Goal: Task Accomplishment & Management: Use online tool/utility

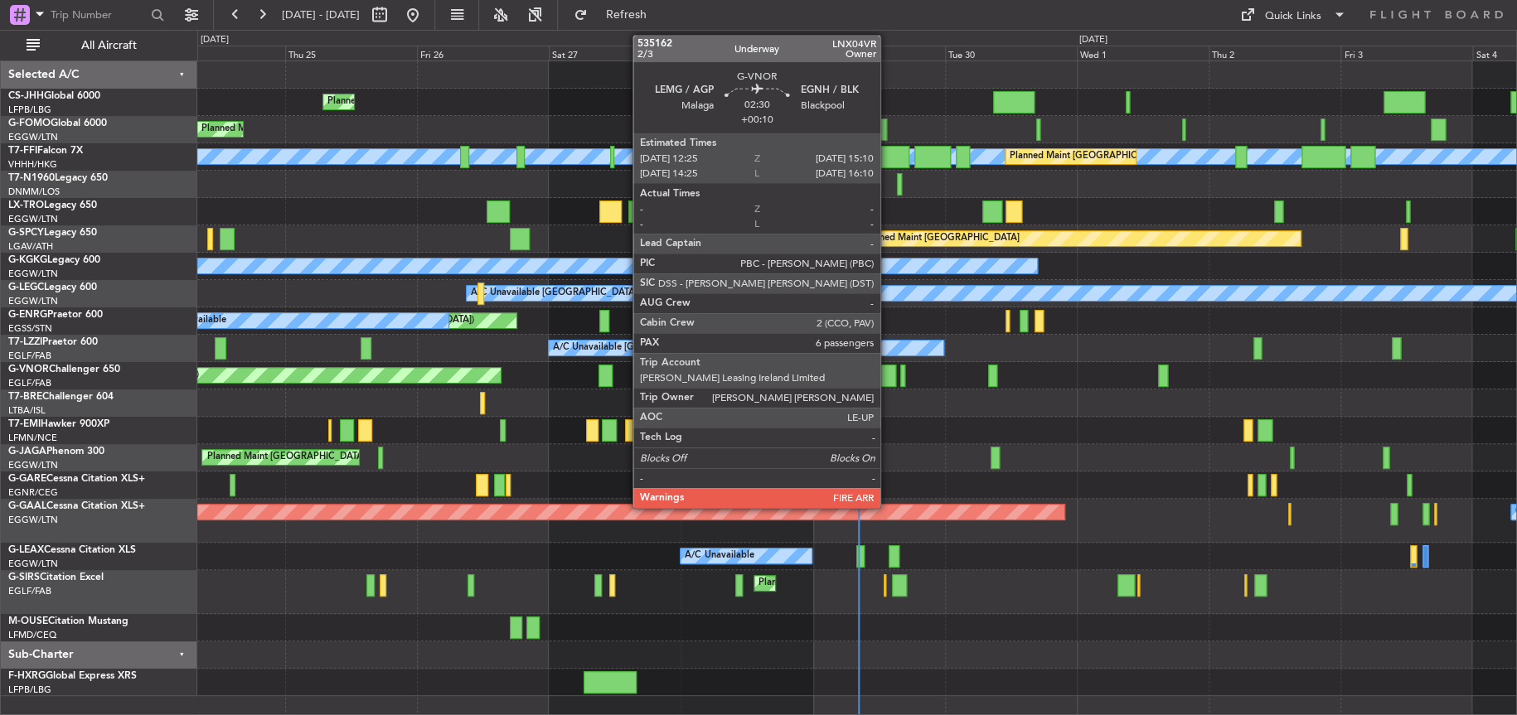
click at [888, 368] on div at bounding box center [888, 376] width 16 height 22
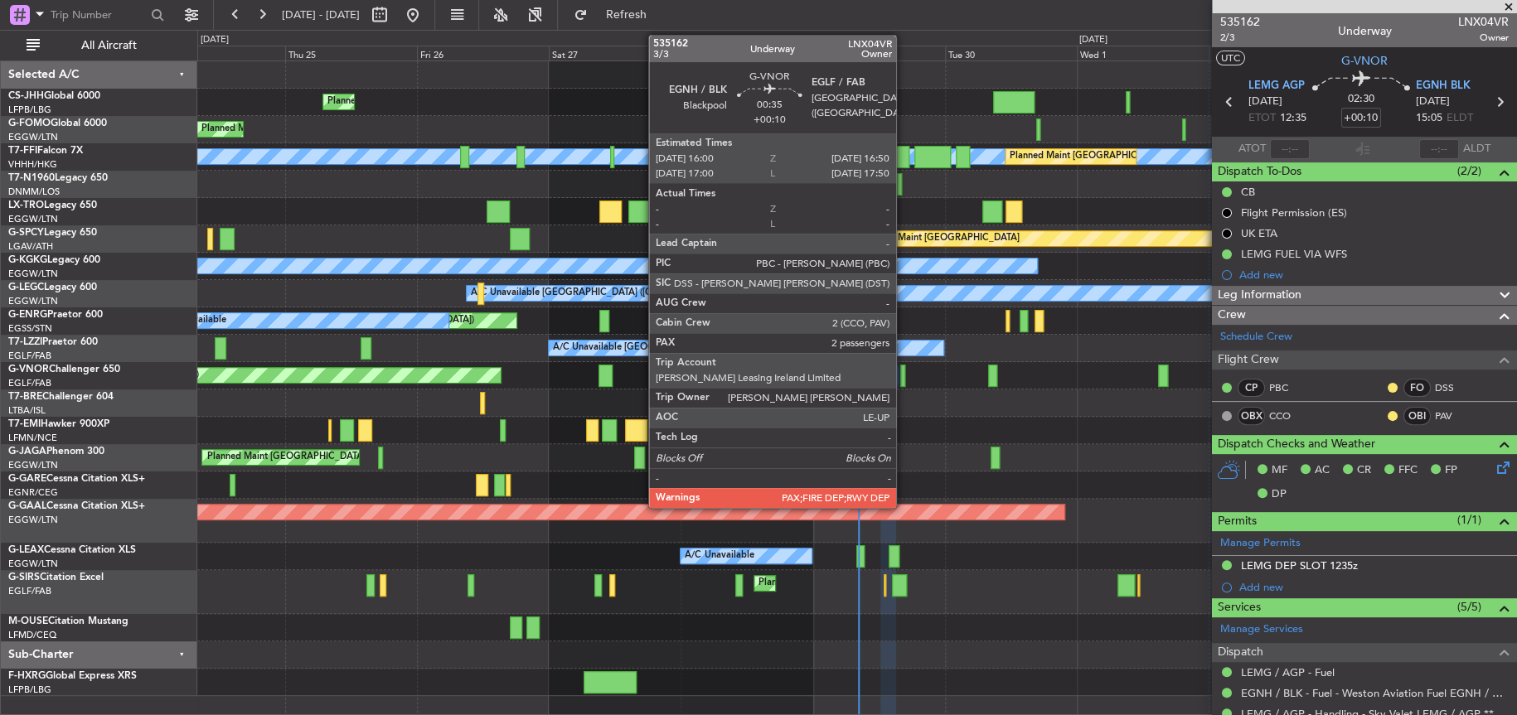
click at [903, 371] on div at bounding box center [902, 376] width 5 height 22
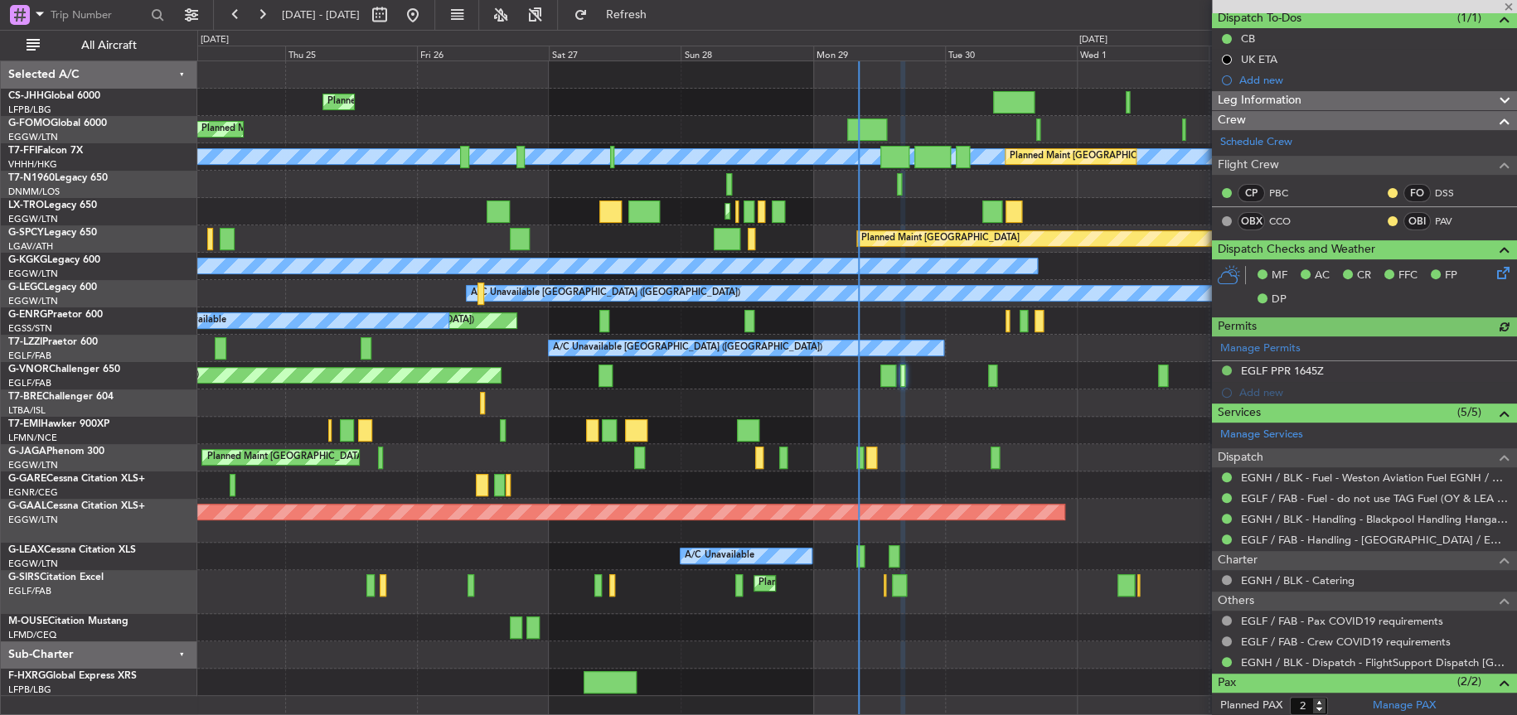
scroll to position [230, 0]
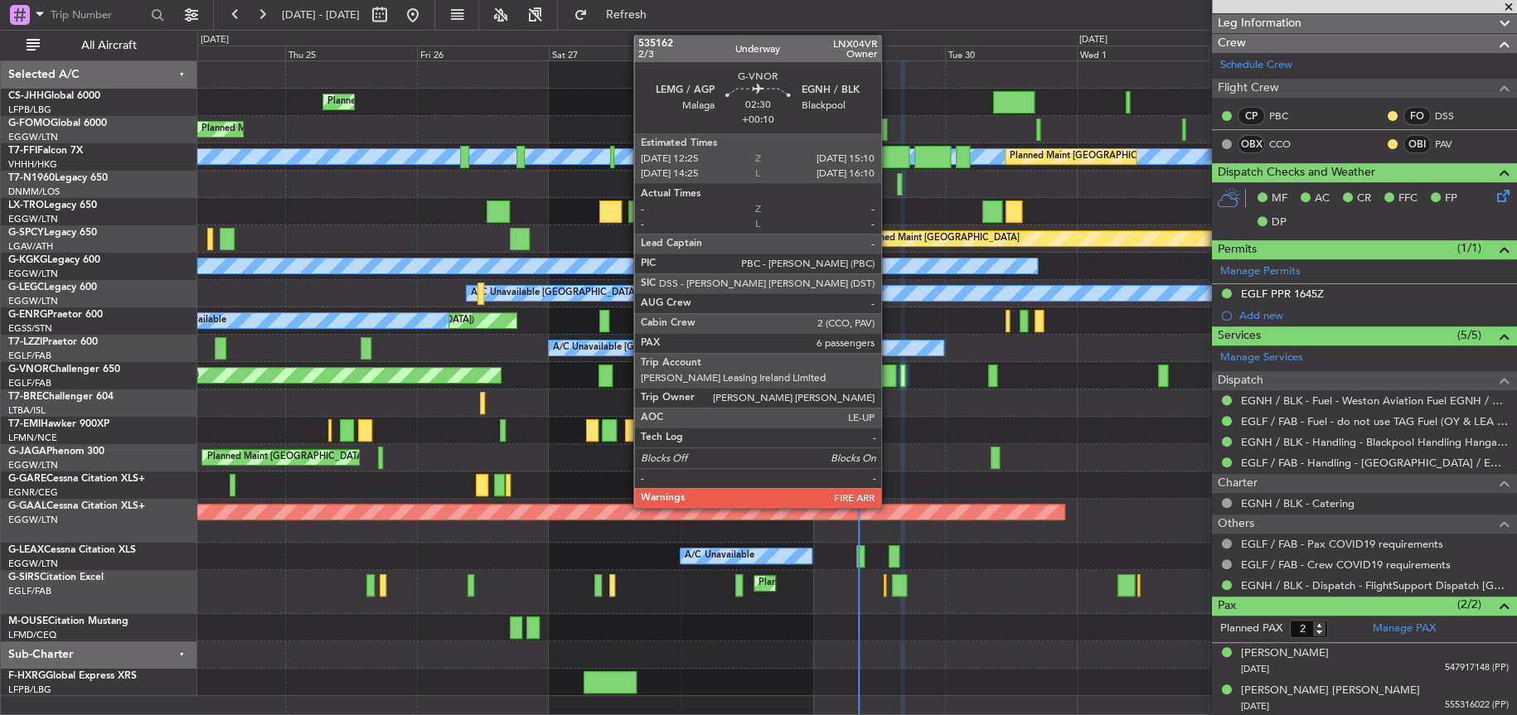
click at [886, 377] on div at bounding box center [888, 376] width 16 height 22
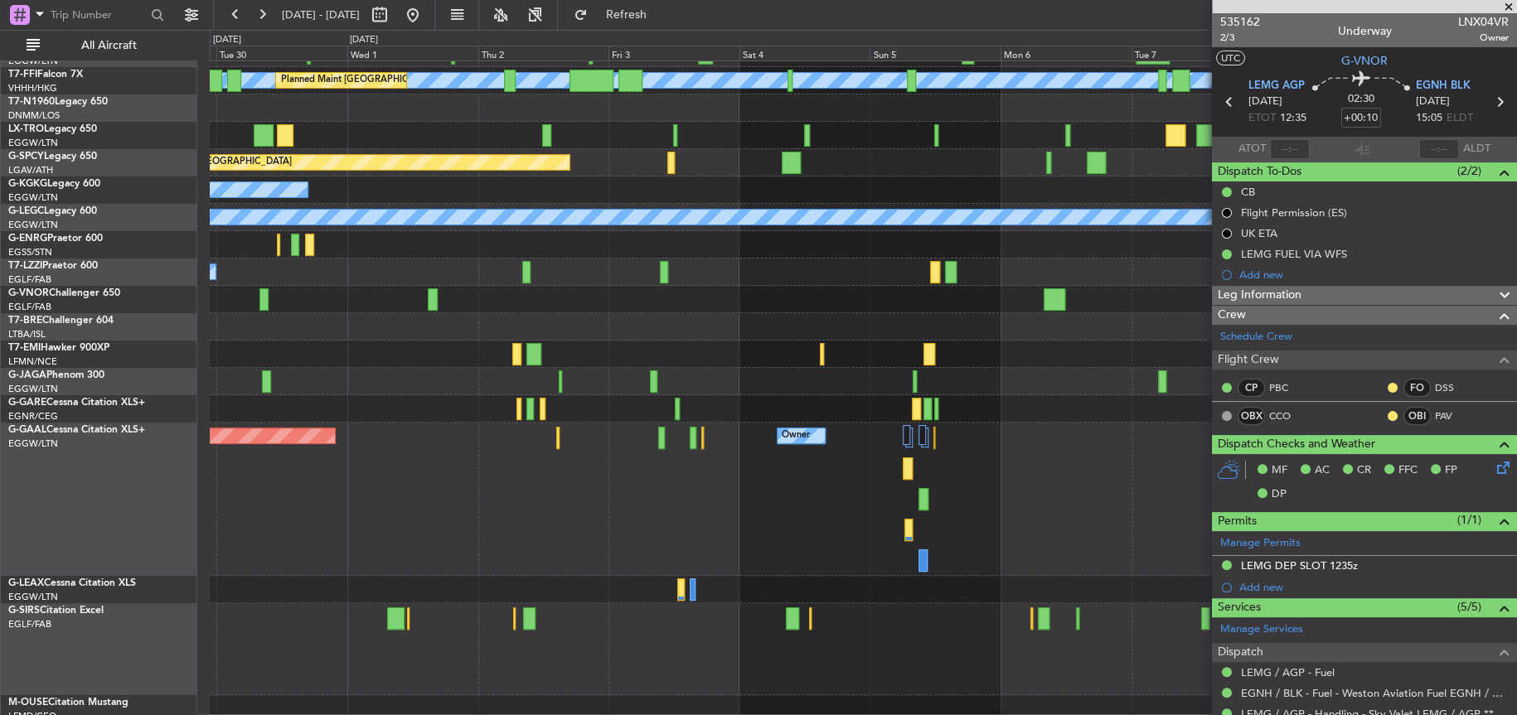
scroll to position [83, 0]
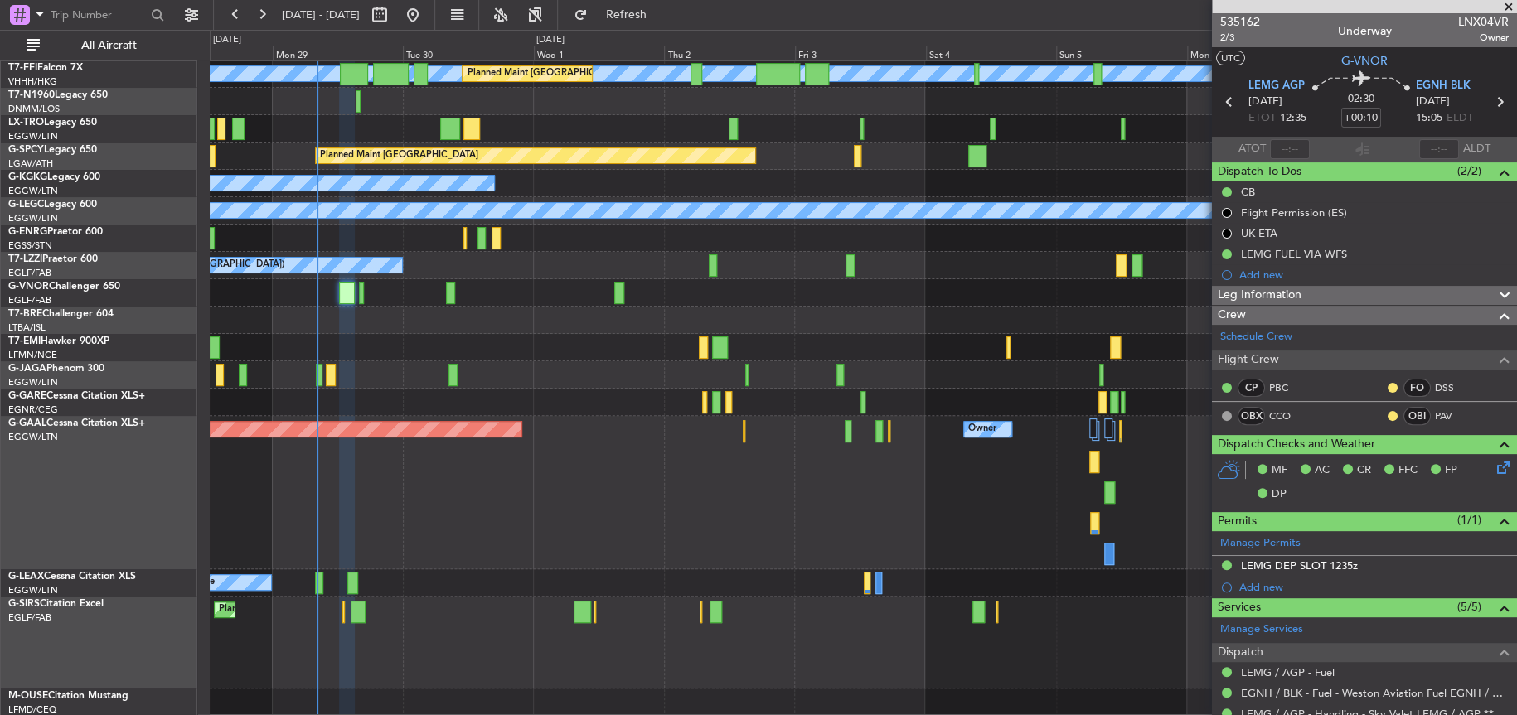
click at [608, 347] on div at bounding box center [862, 347] width 1305 height 27
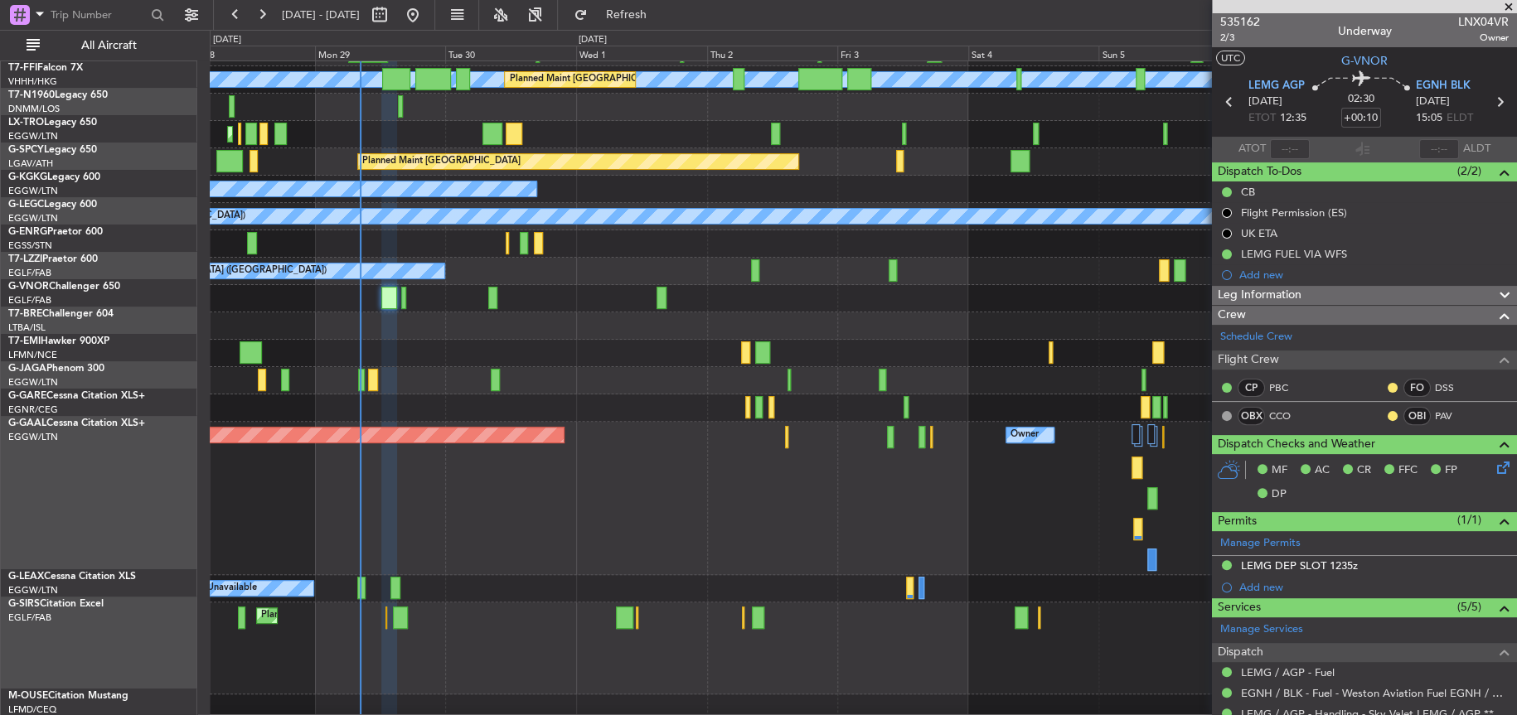
scroll to position [66, 0]
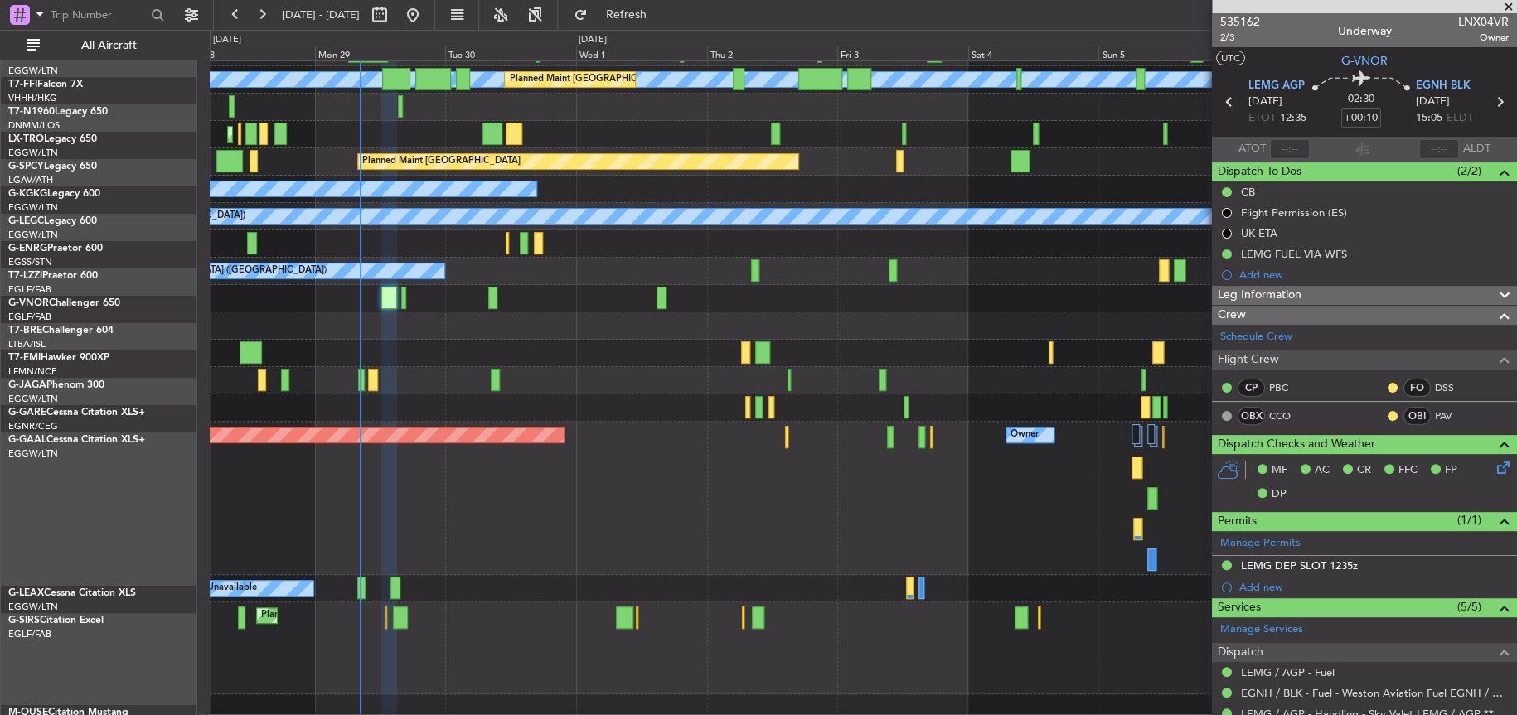
click at [713, 364] on div at bounding box center [863, 353] width 1306 height 27
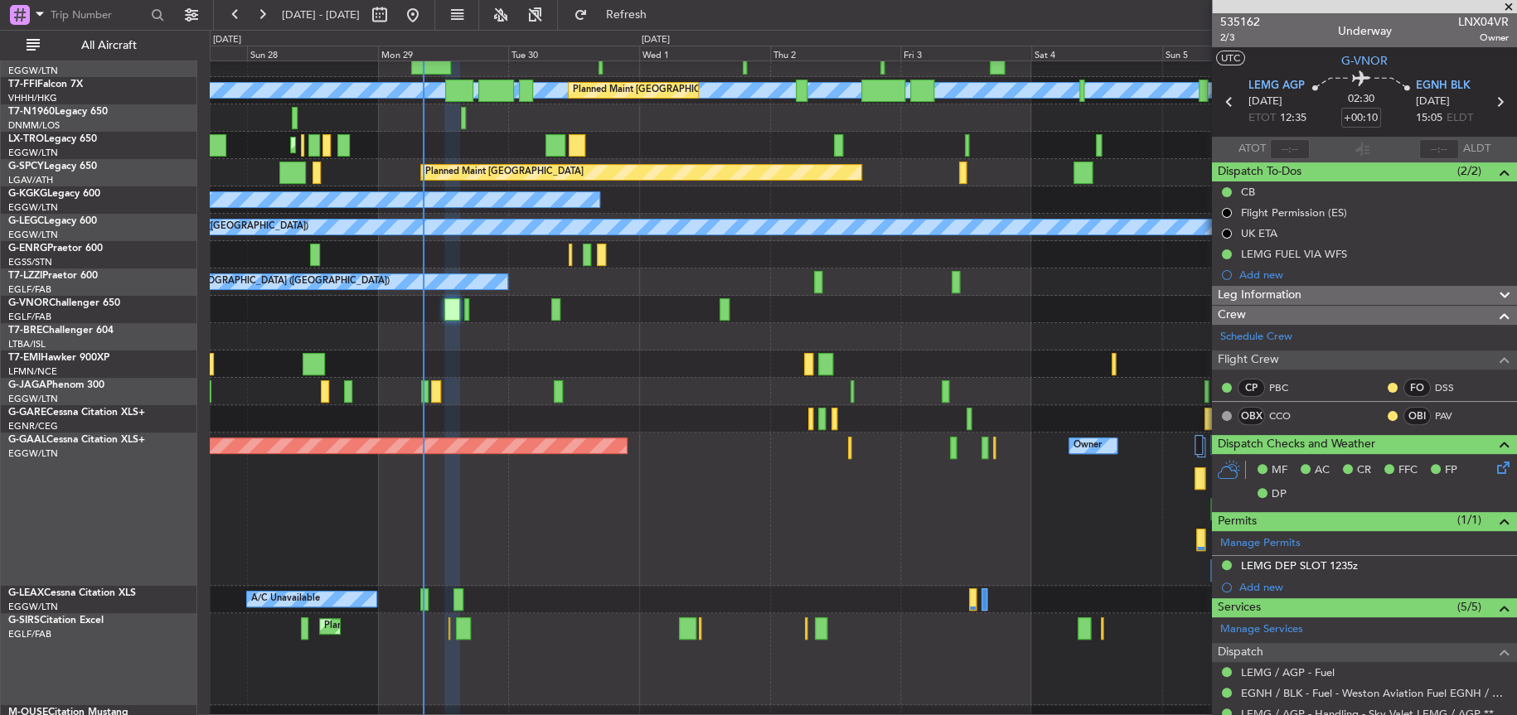
click at [698, 378] on div "Planned Maint [GEOGRAPHIC_DATA] ([GEOGRAPHIC_DATA])" at bounding box center [863, 391] width 1306 height 27
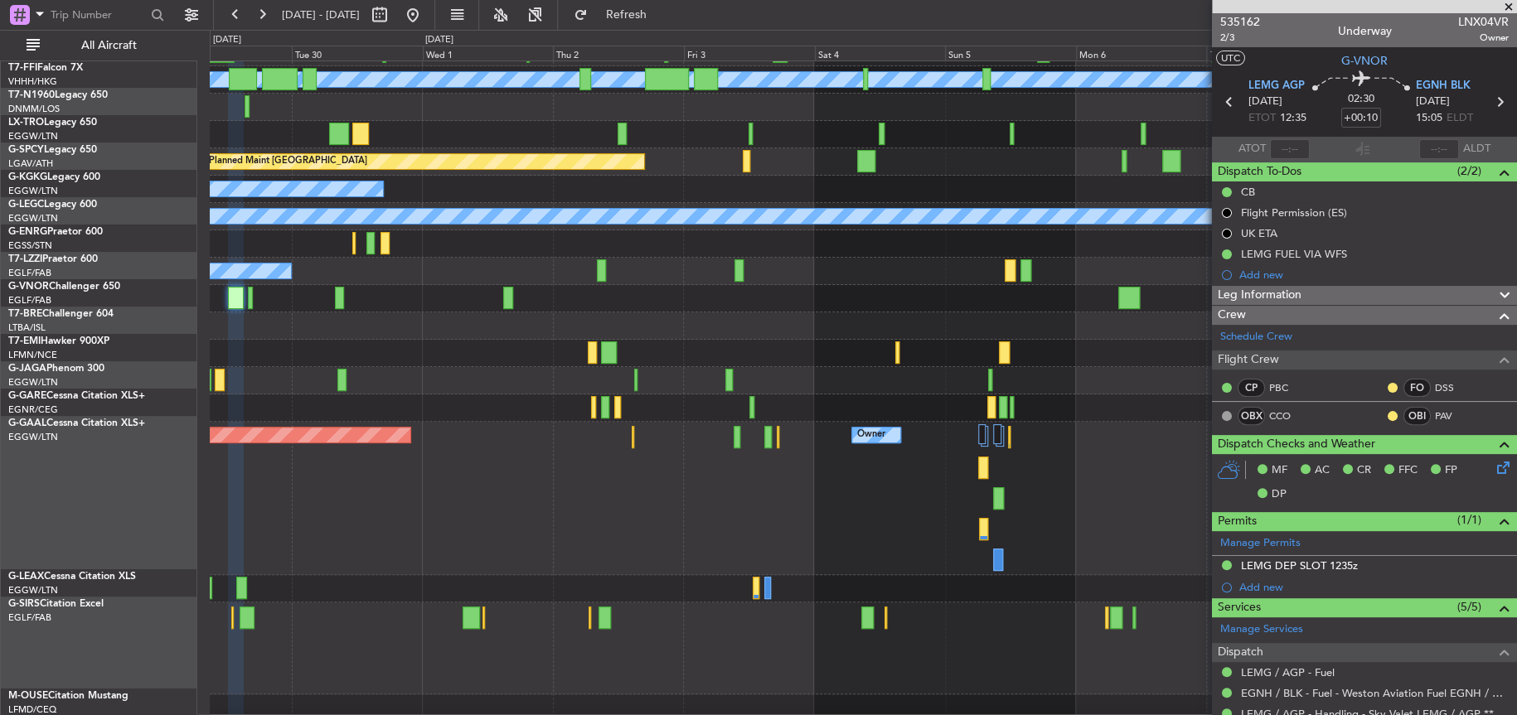
scroll to position [83, 0]
click at [825, 491] on div "Planned Maint Dusseldorf Owner Owner Owner" at bounding box center [862, 498] width 1305 height 153
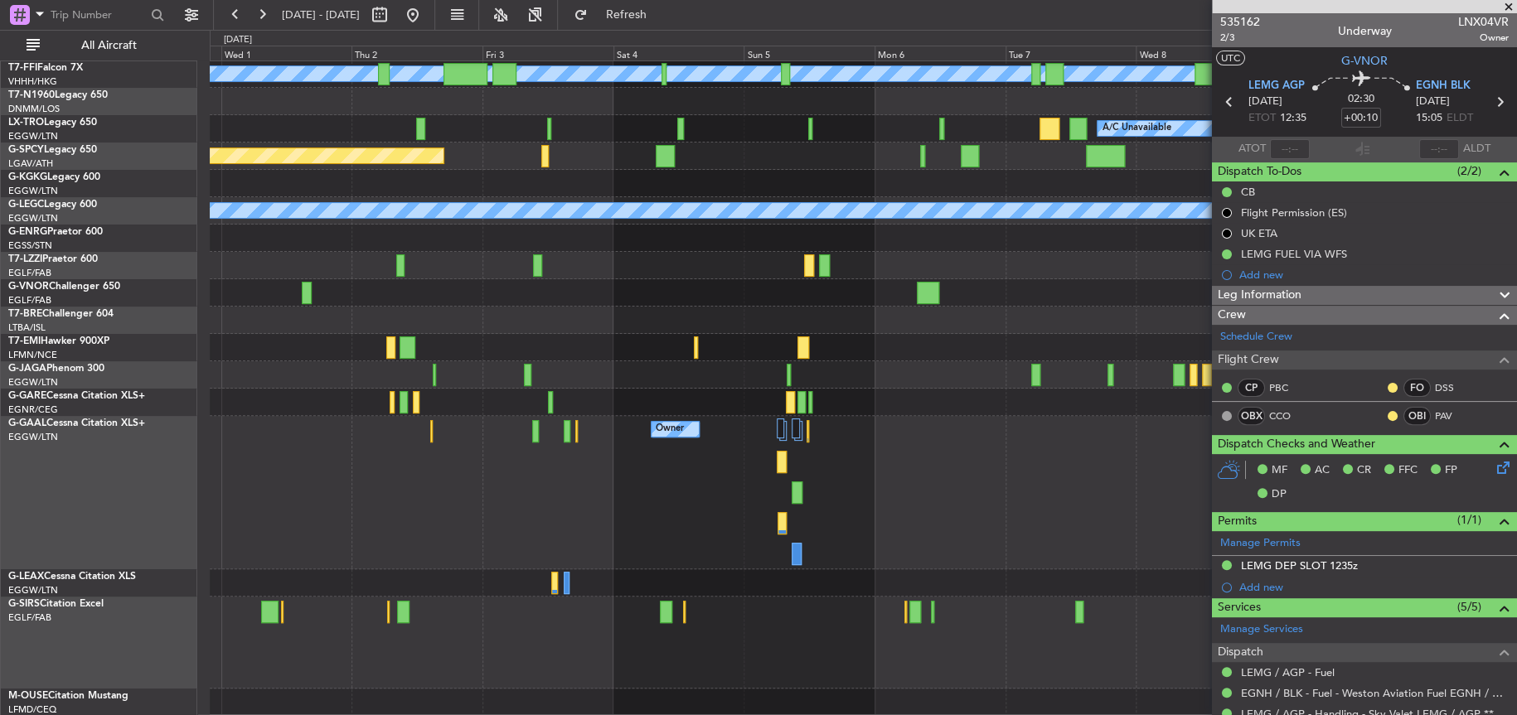
click at [438, 411] on div "Planned Maint [GEOGRAPHIC_DATA] ([GEOGRAPHIC_DATA]) [PERSON_NAME] [PERSON_NAME]…" at bounding box center [863, 347] width 1306 height 738
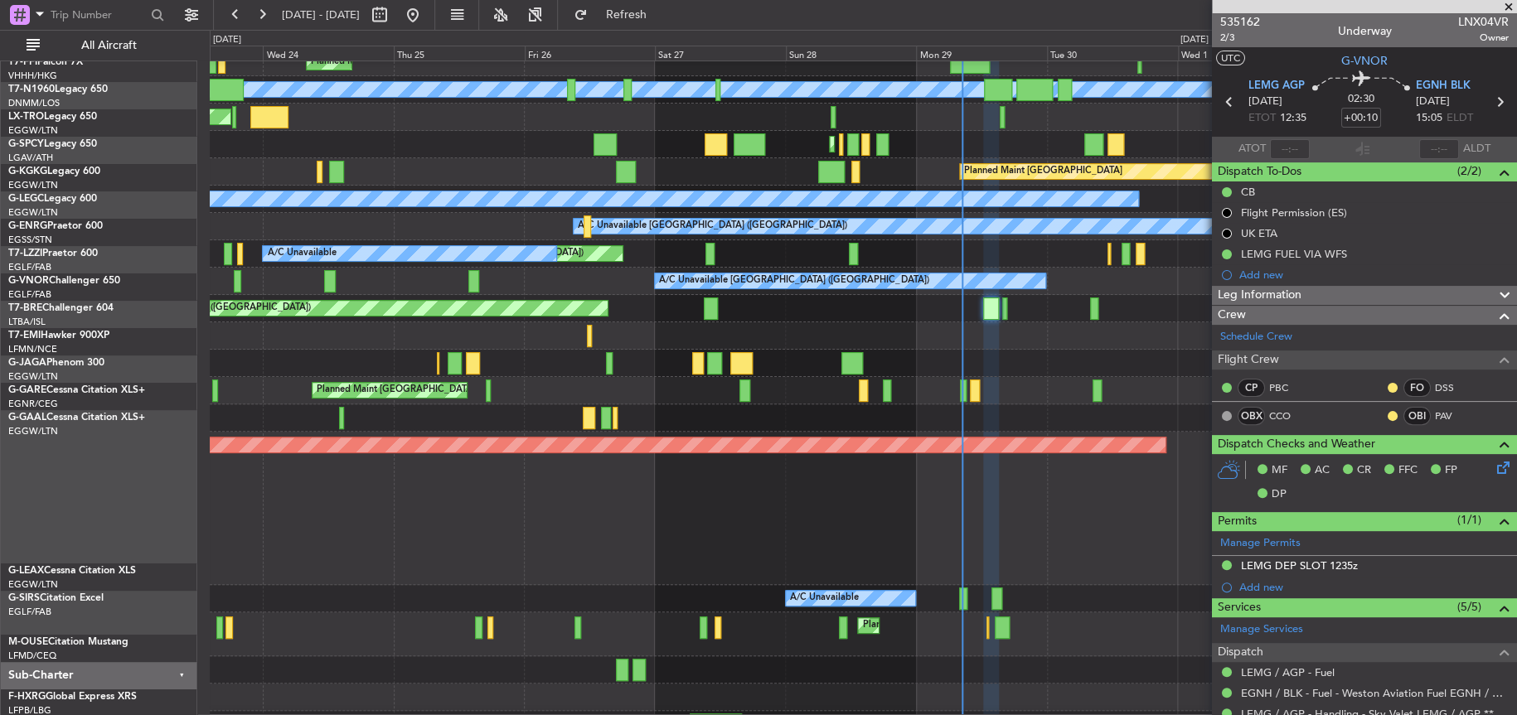
scroll to position [0, 0]
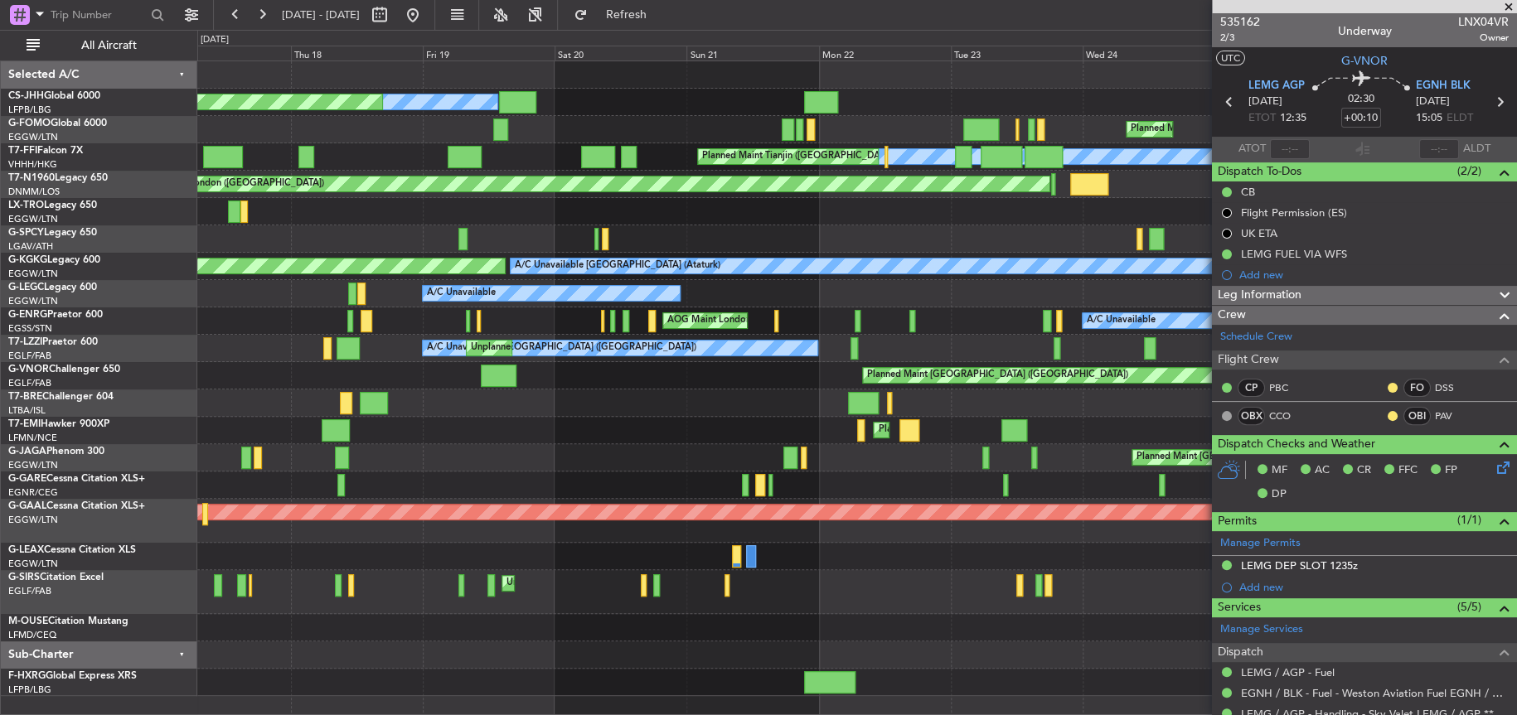
click at [1337, 485] on fb-app "[DATE] - [DATE] Refresh Quick Links All Aircraft Planned Maint [GEOGRAPHIC_DATA…" at bounding box center [758, 363] width 1517 height 703
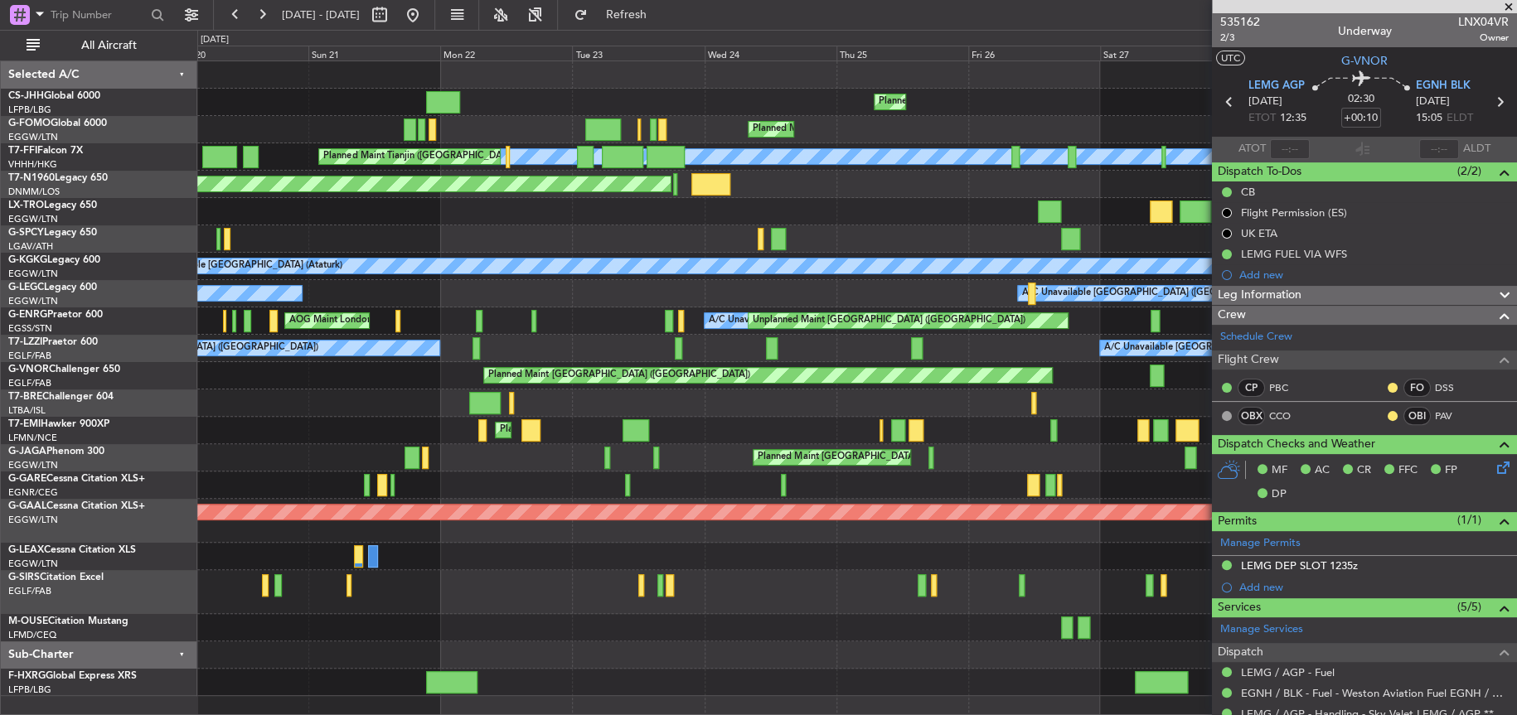
click at [169, 530] on div "Planned Maint [GEOGRAPHIC_DATA] ([GEOGRAPHIC_DATA]) Owner Planned Maint [GEOGRA…" at bounding box center [758, 372] width 1517 height 685
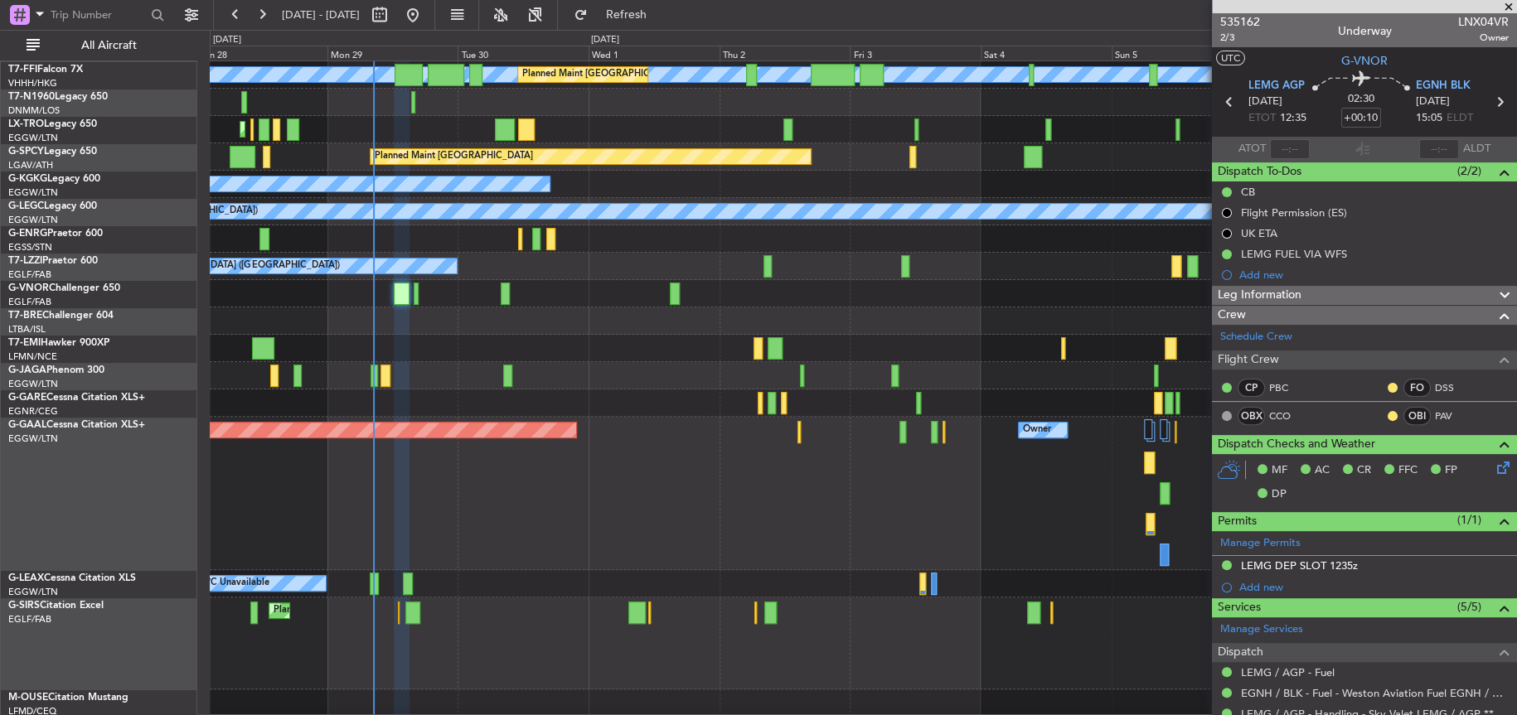
scroll to position [82, 0]
click at [917, 519] on div "Planned Maint Dusseldorf Owner Owner" at bounding box center [863, 493] width 1306 height 153
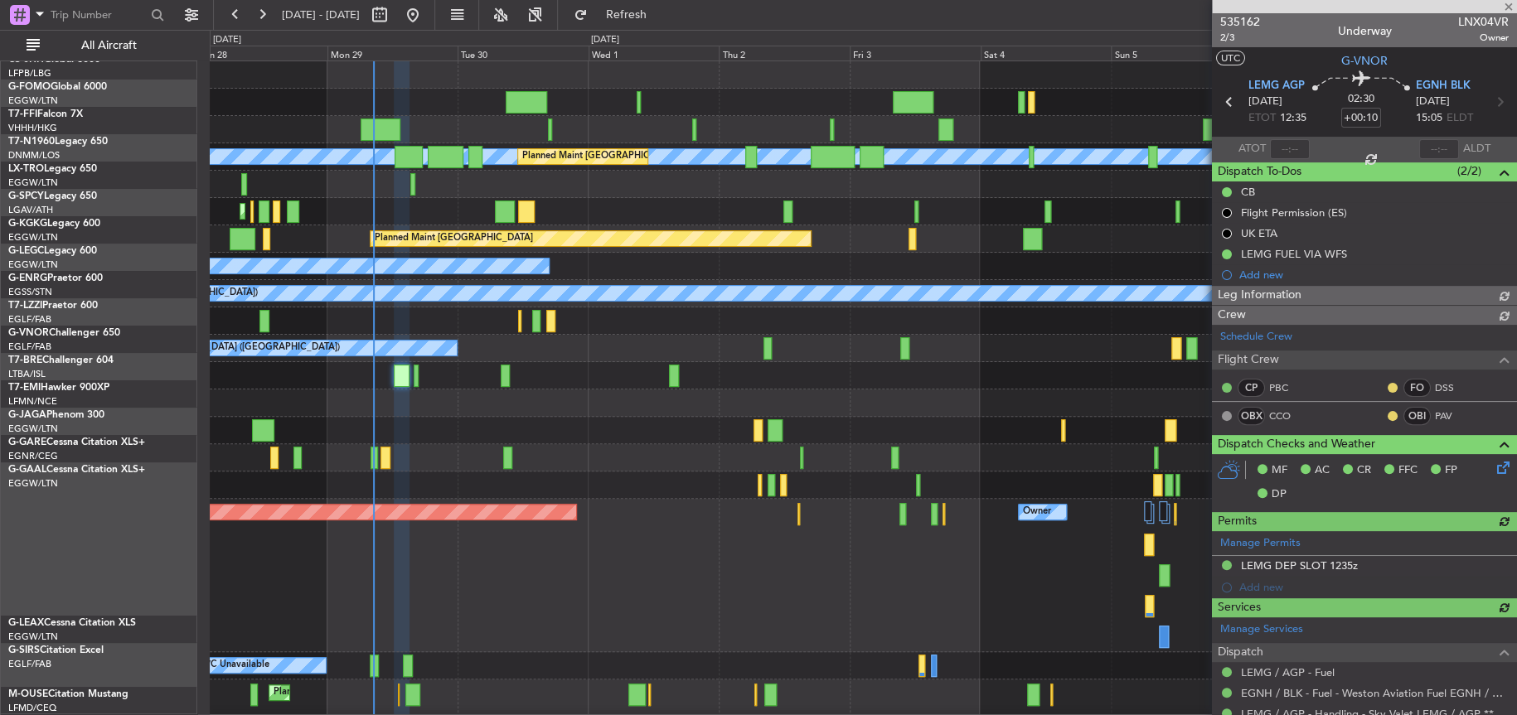
scroll to position [0, 0]
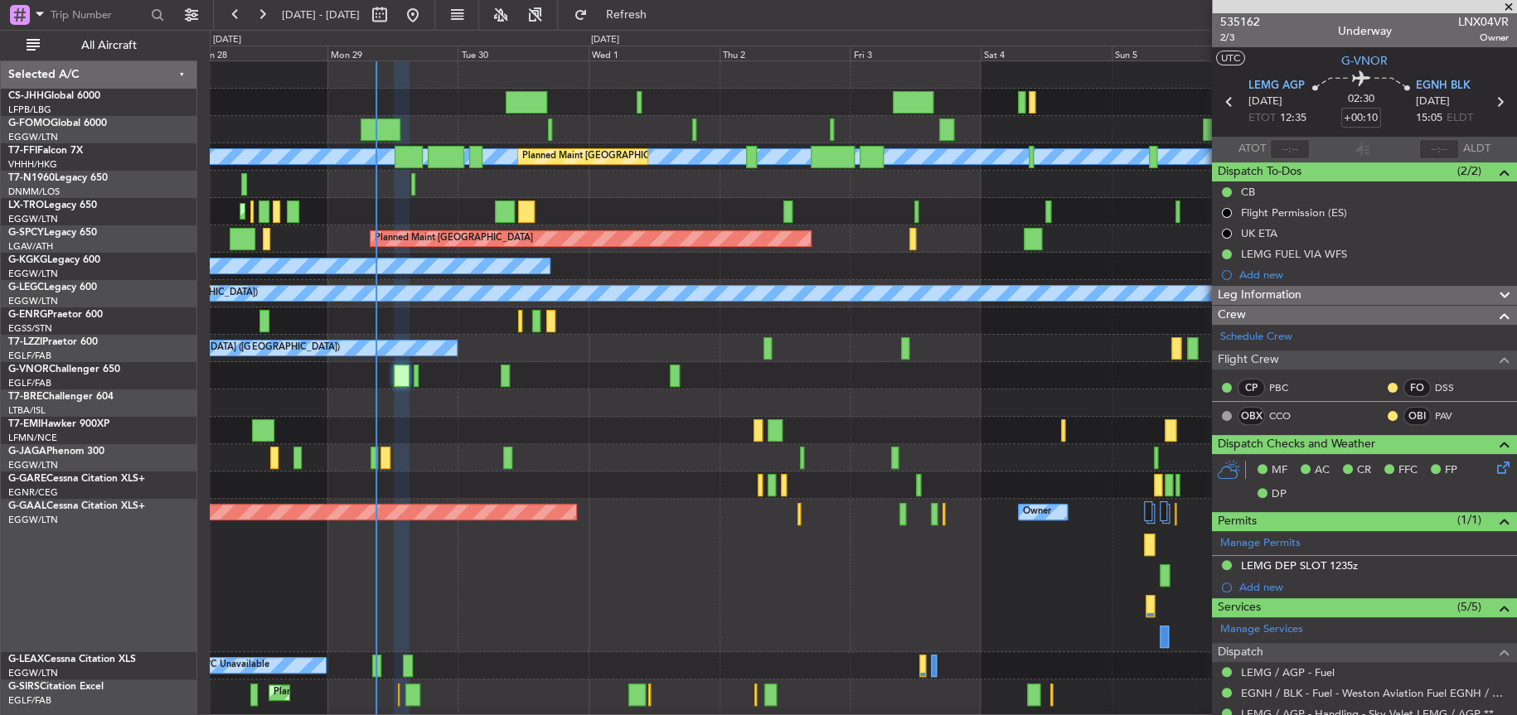
click at [950, 343] on div "[PERSON_NAME] [PERSON_NAME] Planned Maint [GEOGRAPHIC_DATA] ([GEOGRAPHIC_DATA])…" at bounding box center [863, 406] width 1306 height 690
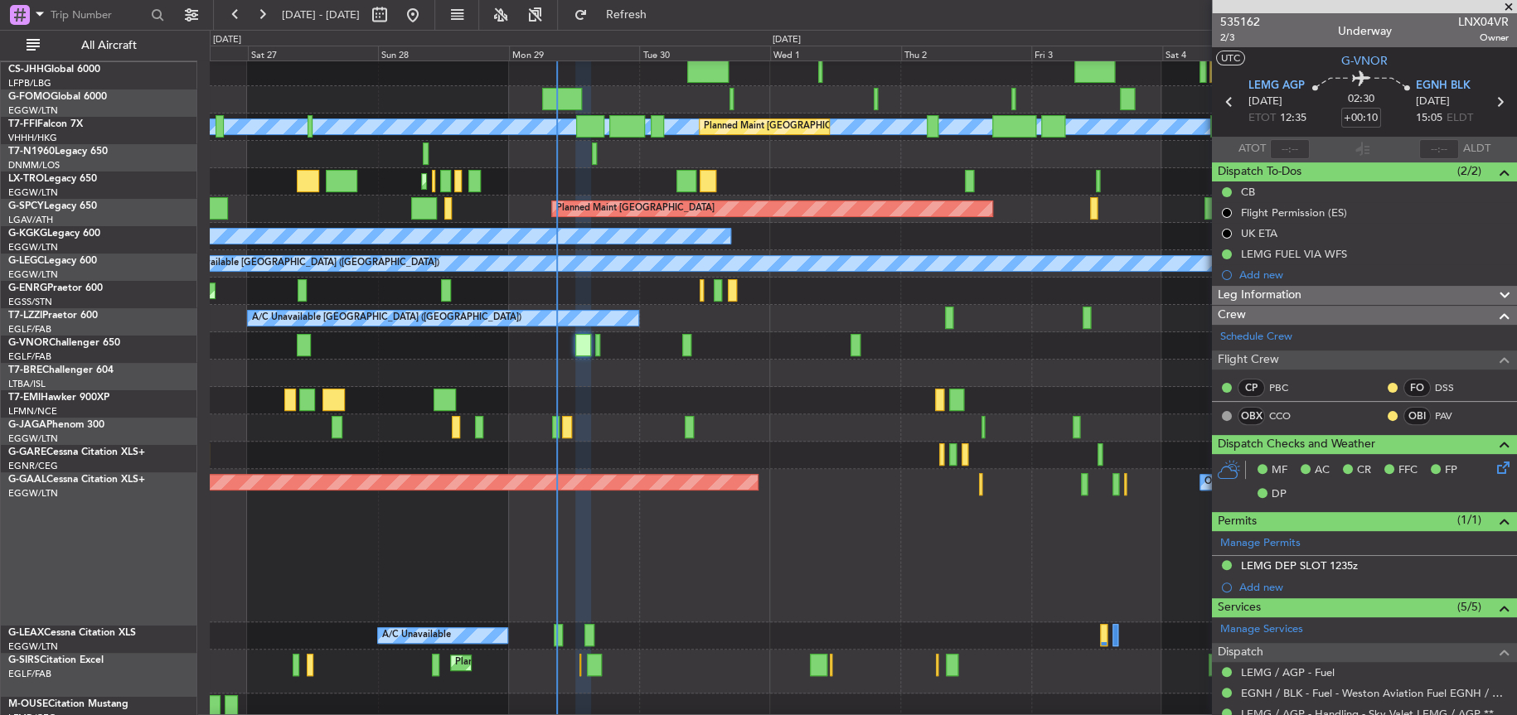
scroll to position [30, 0]
click at [836, 523] on div "Planned Maint Dusseldorf Owner" at bounding box center [862, 545] width 1305 height 153
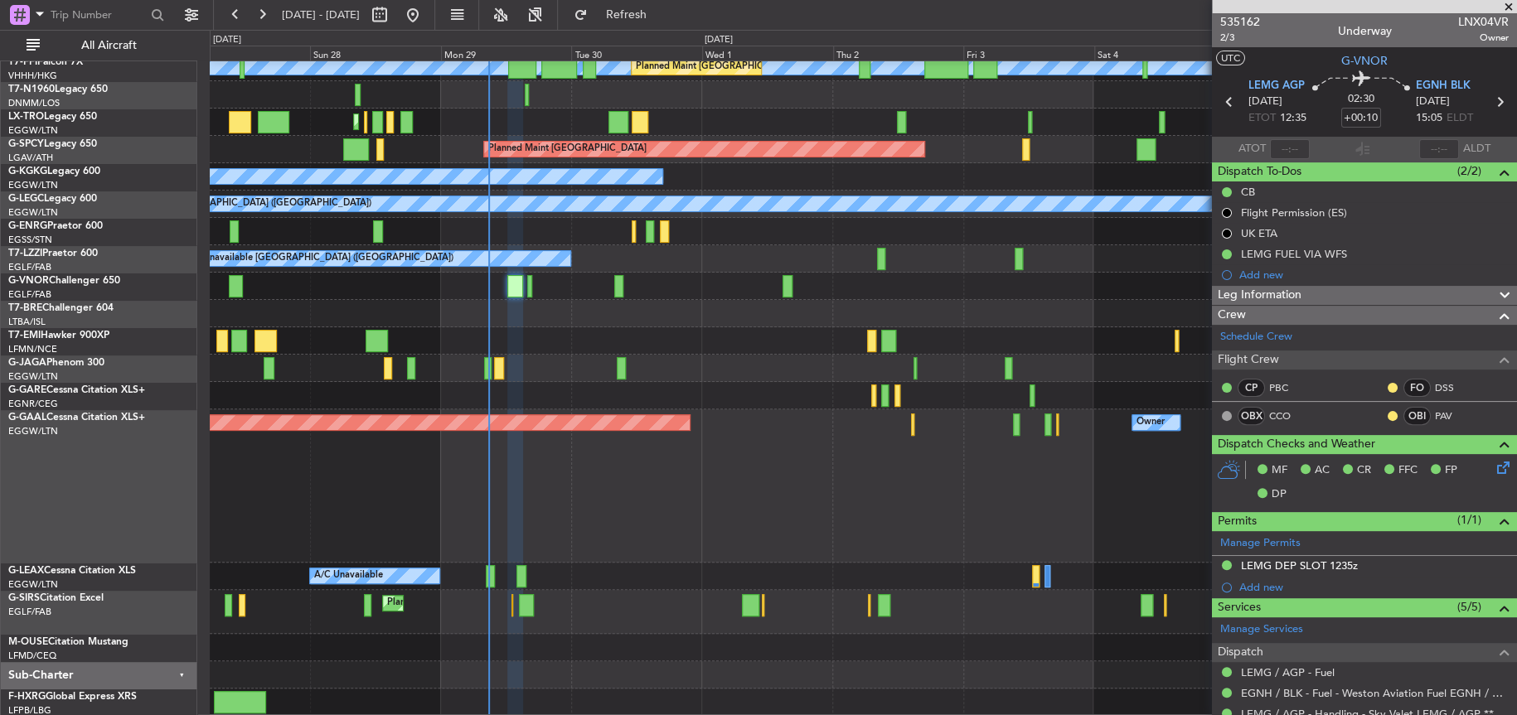
click at [849, 469] on div "Planned Maint Dusseldorf Owner Owner" at bounding box center [862, 485] width 1305 height 153
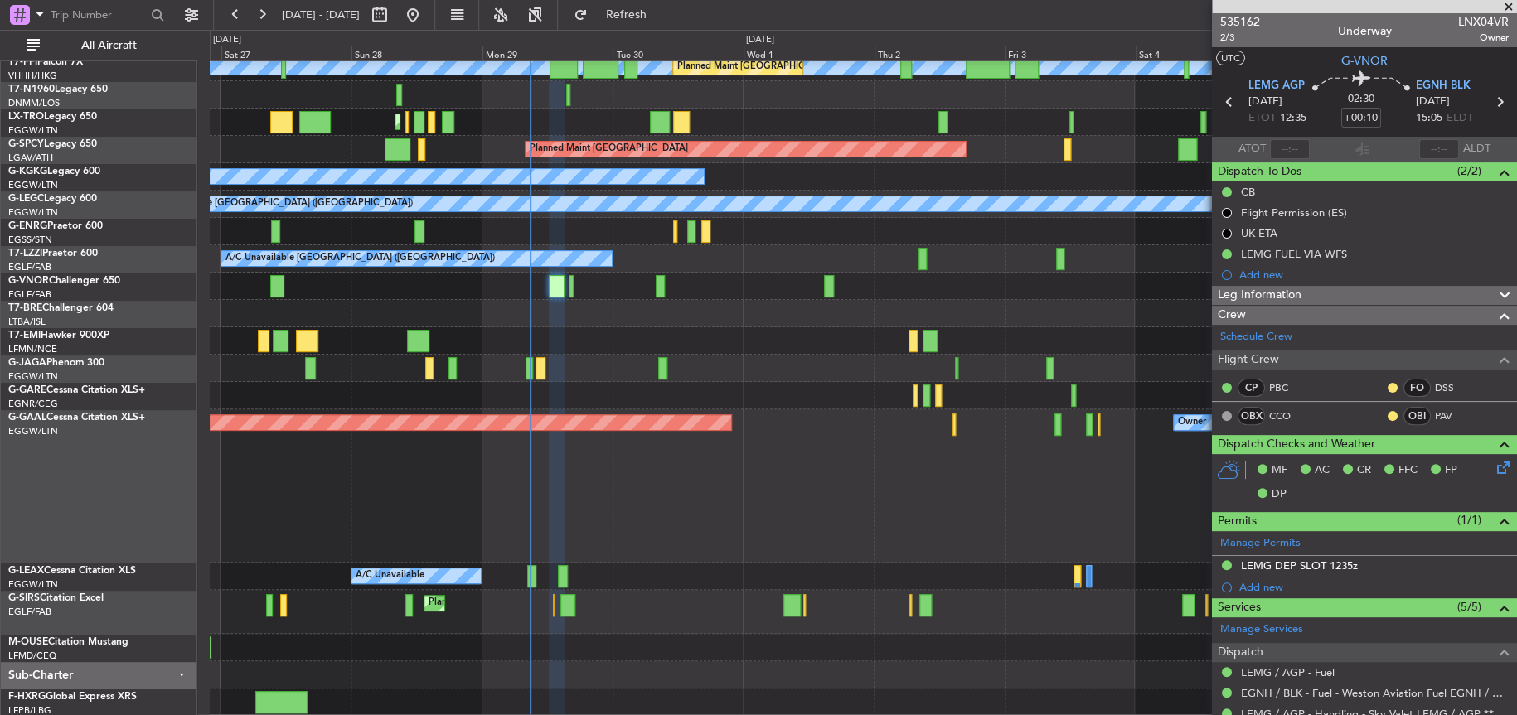
click at [829, 501] on div "Planned Maint Dusseldorf Owner Owner" at bounding box center [862, 485] width 1305 height 153
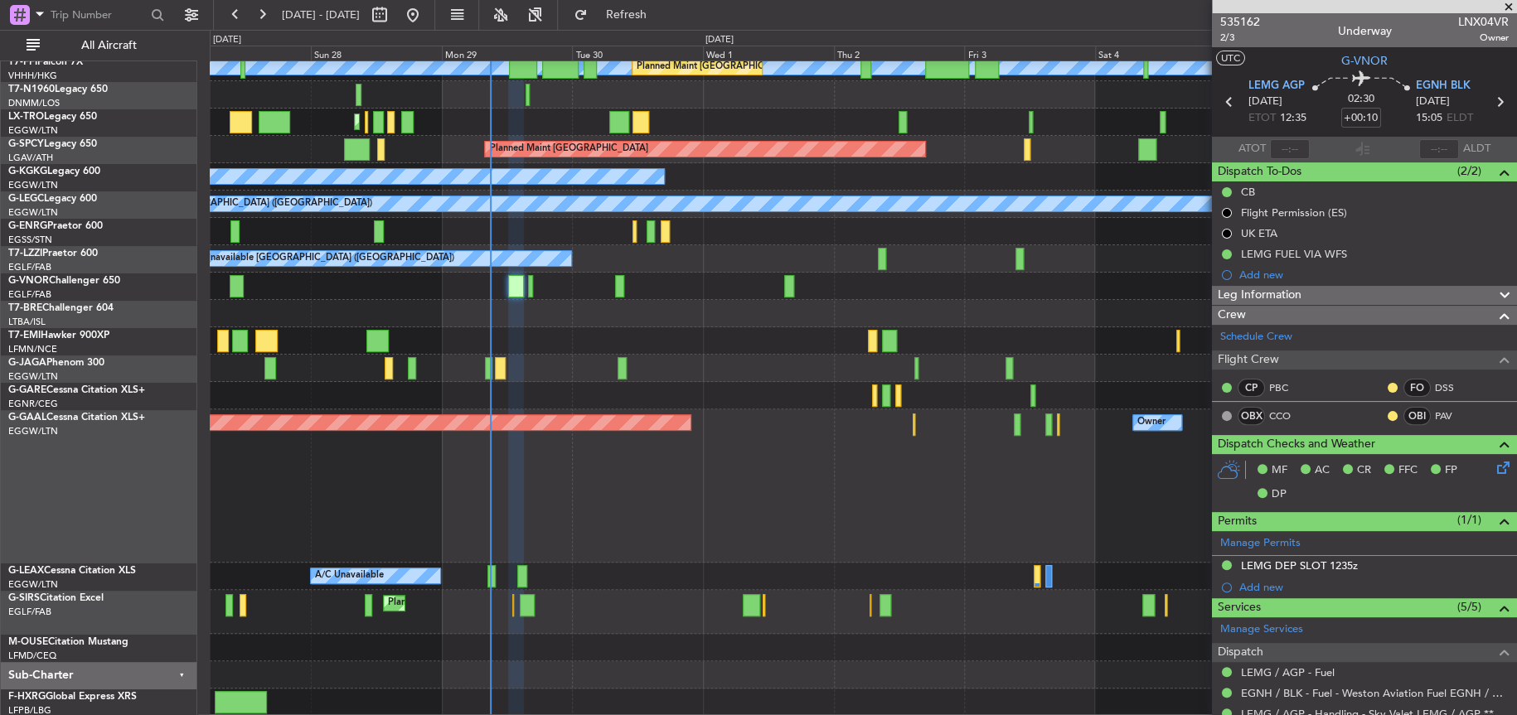
click at [657, 468] on div "Planned Maint Dusseldorf Owner Owner" at bounding box center [863, 485] width 1306 height 153
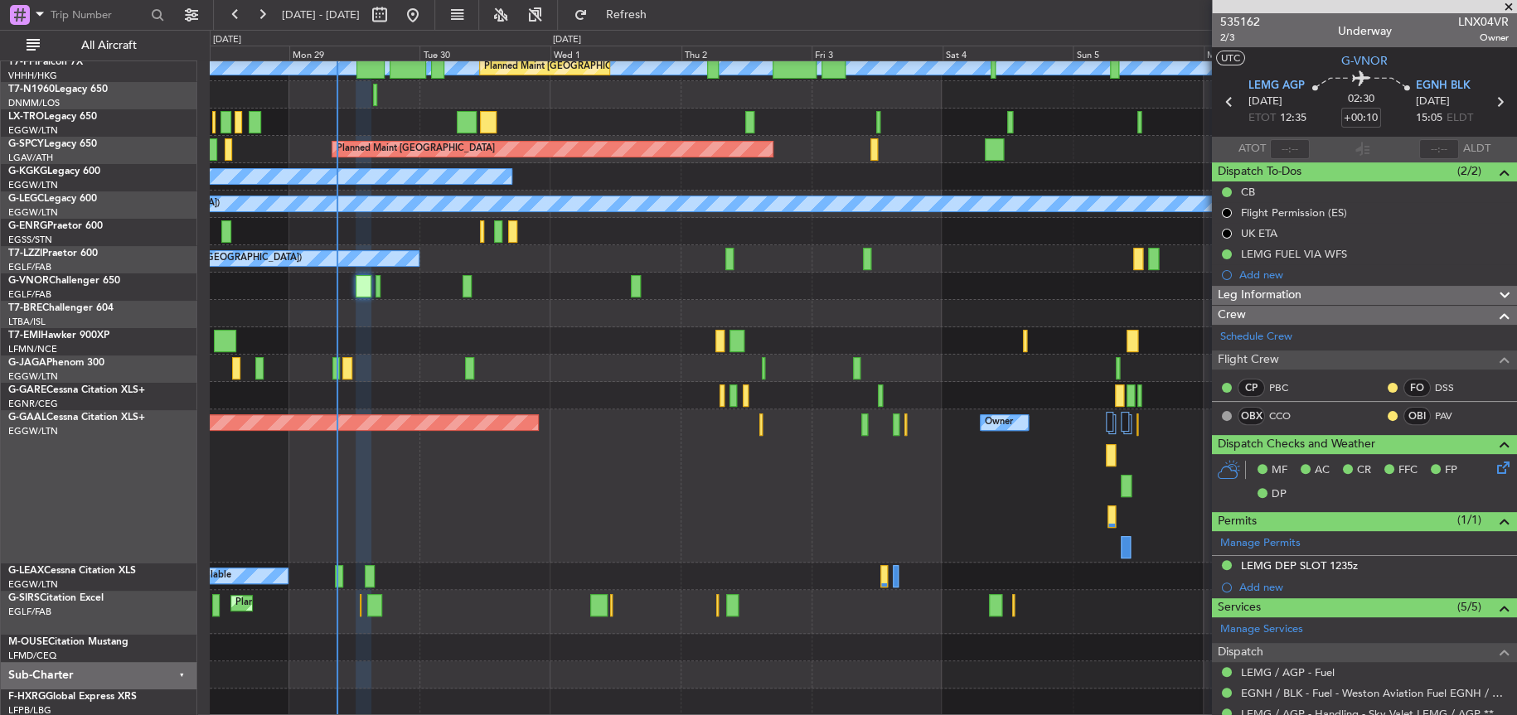
scroll to position [137, 0]
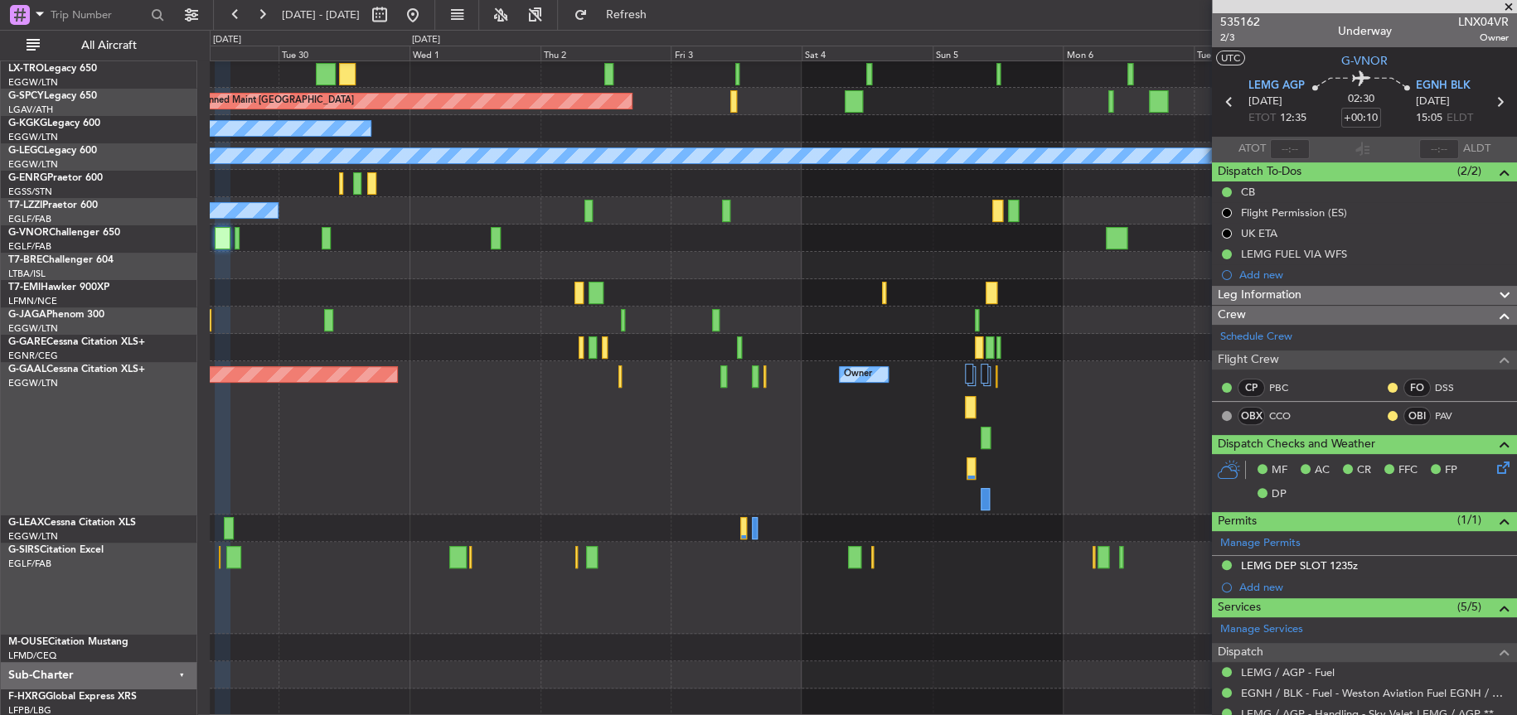
click at [688, 598] on div "Planned Maint [GEOGRAPHIC_DATA] ([GEOGRAPHIC_DATA])" at bounding box center [863, 588] width 1306 height 92
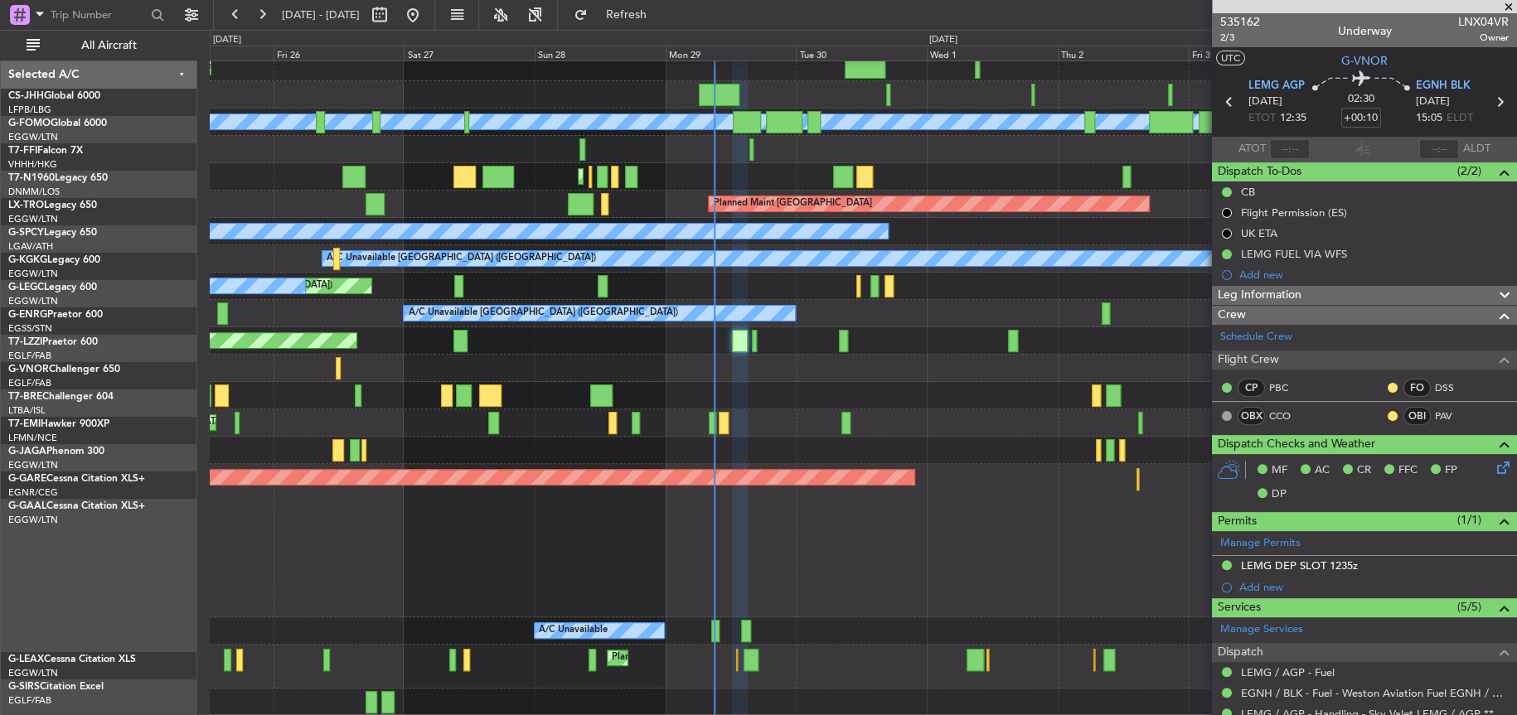
scroll to position [34, 0]
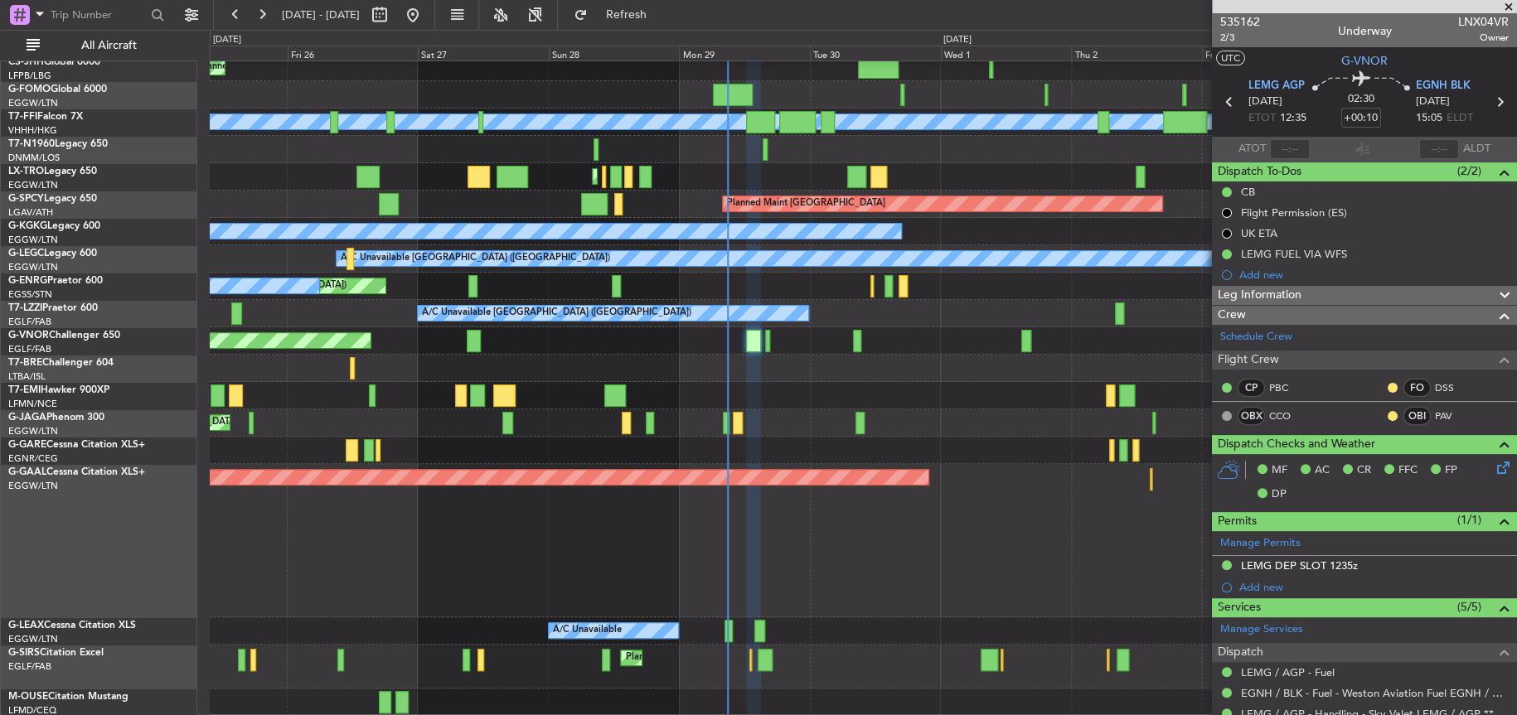
click at [979, 431] on div "Planned Maint [GEOGRAPHIC_DATA] ([GEOGRAPHIC_DATA]) Planned Maint [GEOGRAPHIC_D…" at bounding box center [862, 372] width 1305 height 690
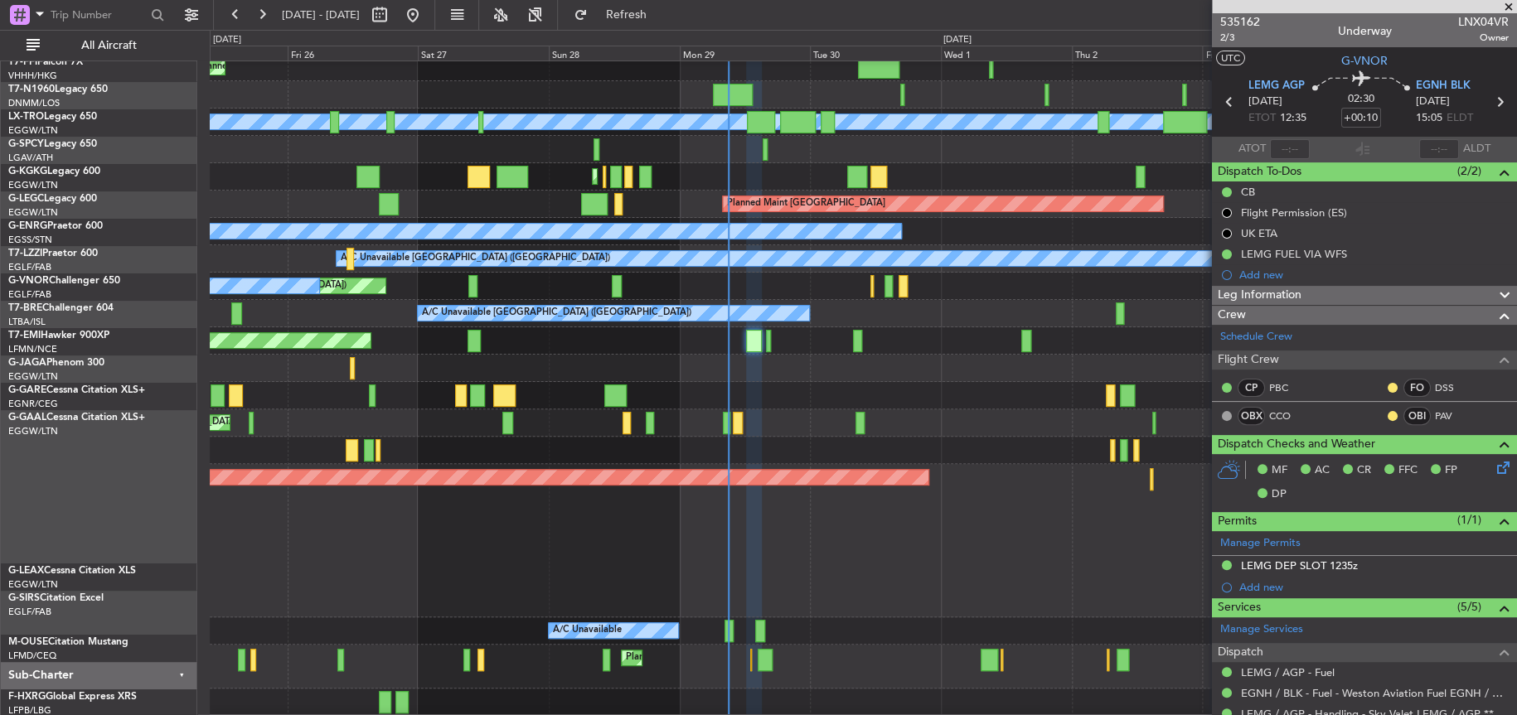
click at [847, 296] on div "Planned Maint [GEOGRAPHIC_DATA] ([GEOGRAPHIC_DATA]) Planned Maint [GEOGRAPHIC_D…" at bounding box center [863, 399] width 1306 height 744
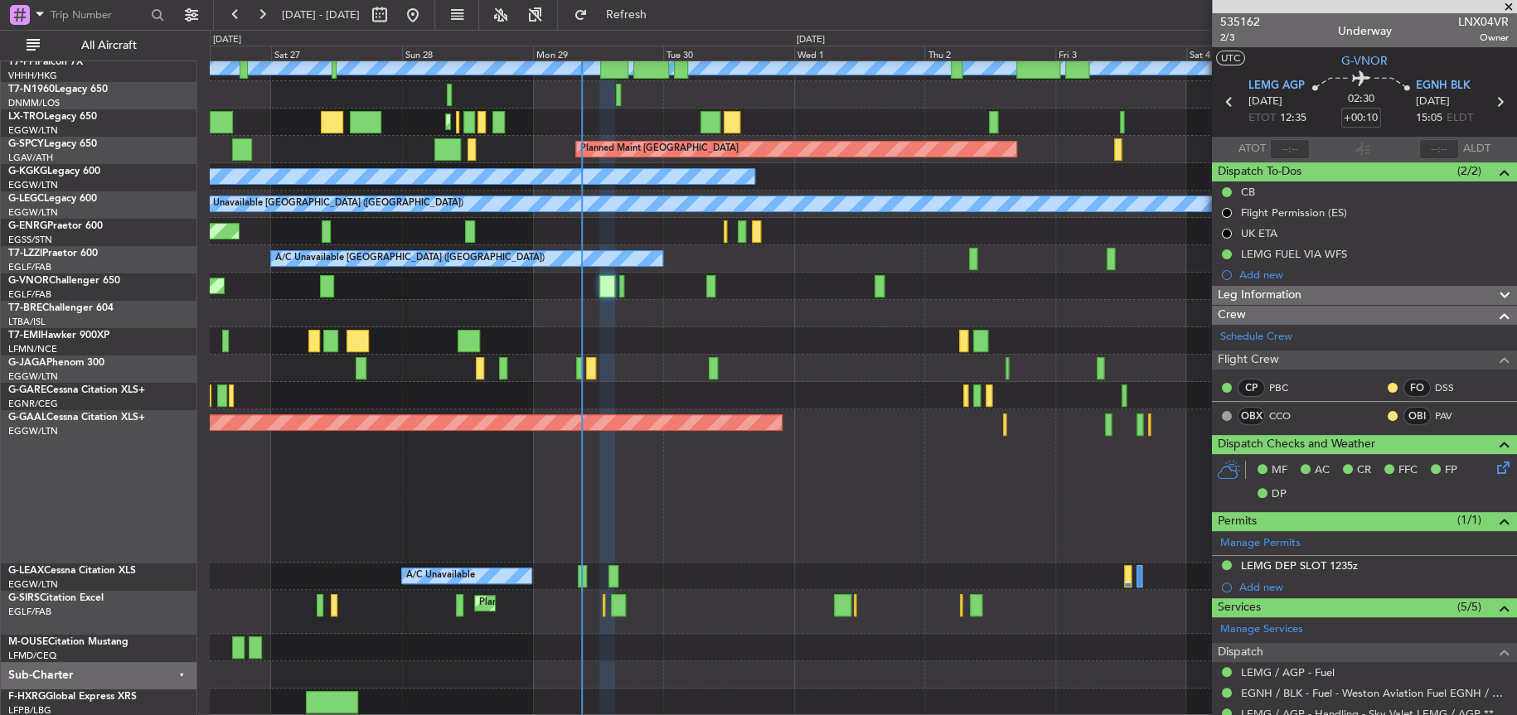
click at [627, 545] on div "Planned Maint Dusseldorf Owner" at bounding box center [863, 485] width 1306 height 153
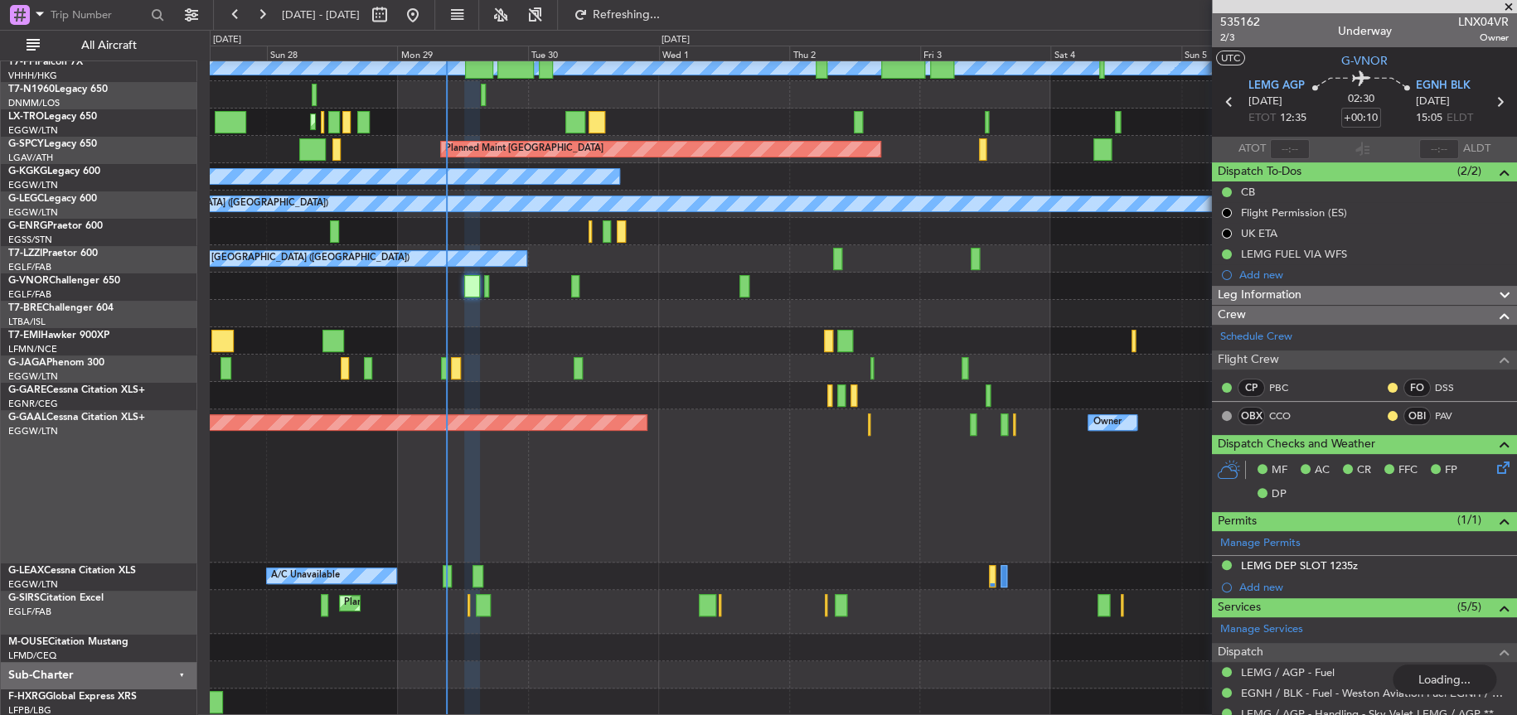
click at [602, 523] on div "Planned Maint Dusseldorf Owner Owner" at bounding box center [862, 485] width 1305 height 153
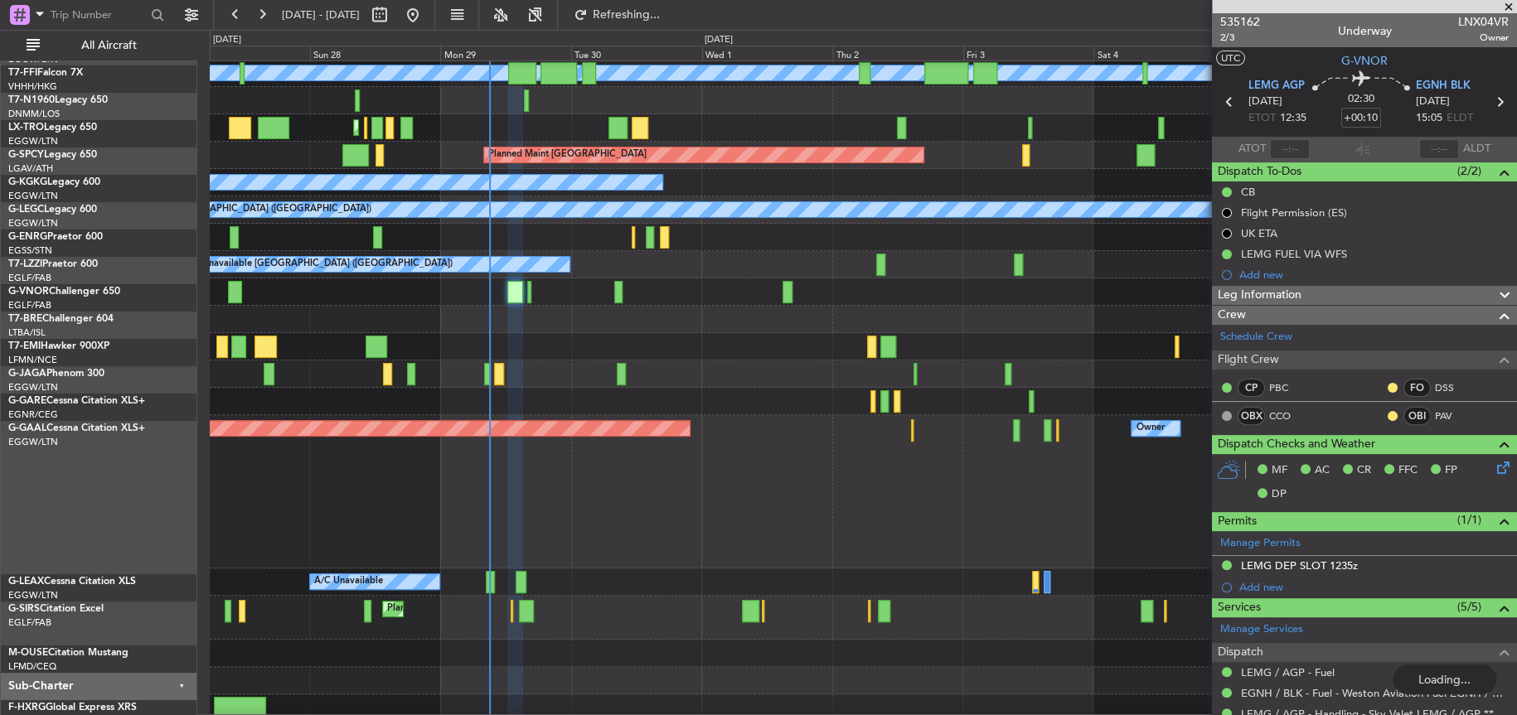
click at [661, 516] on div "Planned Maint Dusseldorf Owner Owner" at bounding box center [862, 491] width 1305 height 153
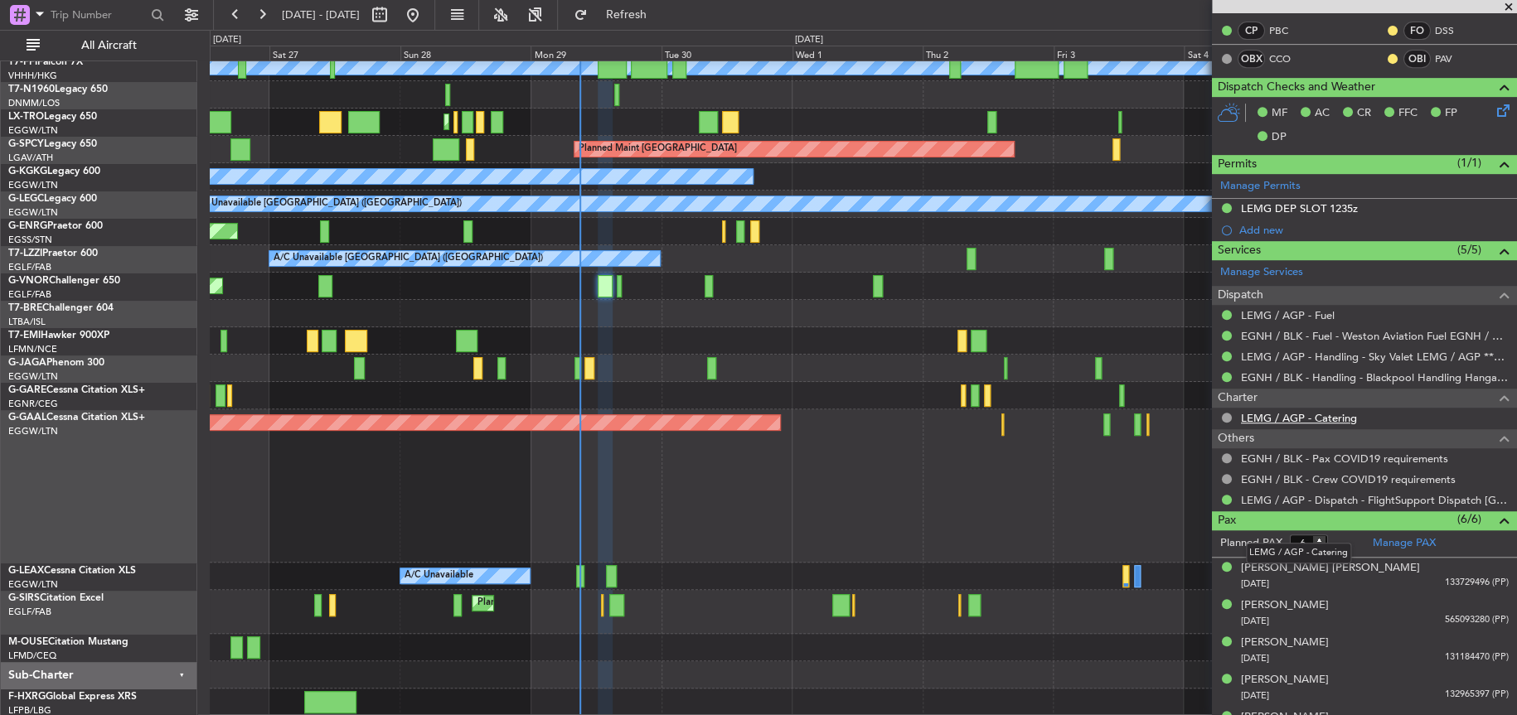
scroll to position [421, 0]
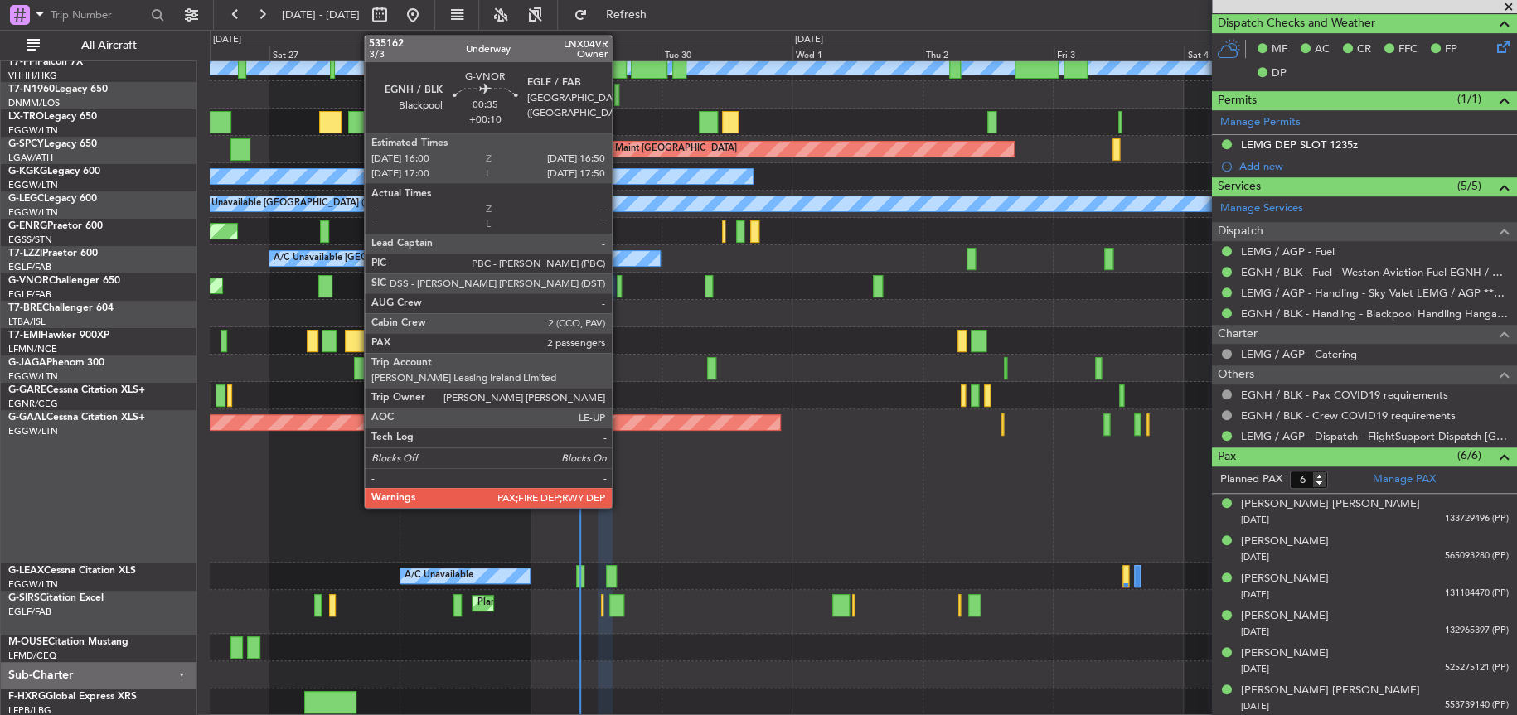
click at [619, 288] on div at bounding box center [619, 286] width 5 height 22
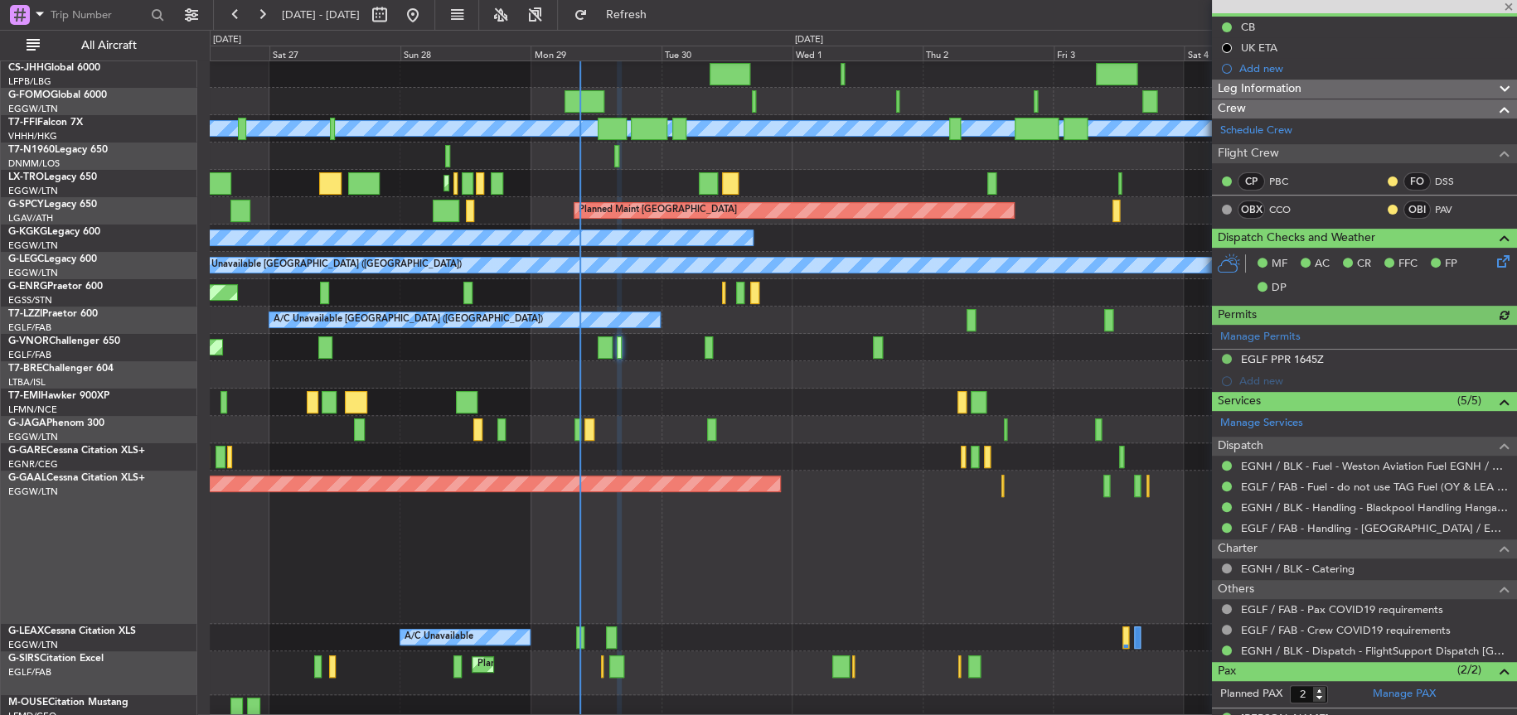
scroll to position [230, 0]
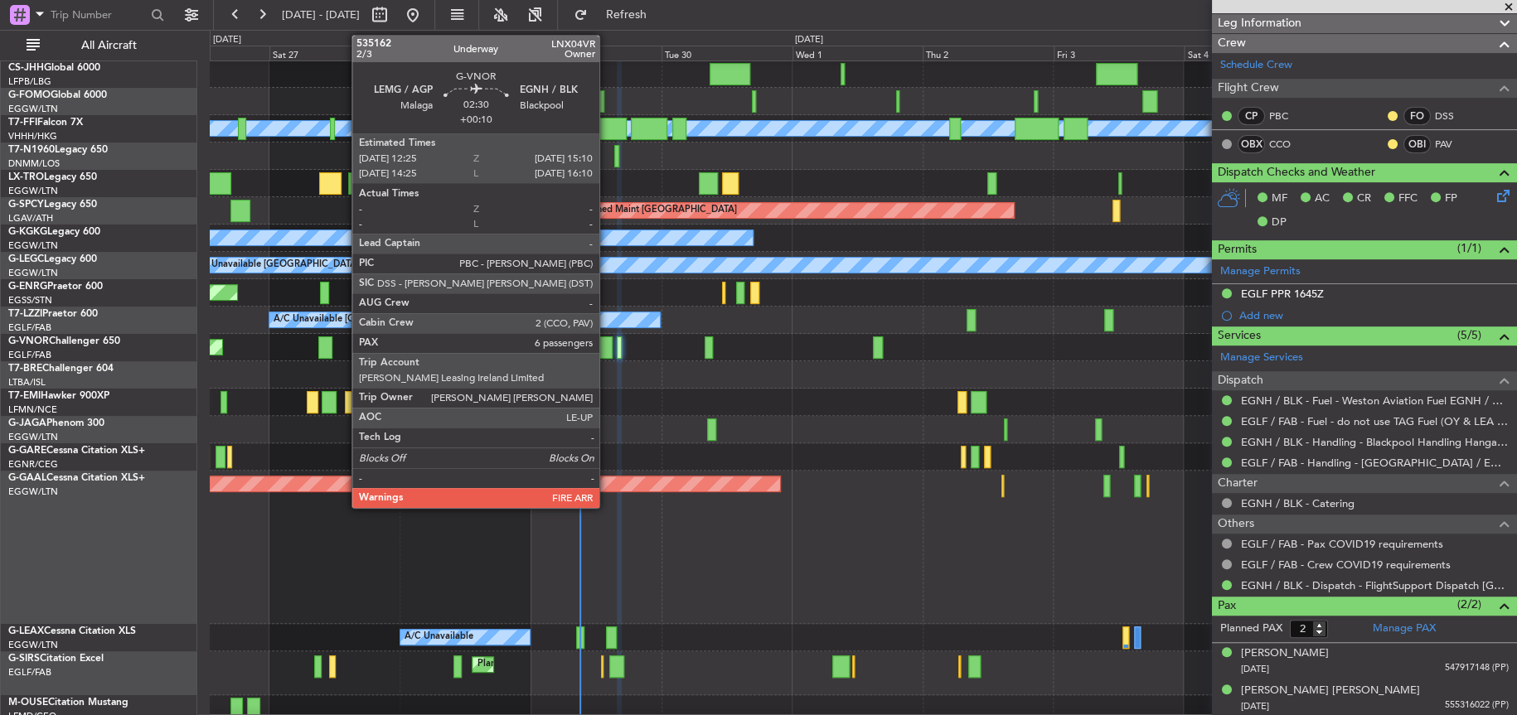
click at [607, 344] on div at bounding box center [606, 347] width 16 height 22
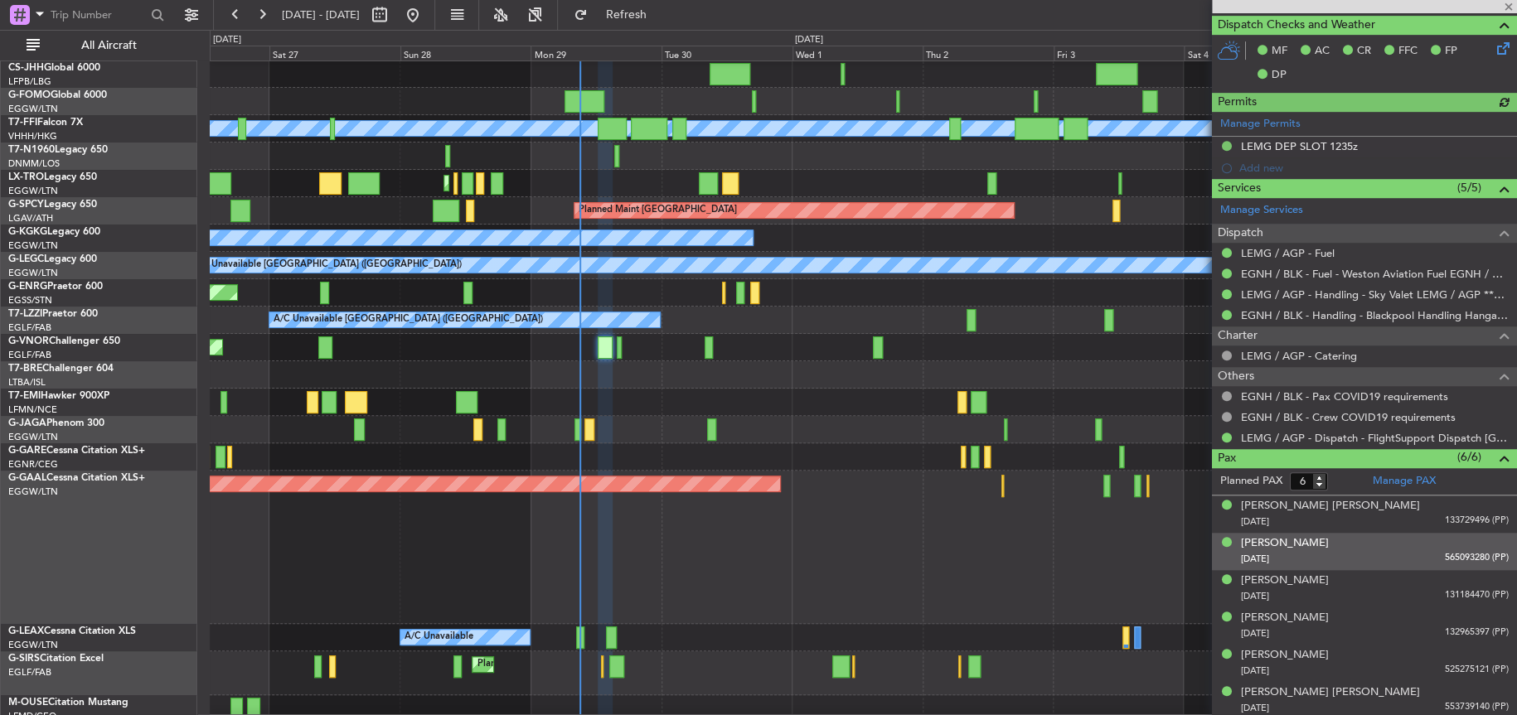
scroll to position [421, 0]
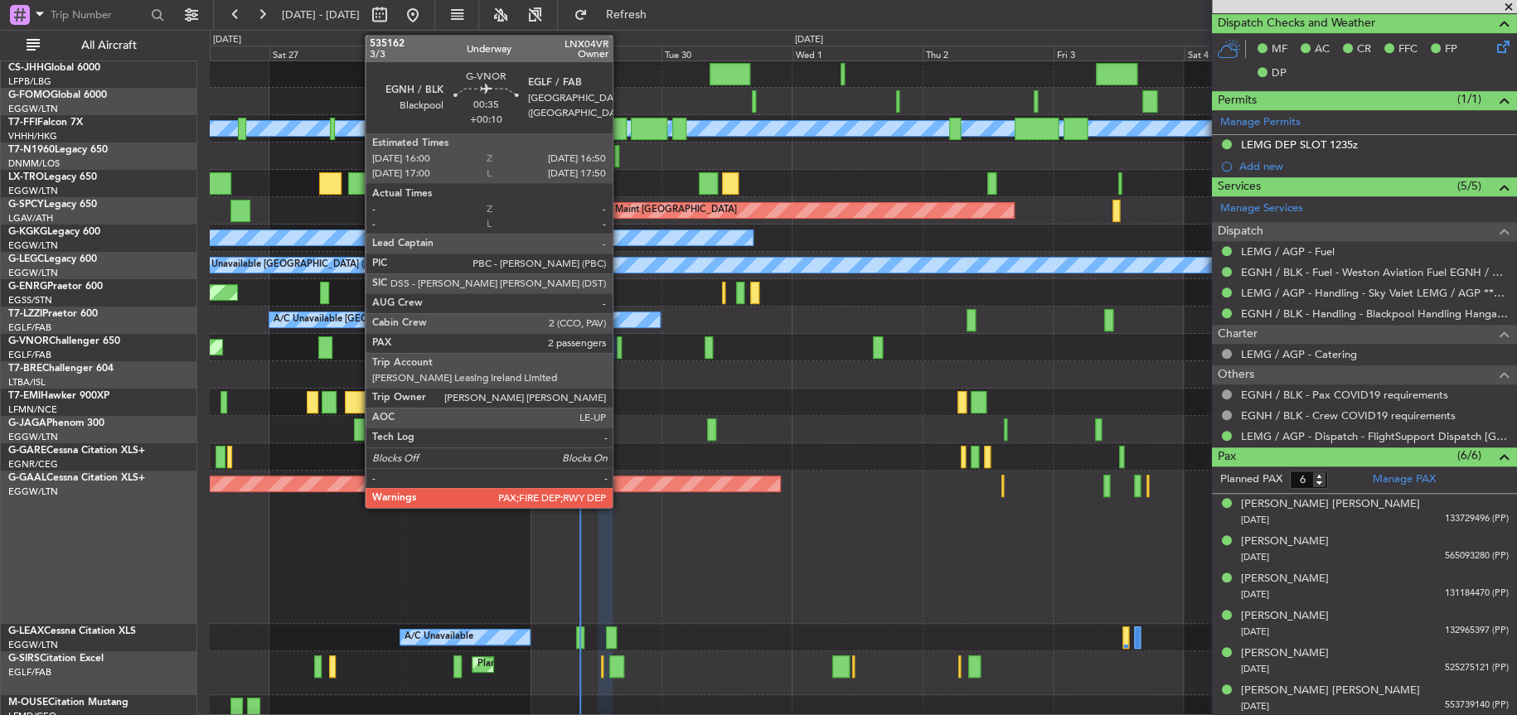
click at [620, 348] on div at bounding box center [619, 347] width 5 height 22
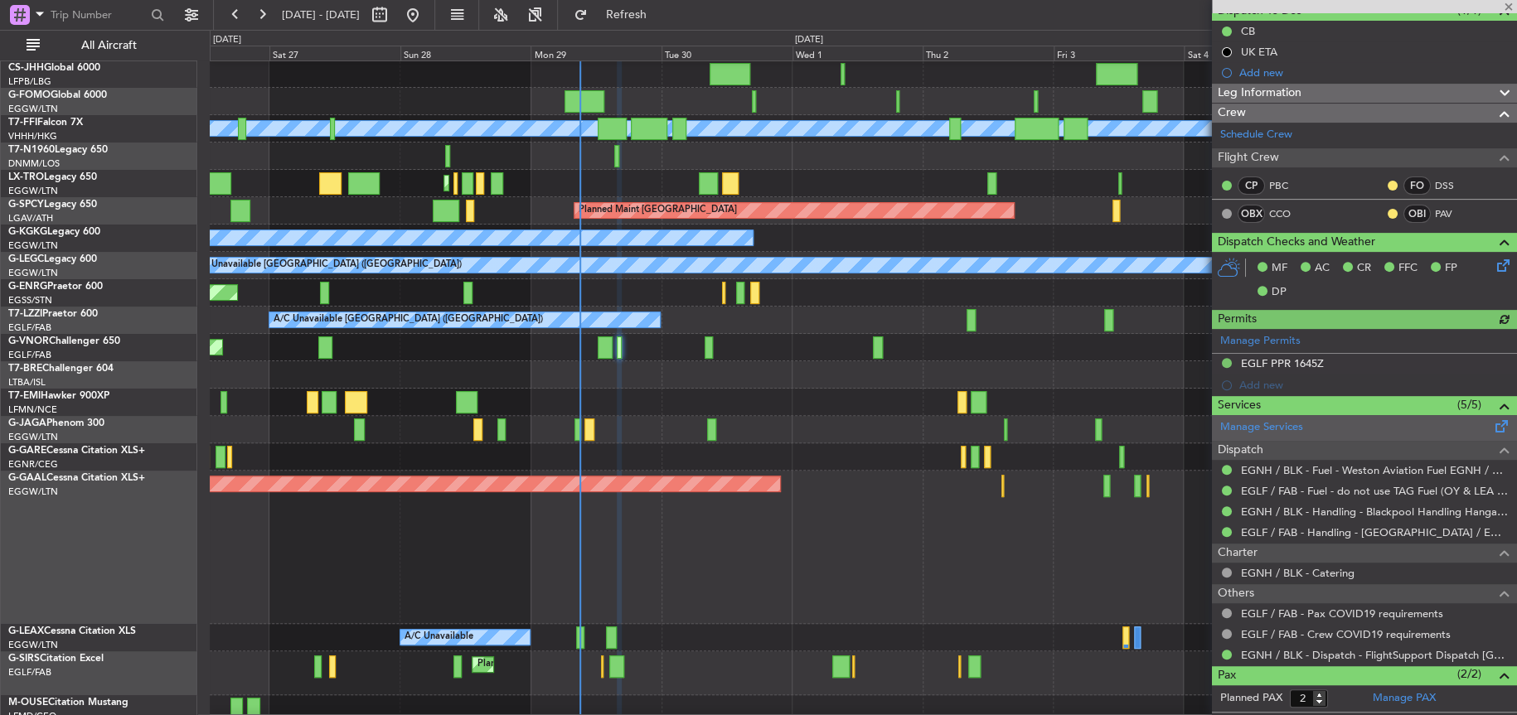
scroll to position [230, 0]
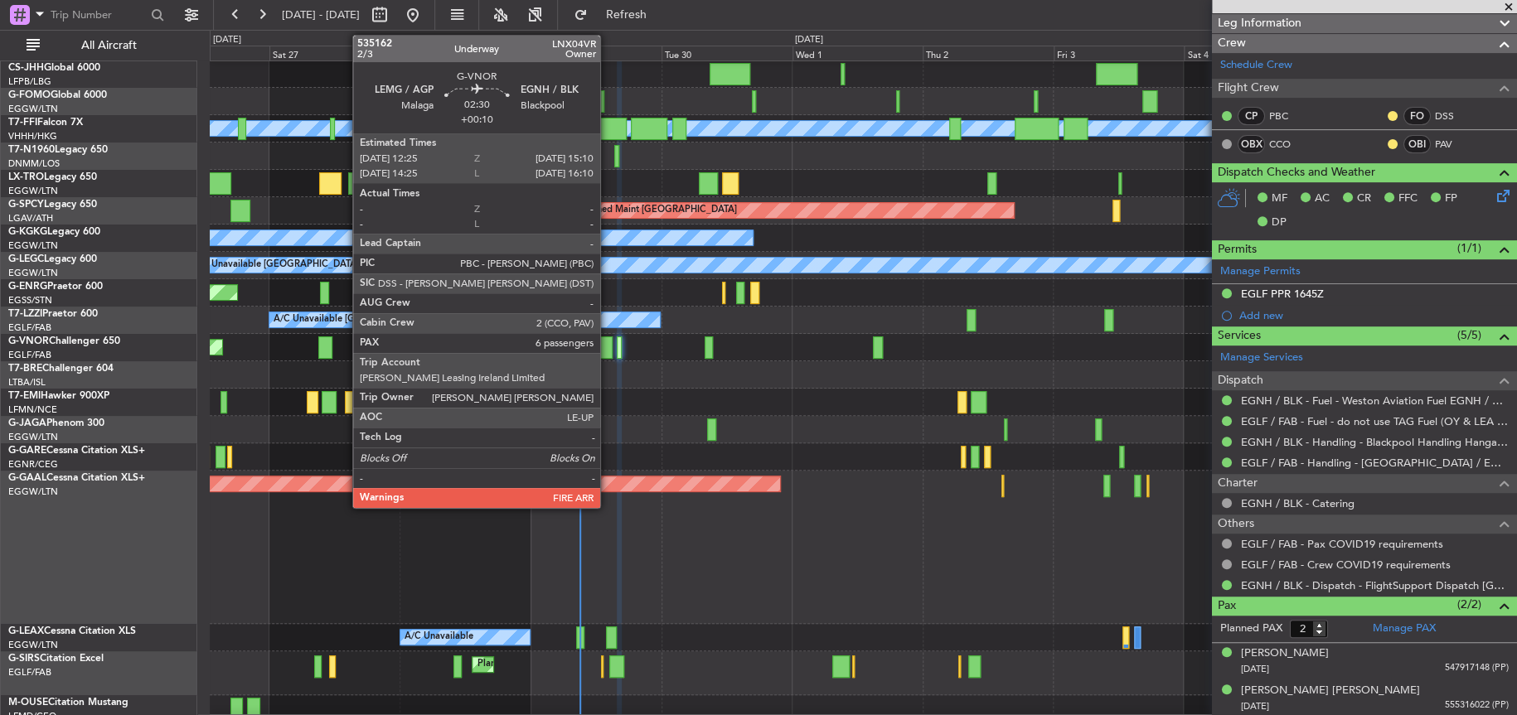
click at [606, 343] on div at bounding box center [606, 347] width 16 height 22
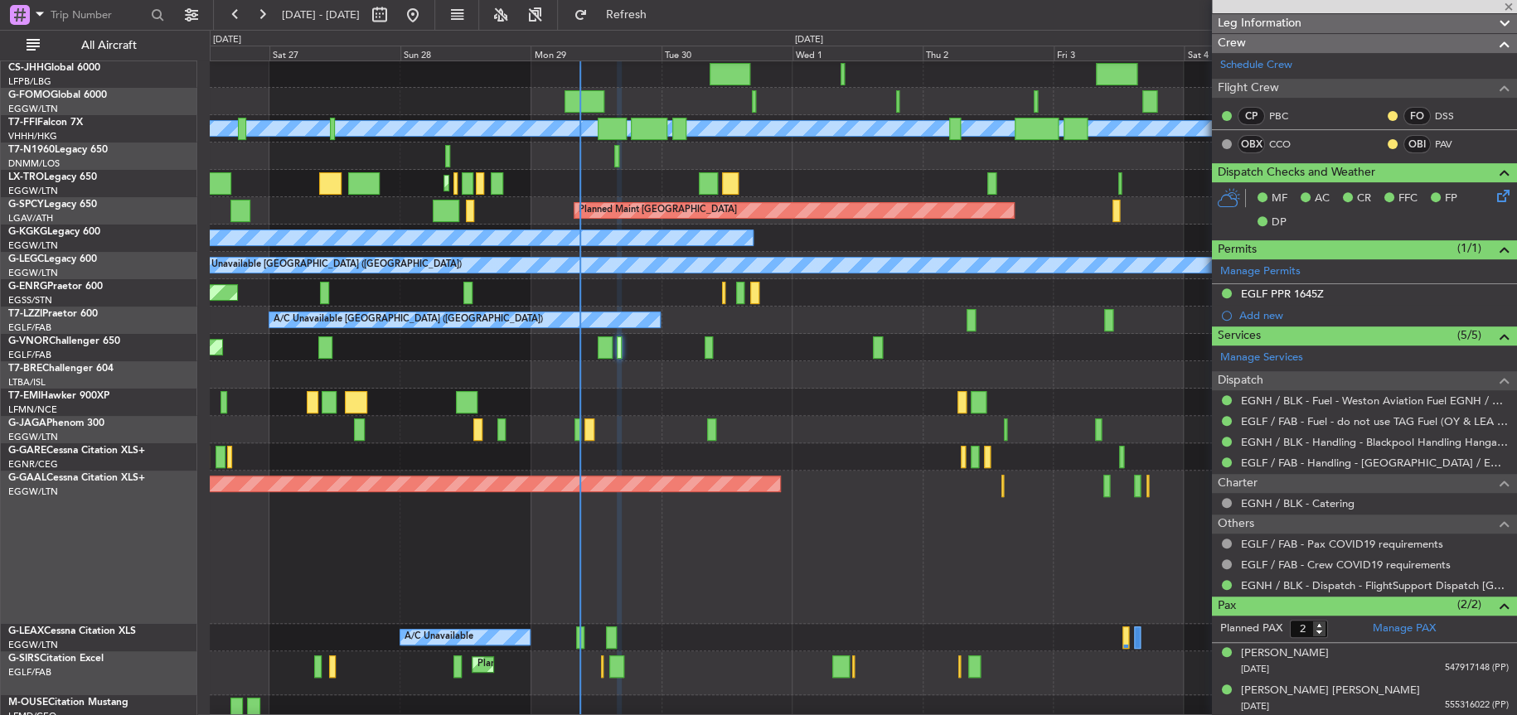
type input "6"
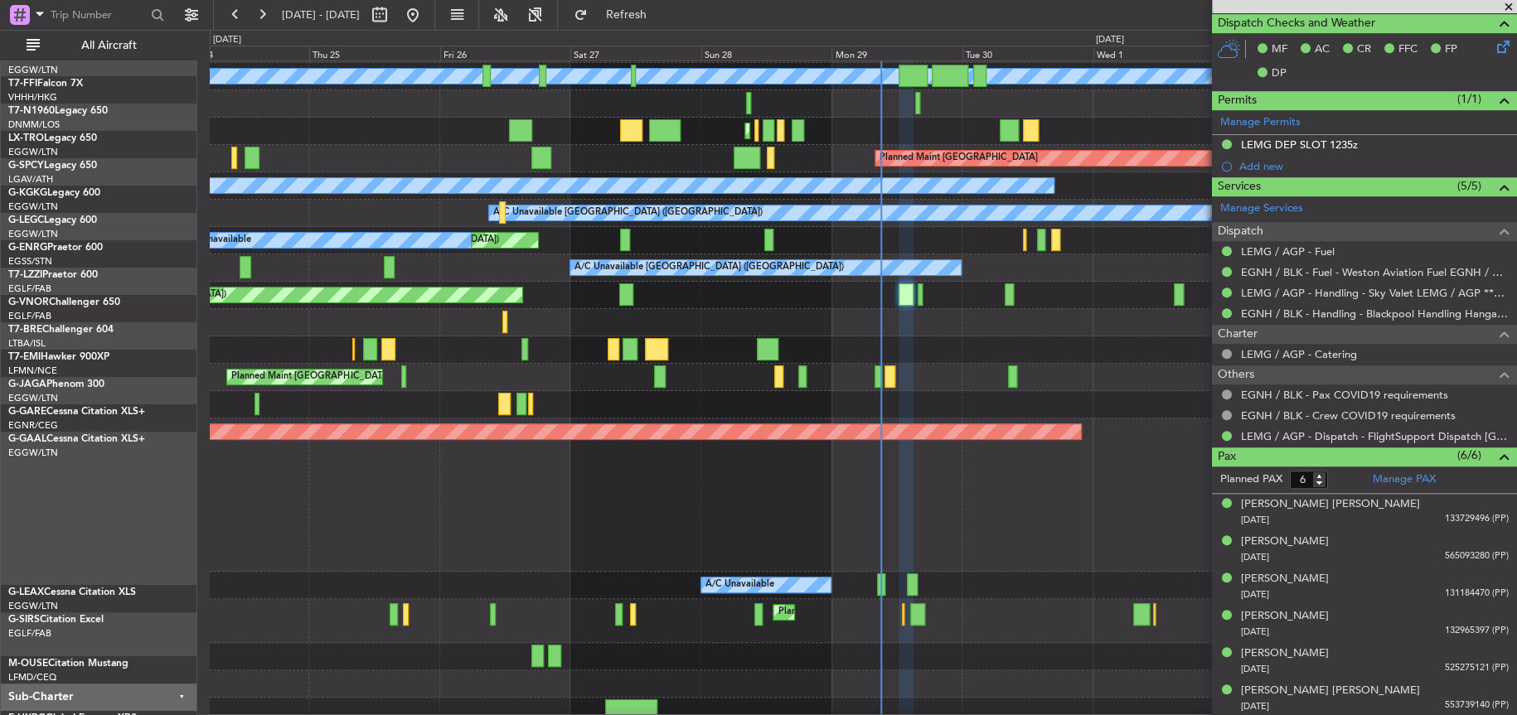
scroll to position [89, 0]
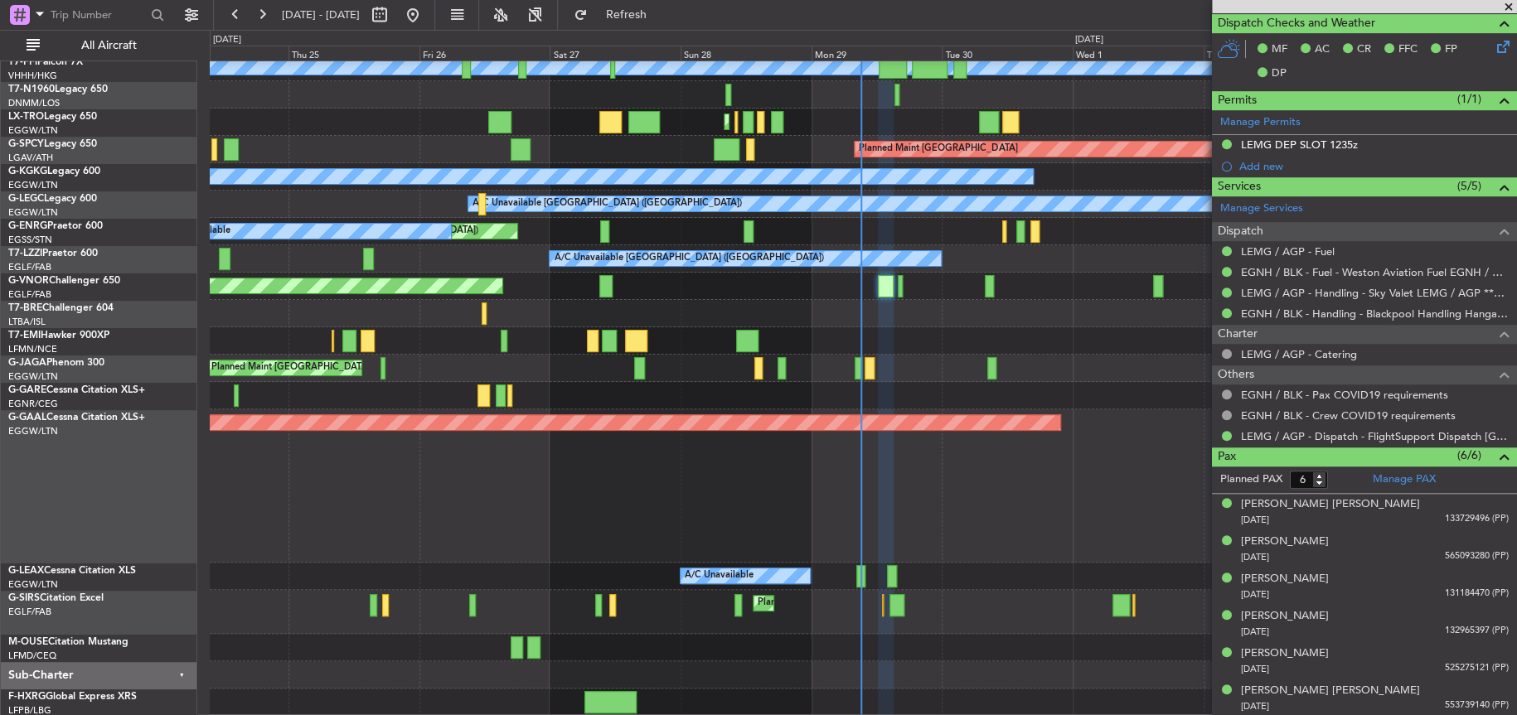
click at [714, 392] on div "Planned Maint [GEOGRAPHIC_DATA] ([GEOGRAPHIC_DATA]) Planned Maint [GEOGRAPHIC_D…" at bounding box center [863, 344] width 1306 height 744
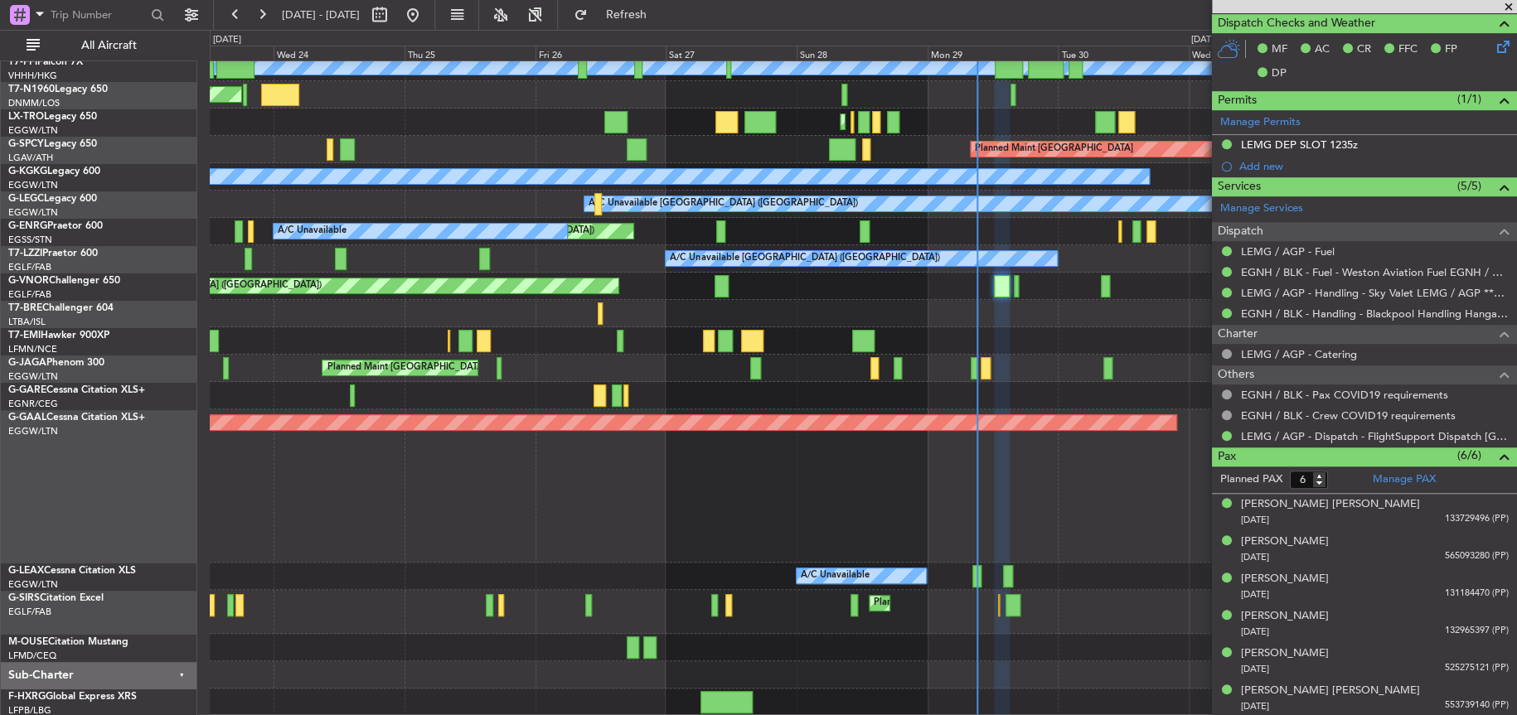
click at [632, 482] on div "Planned Maint Dusseldorf Owner" at bounding box center [863, 485] width 1306 height 153
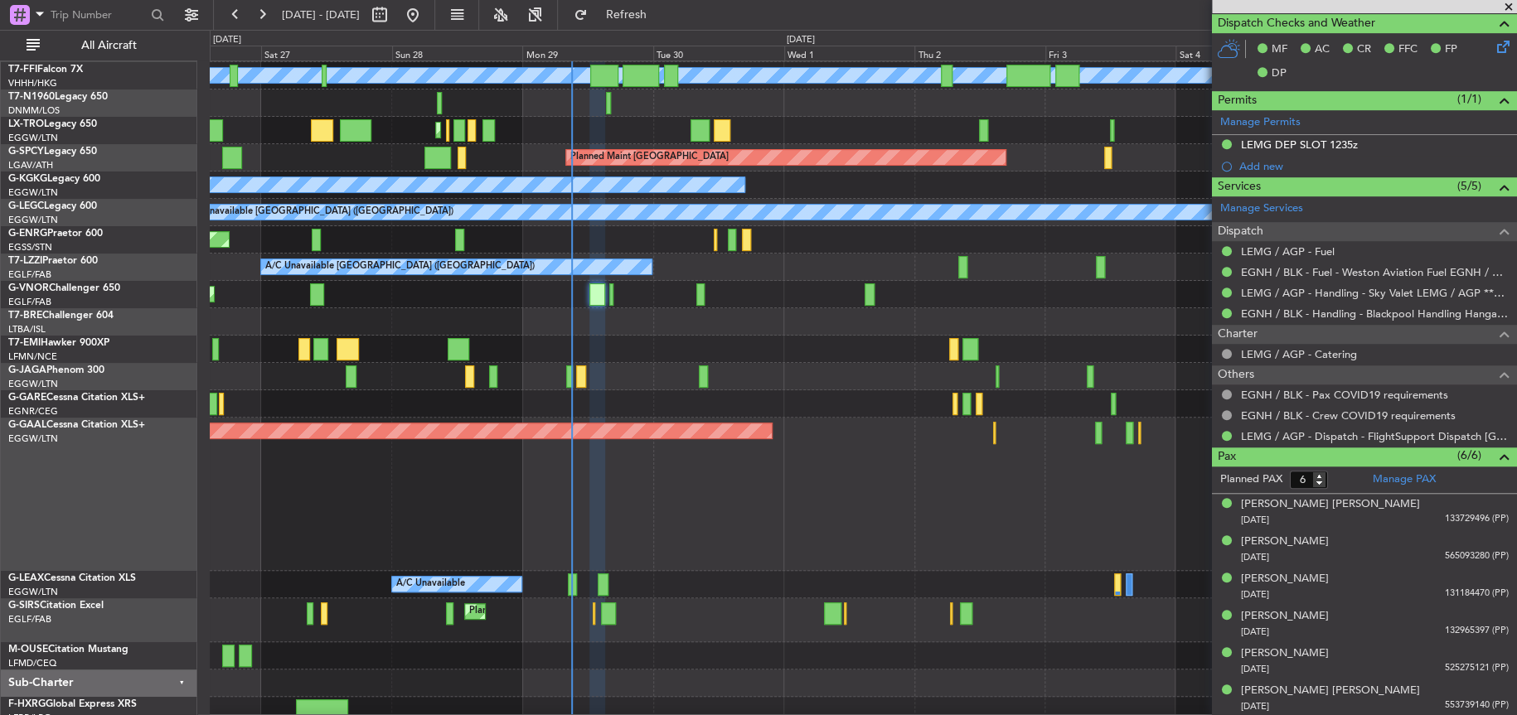
click at [710, 505] on div "Planned Maint Dusseldorf Owner" at bounding box center [862, 494] width 1305 height 153
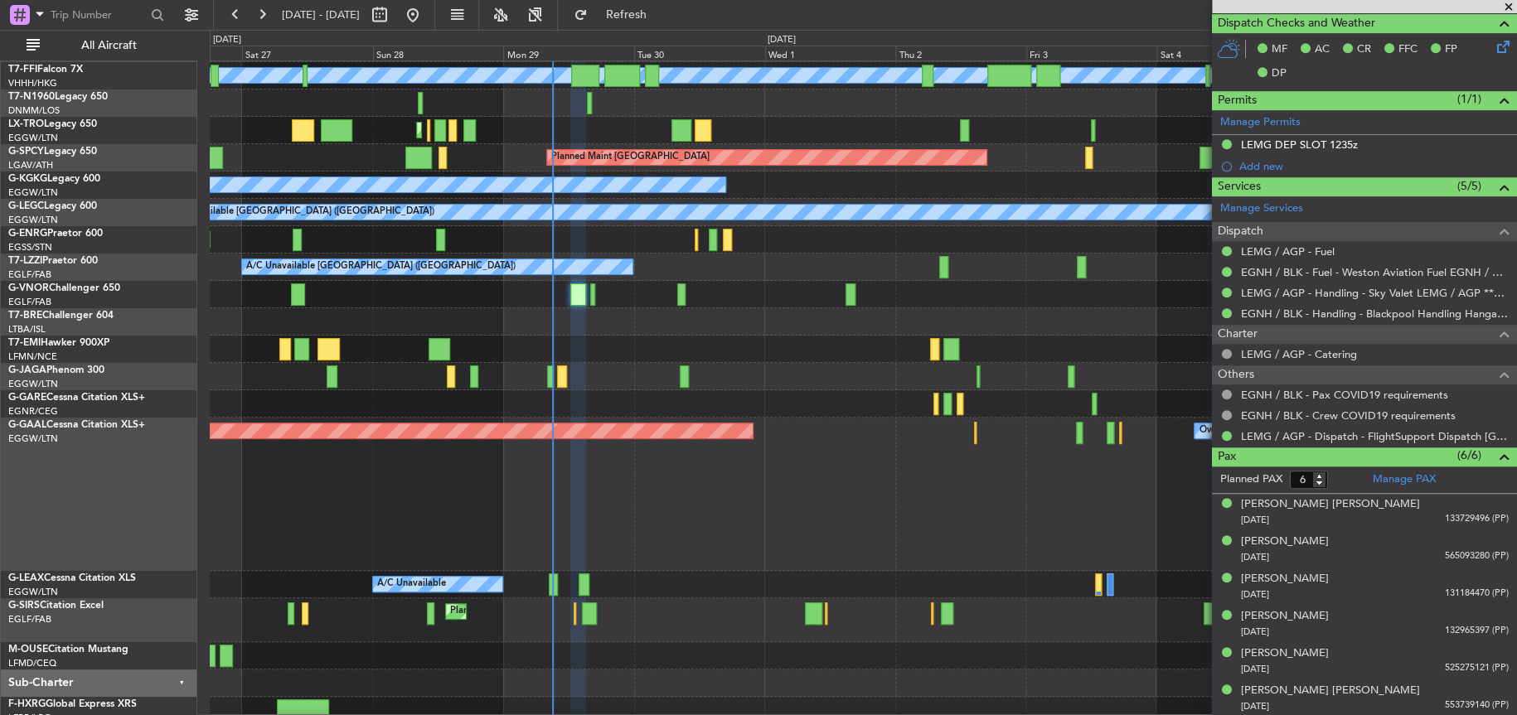
click at [680, 558] on div "Planned Maint Dusseldorf Owner" at bounding box center [862, 494] width 1305 height 153
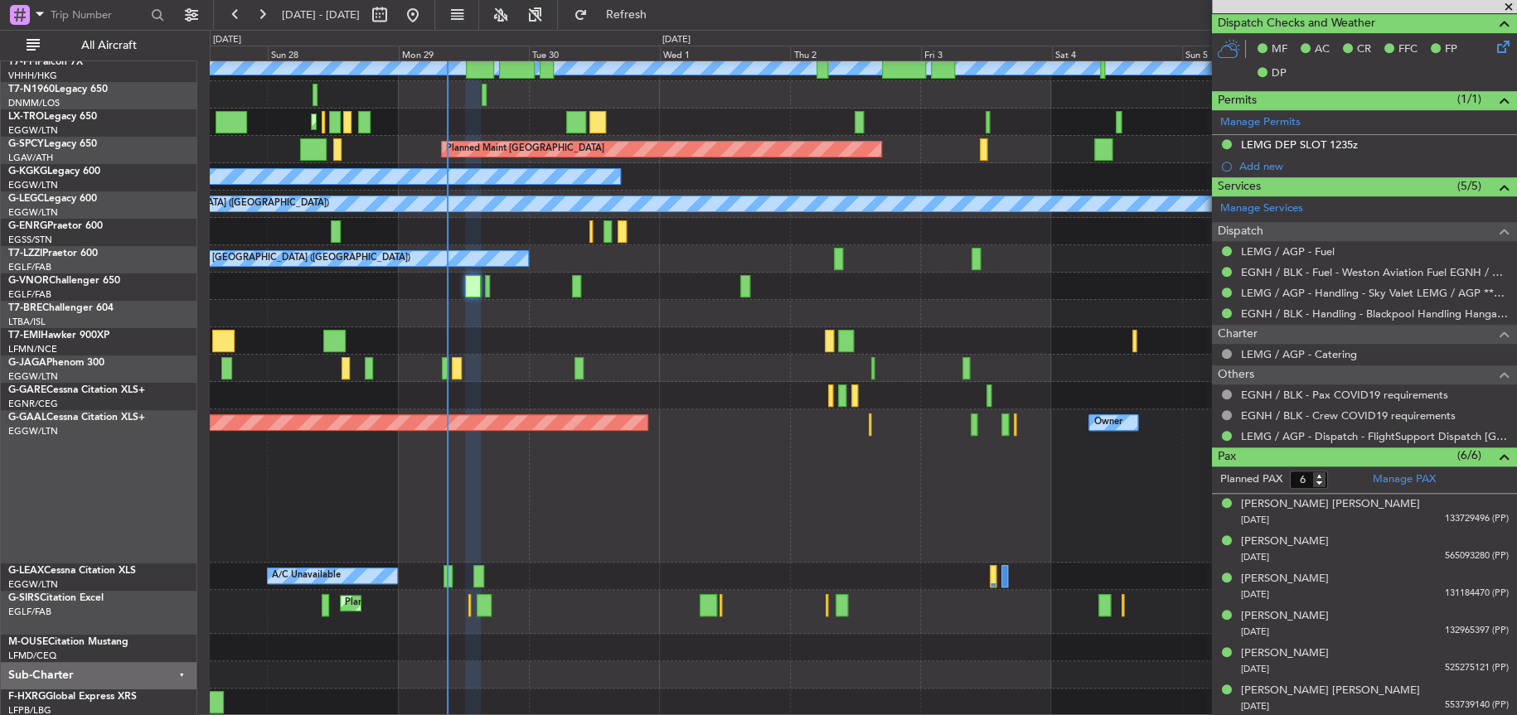
click at [597, 496] on div "Planned Maint Dusseldorf Owner Owner" at bounding box center [862, 485] width 1305 height 153
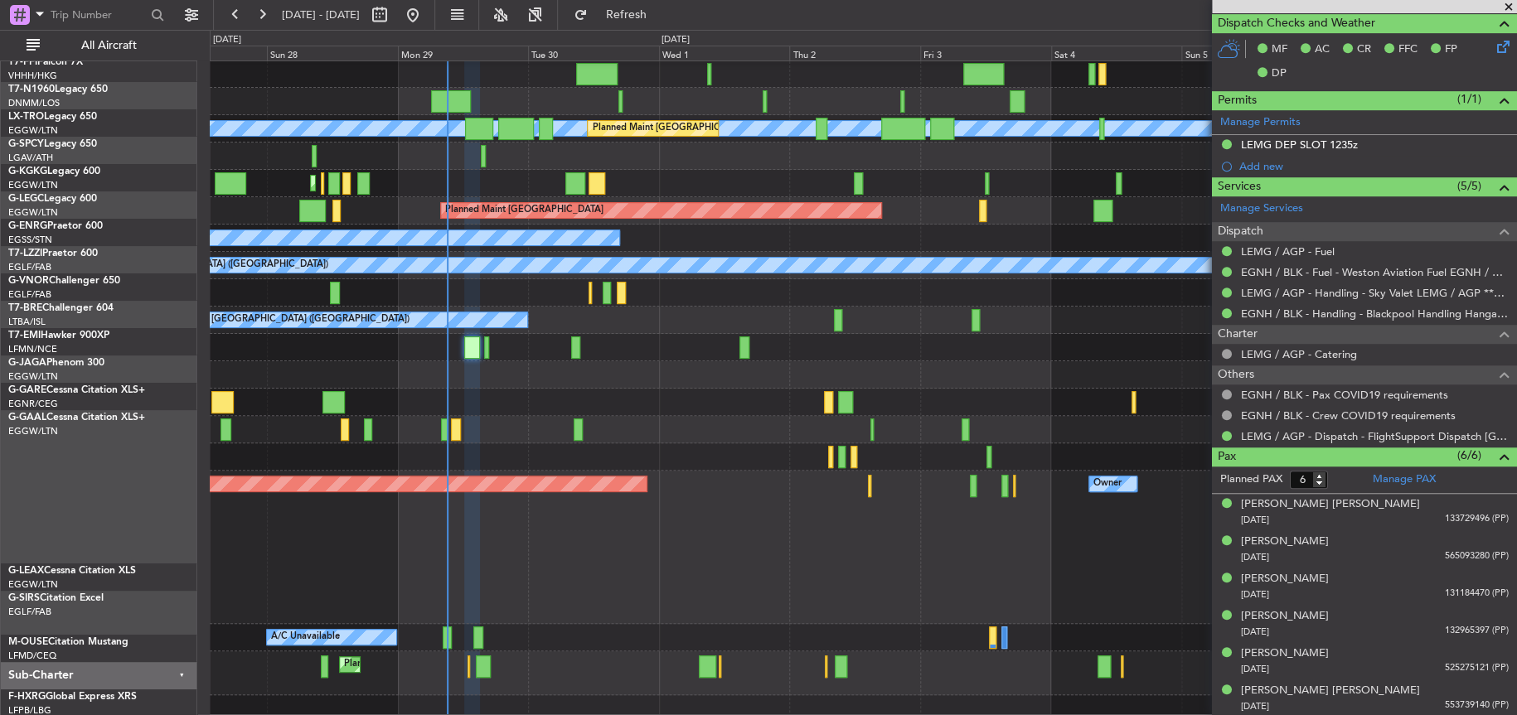
scroll to position [28, 0]
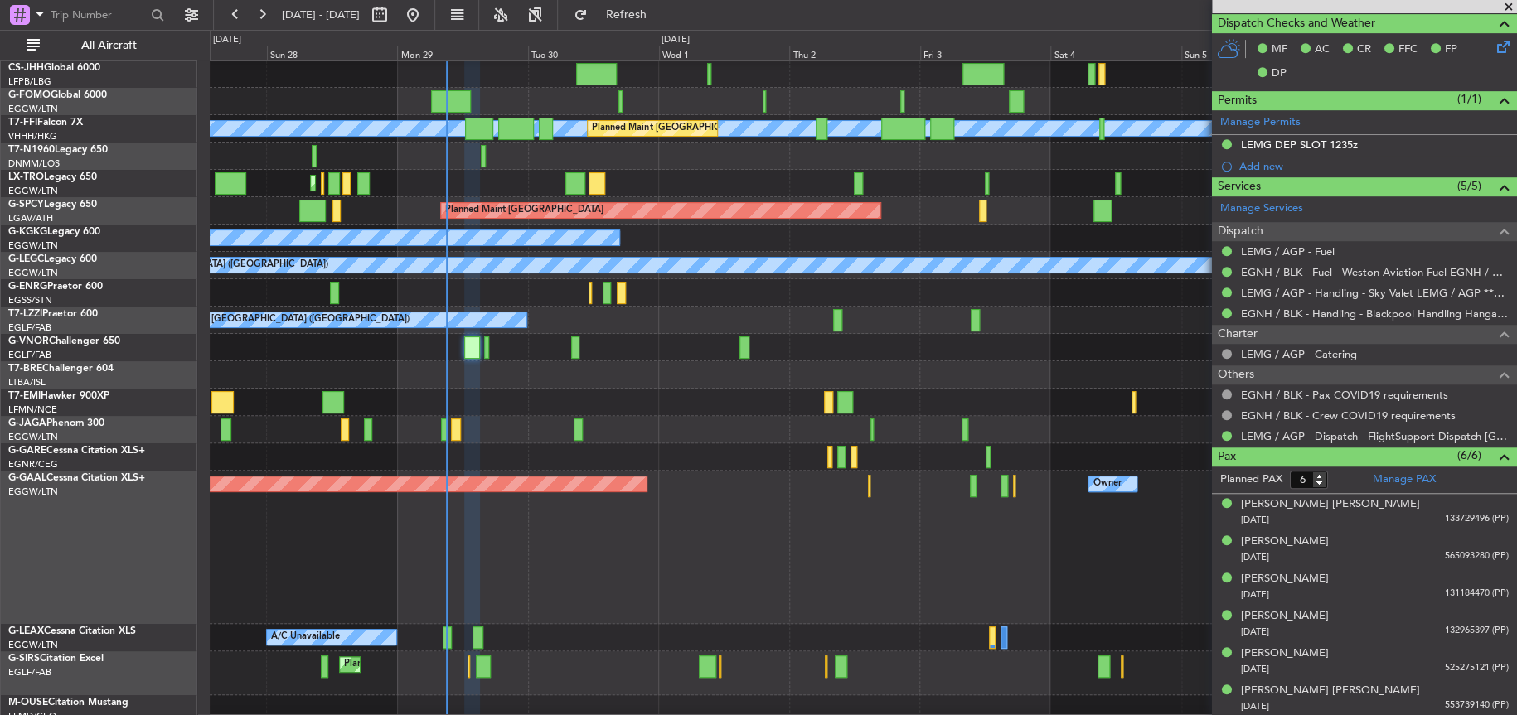
click at [647, 548] on div "Planned Maint Dusseldorf Owner Owner" at bounding box center [862, 547] width 1305 height 153
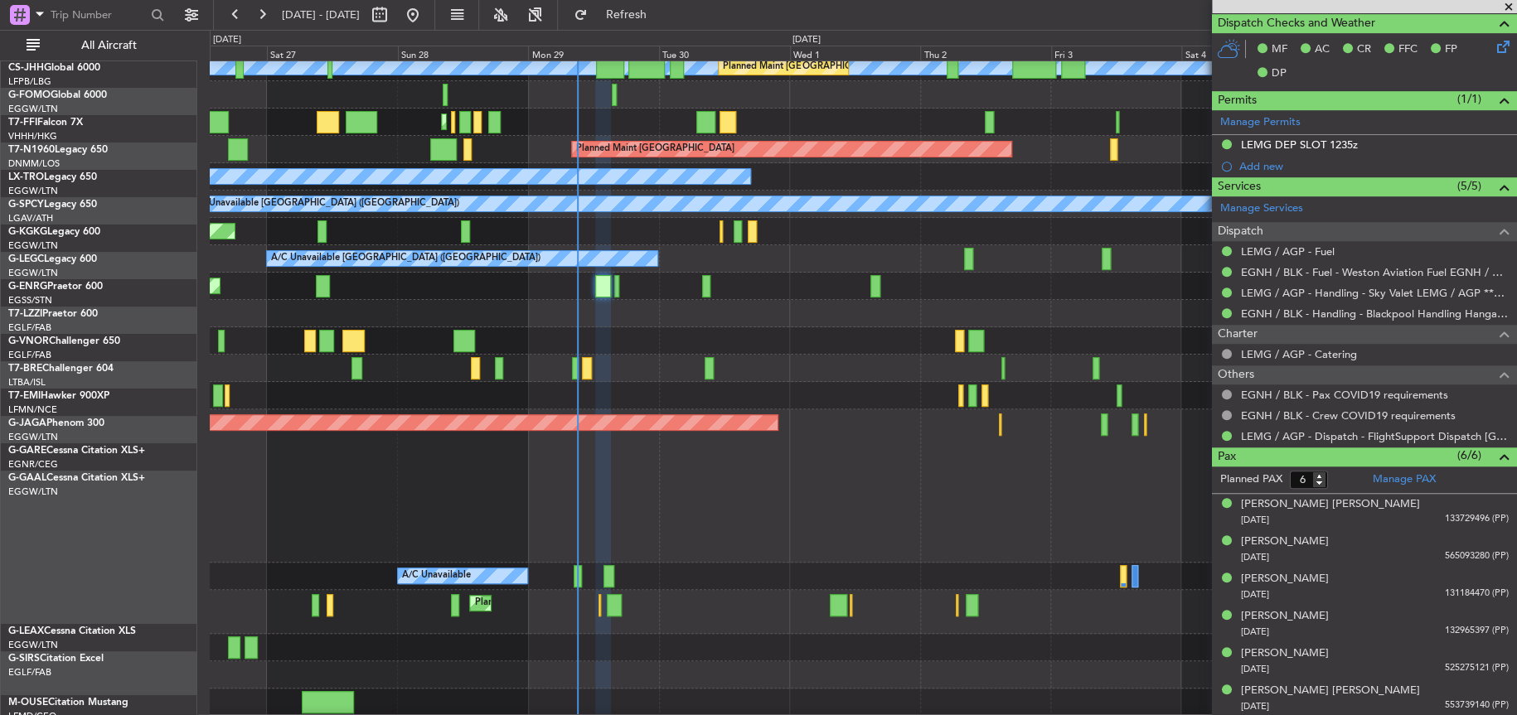
scroll to position [89, 0]
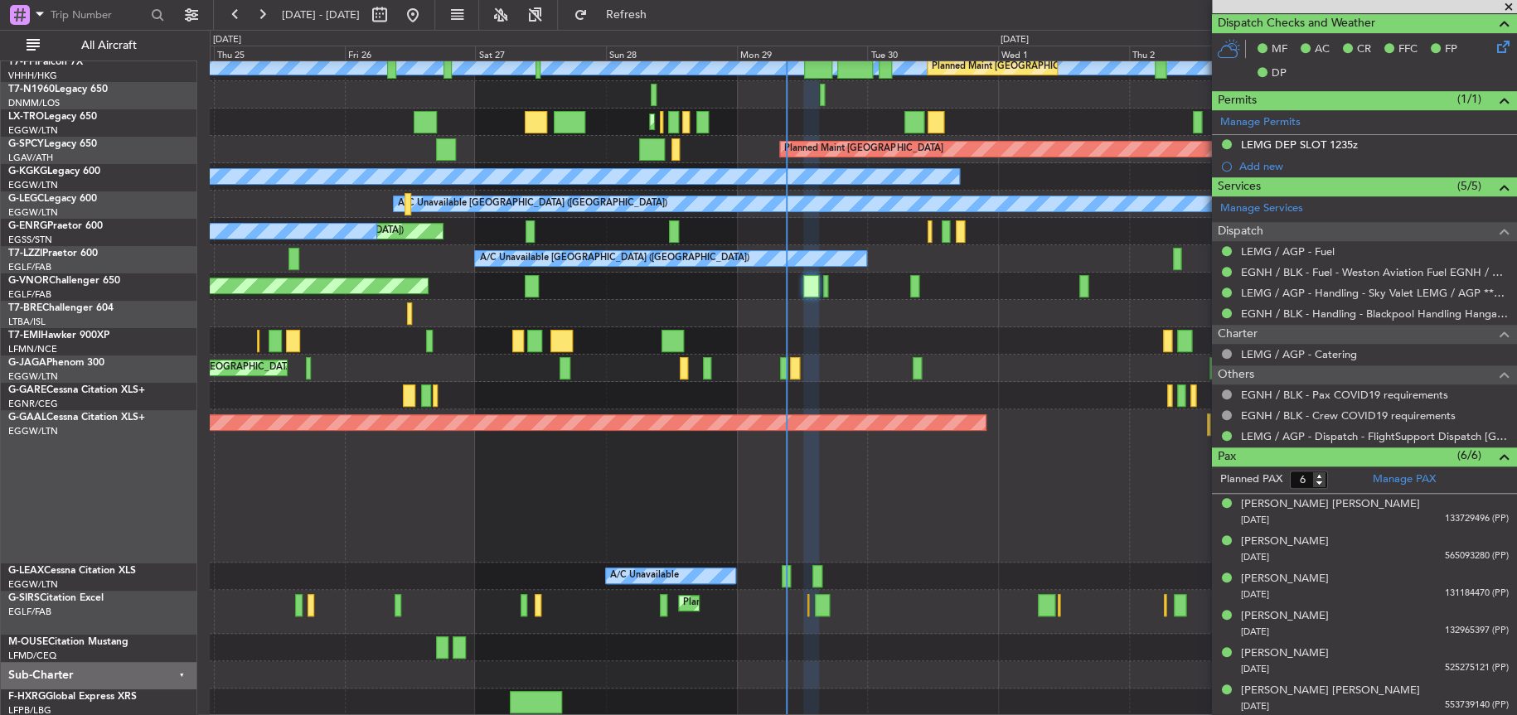
click at [750, 441] on div "Planned Maint Dusseldorf Owner" at bounding box center [863, 485] width 1306 height 153
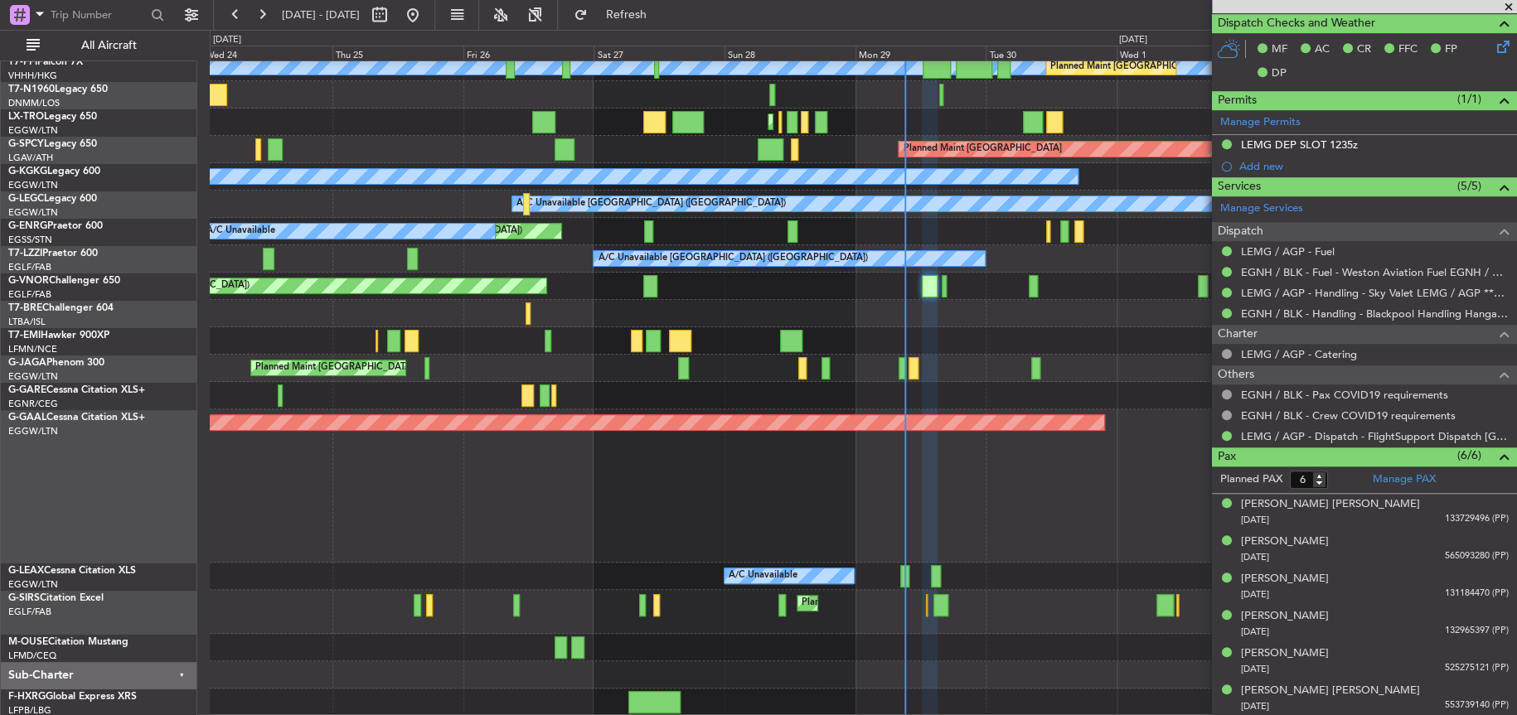
click at [698, 513] on div "Planned Maint [GEOGRAPHIC_DATA] ([GEOGRAPHIC_DATA]) [PERSON_NAME] [PERSON_NAME]…" at bounding box center [863, 344] width 1306 height 744
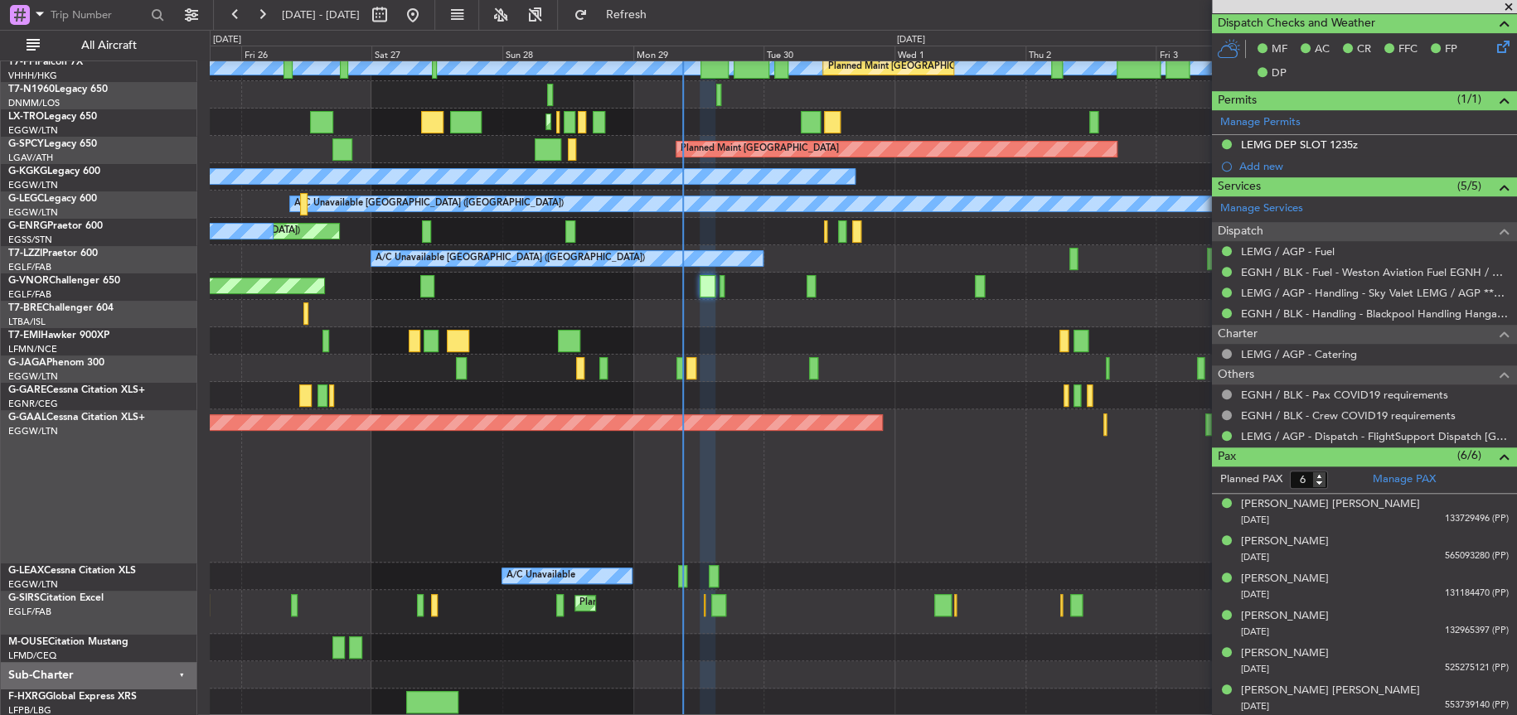
click at [870, 528] on div "Planned Maint Dusseldorf Owner" at bounding box center [863, 485] width 1306 height 153
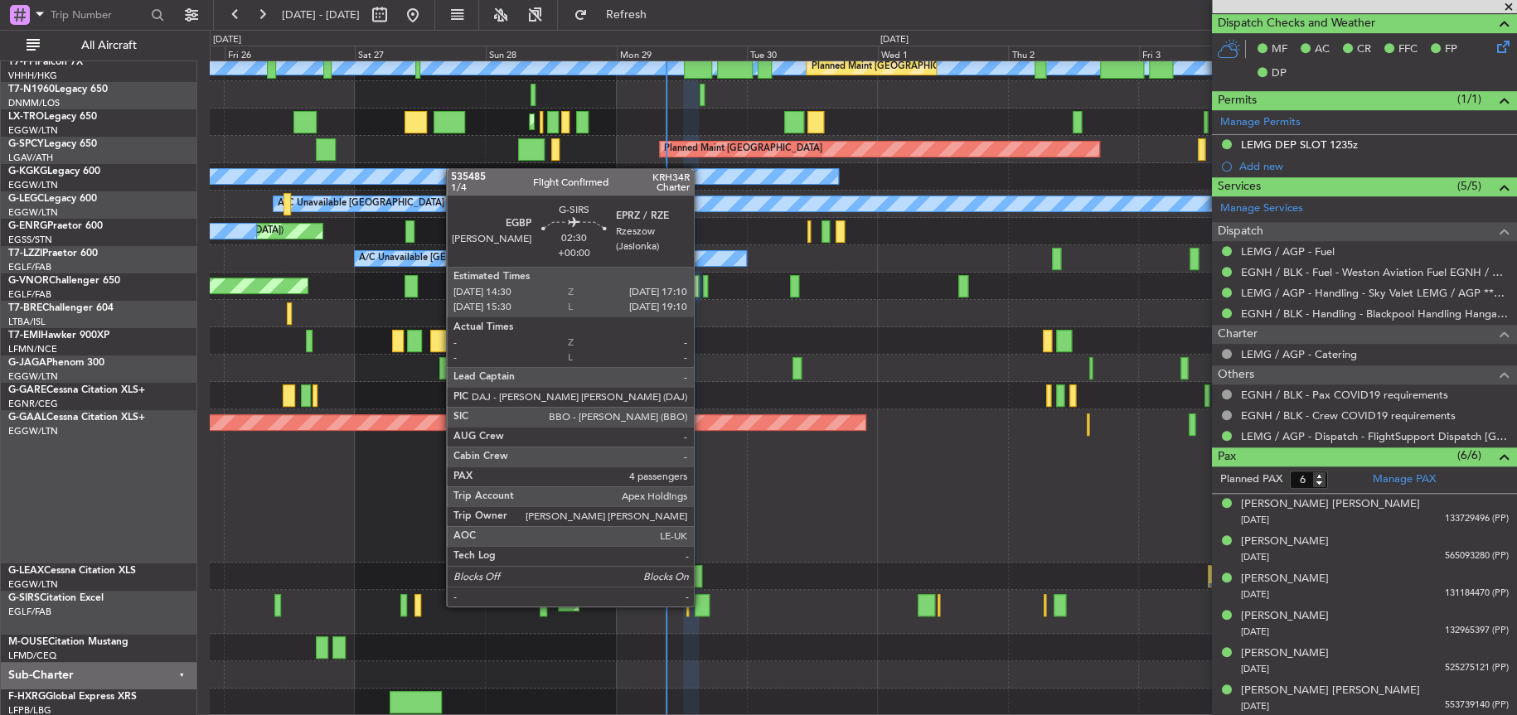
click at [701, 604] on div at bounding box center [702, 605] width 15 height 22
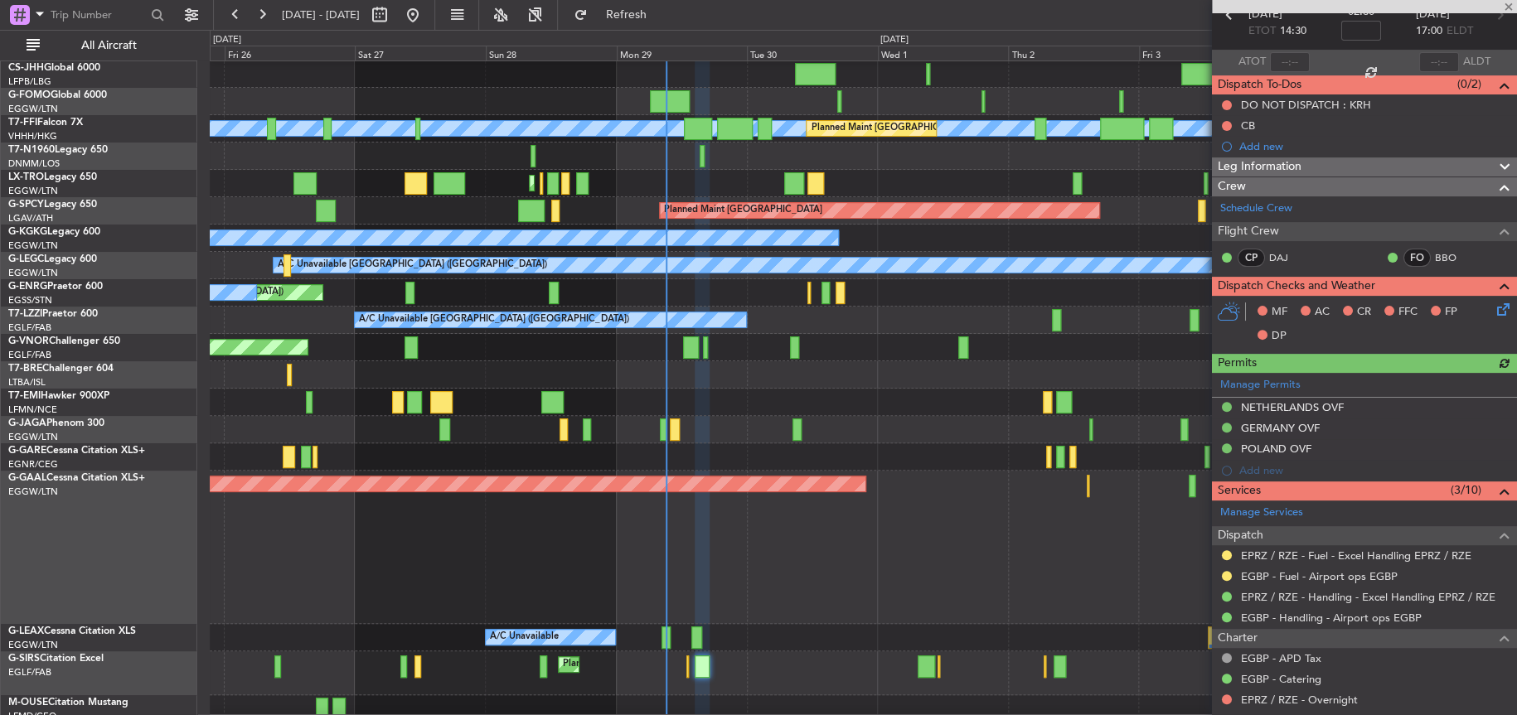
scroll to position [166, 0]
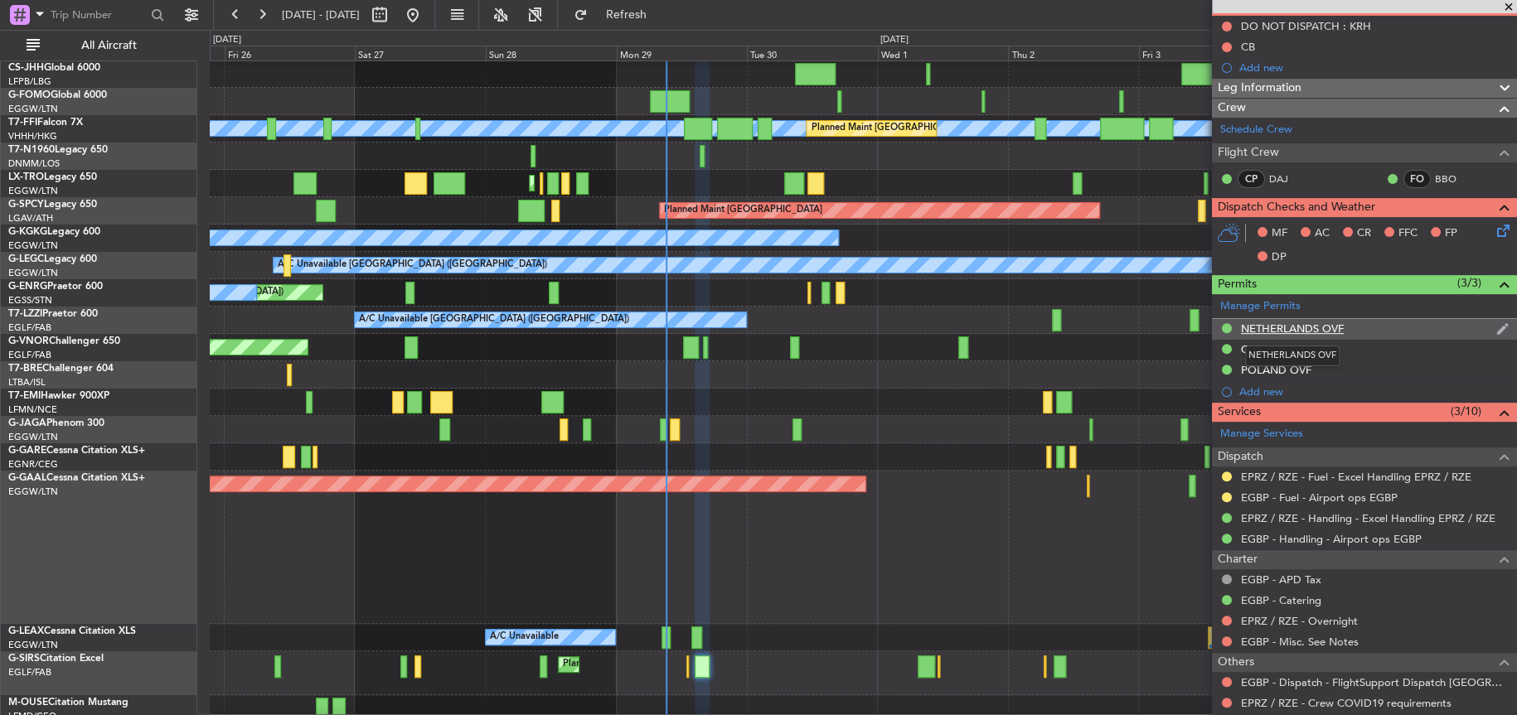
click at [1295, 327] on div "NETHERLANDS OVF" at bounding box center [1292, 329] width 103 height 14
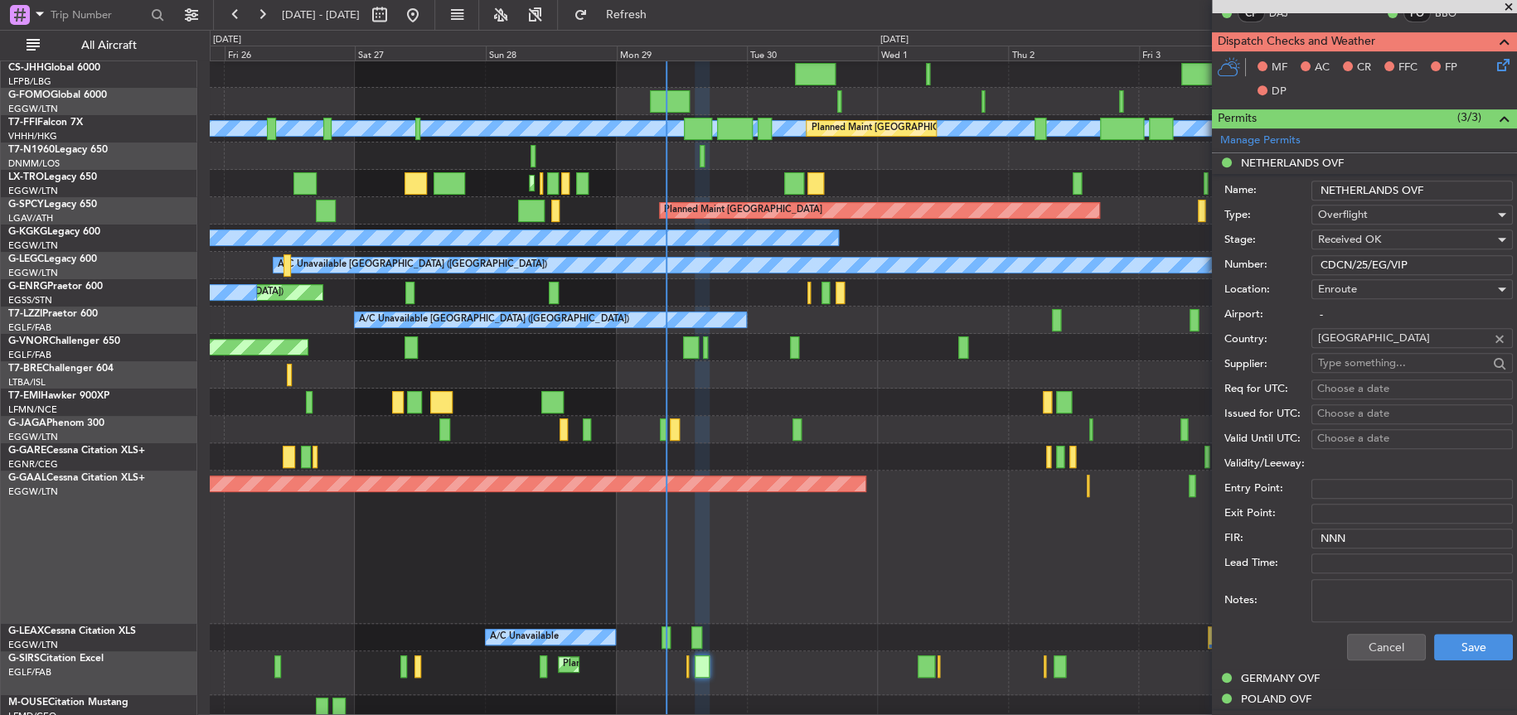
scroll to position [414, 0]
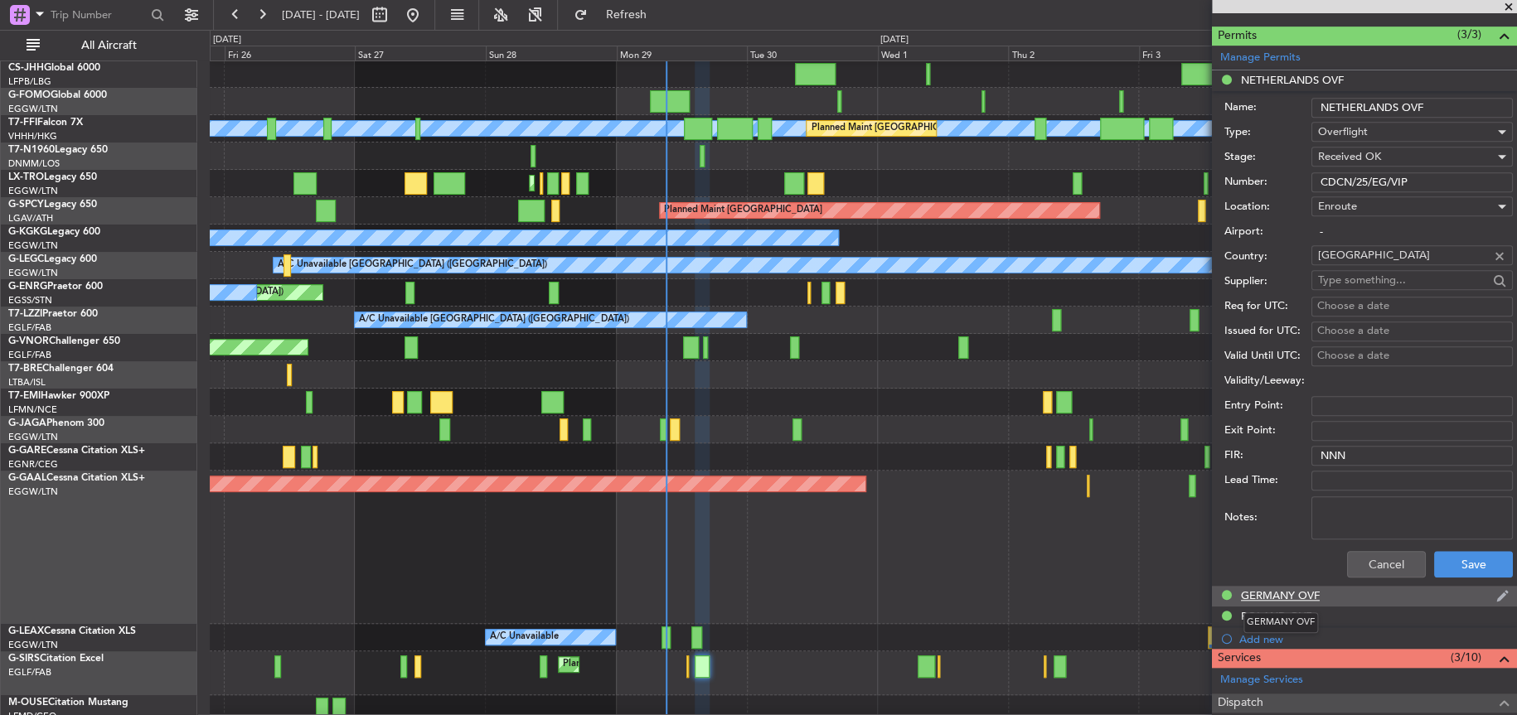
click at [1273, 594] on div "GERMANY OVF" at bounding box center [1280, 595] width 79 height 14
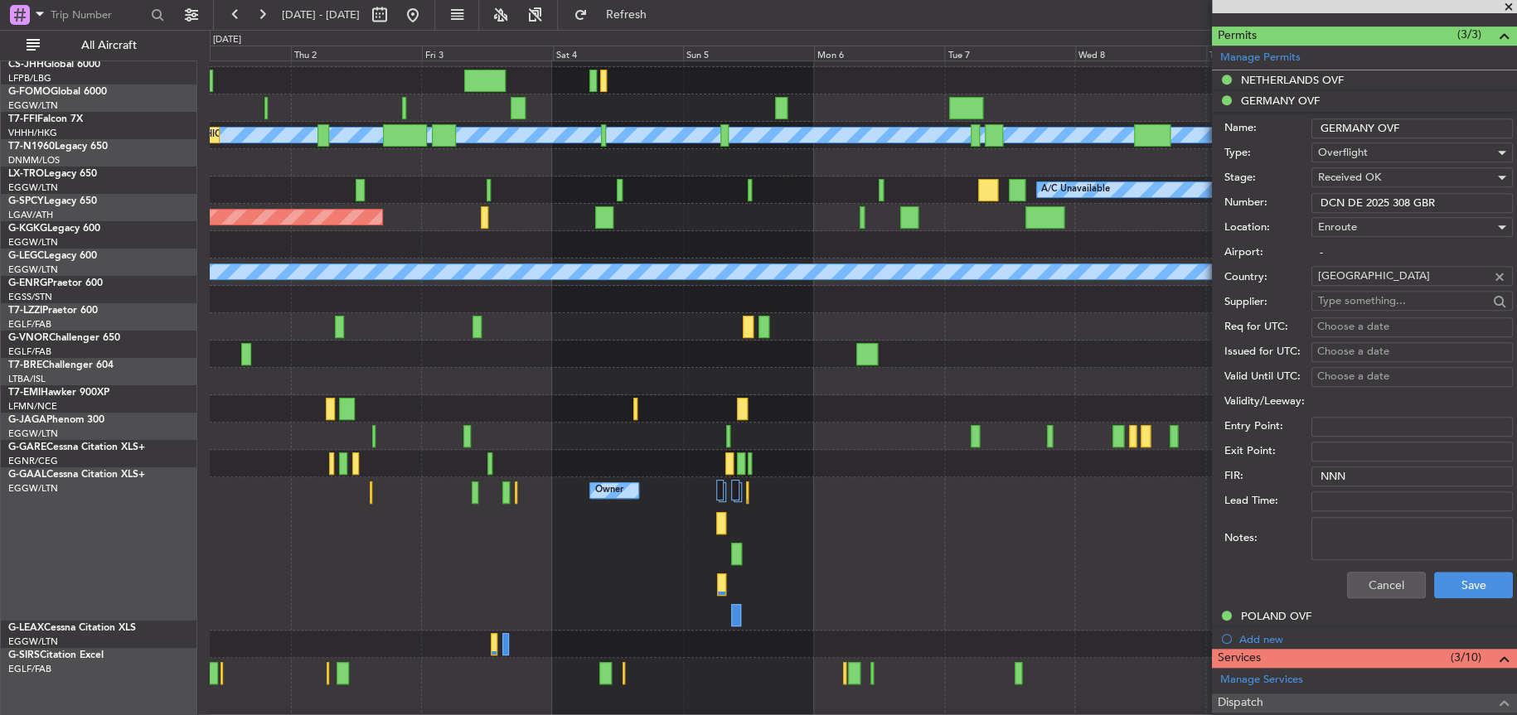
scroll to position [21, 0]
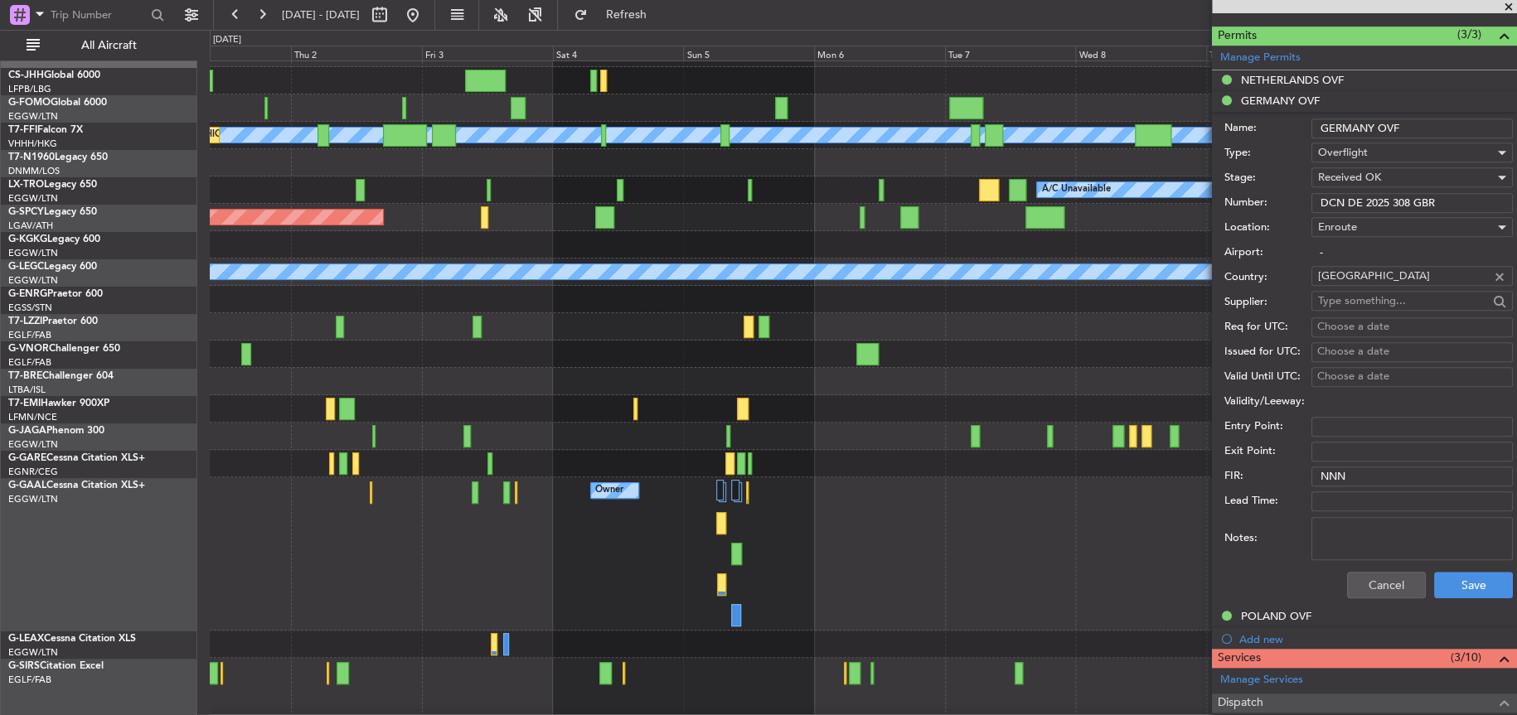
click at [1419, 27] on div "Permits (3/3)" at bounding box center [1364, 36] width 305 height 19
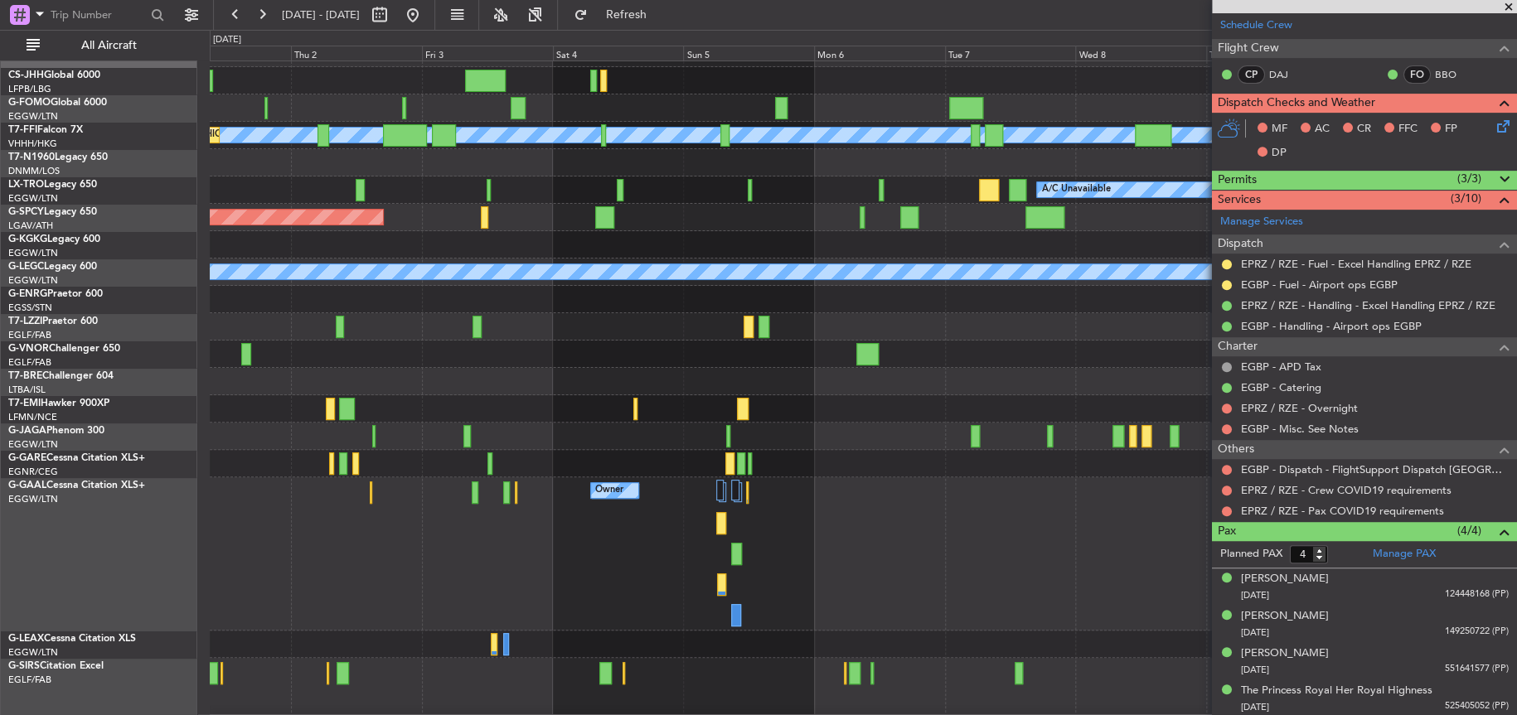
scroll to position [0, 0]
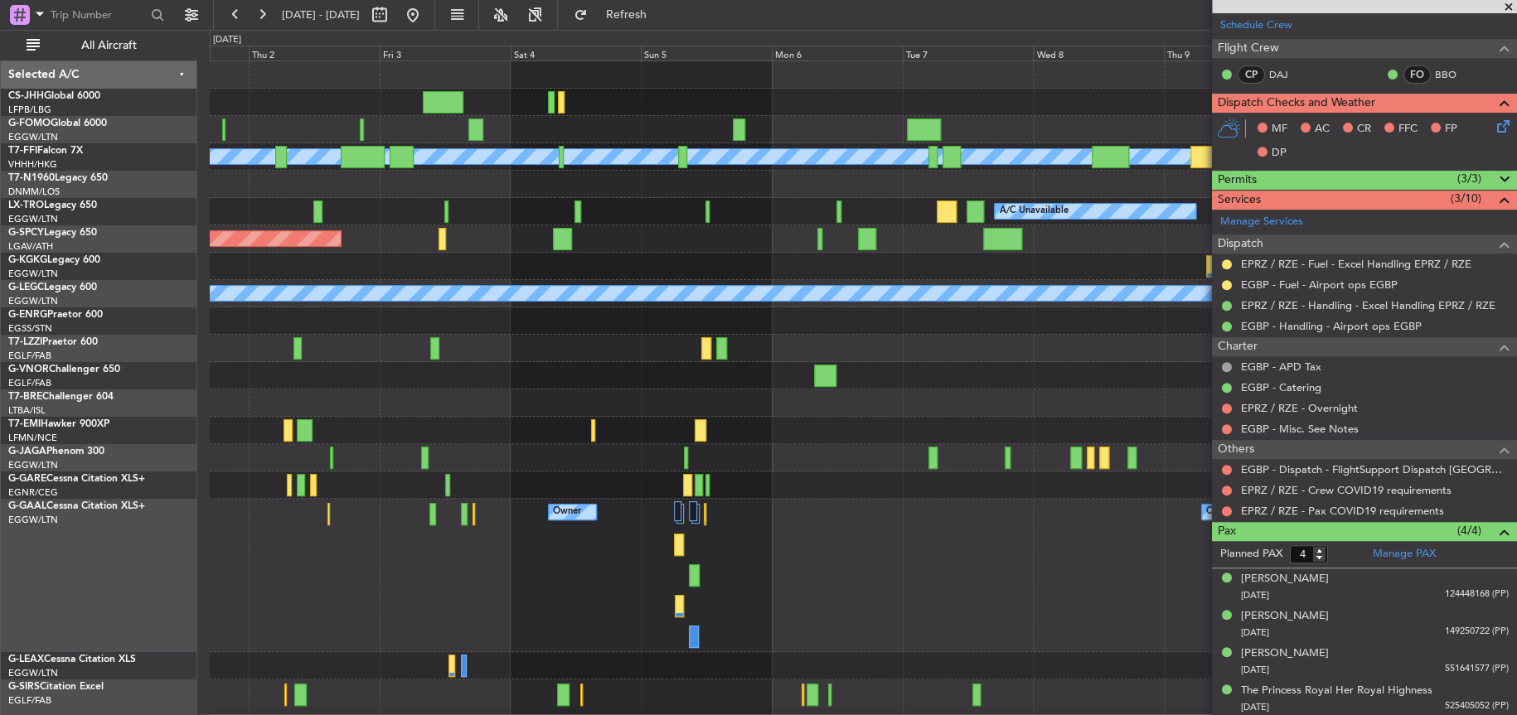
click at [805, 428] on div "[PERSON_NAME] [PERSON_NAME] Planned Maint Geneva ([GEOGRAPHIC_DATA]) Planned Ma…" at bounding box center [863, 430] width 1306 height 738
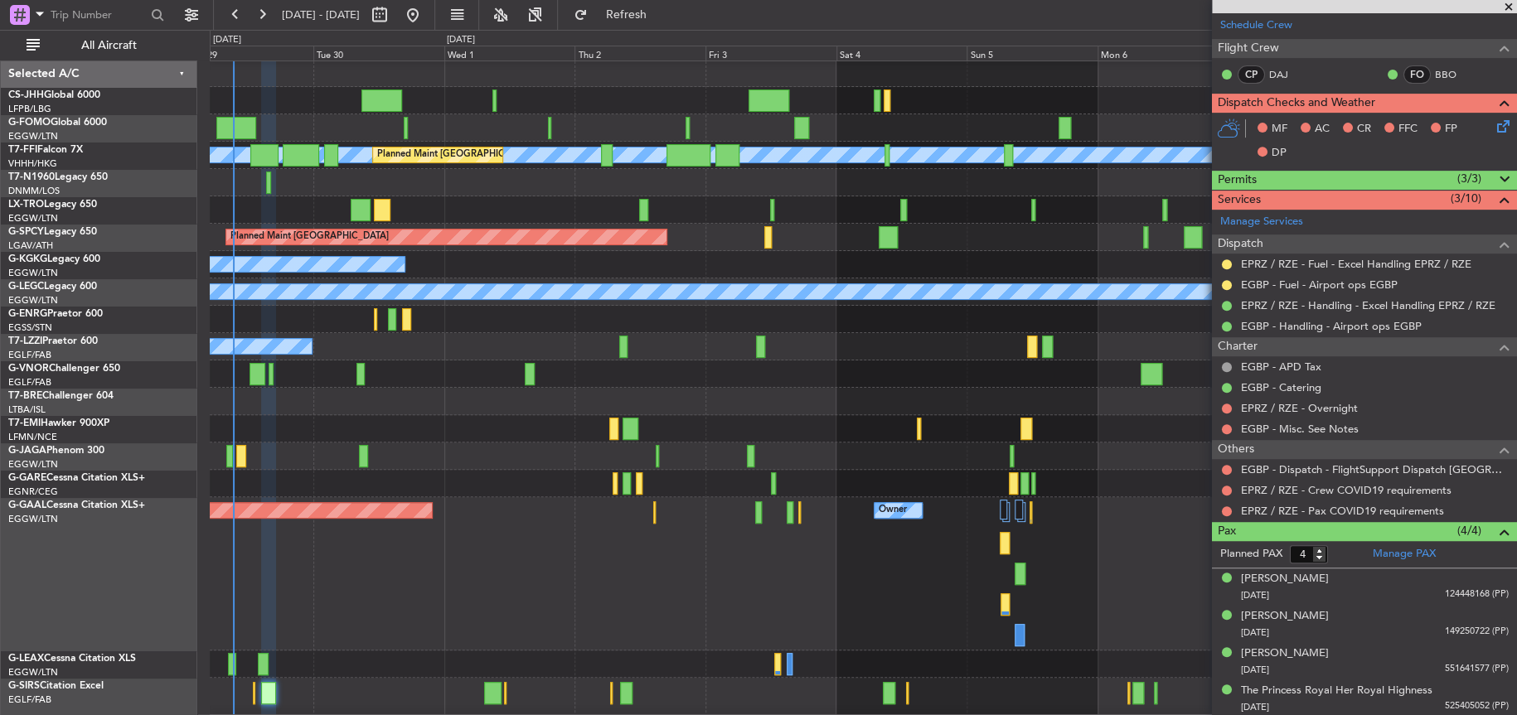
scroll to position [2, 0]
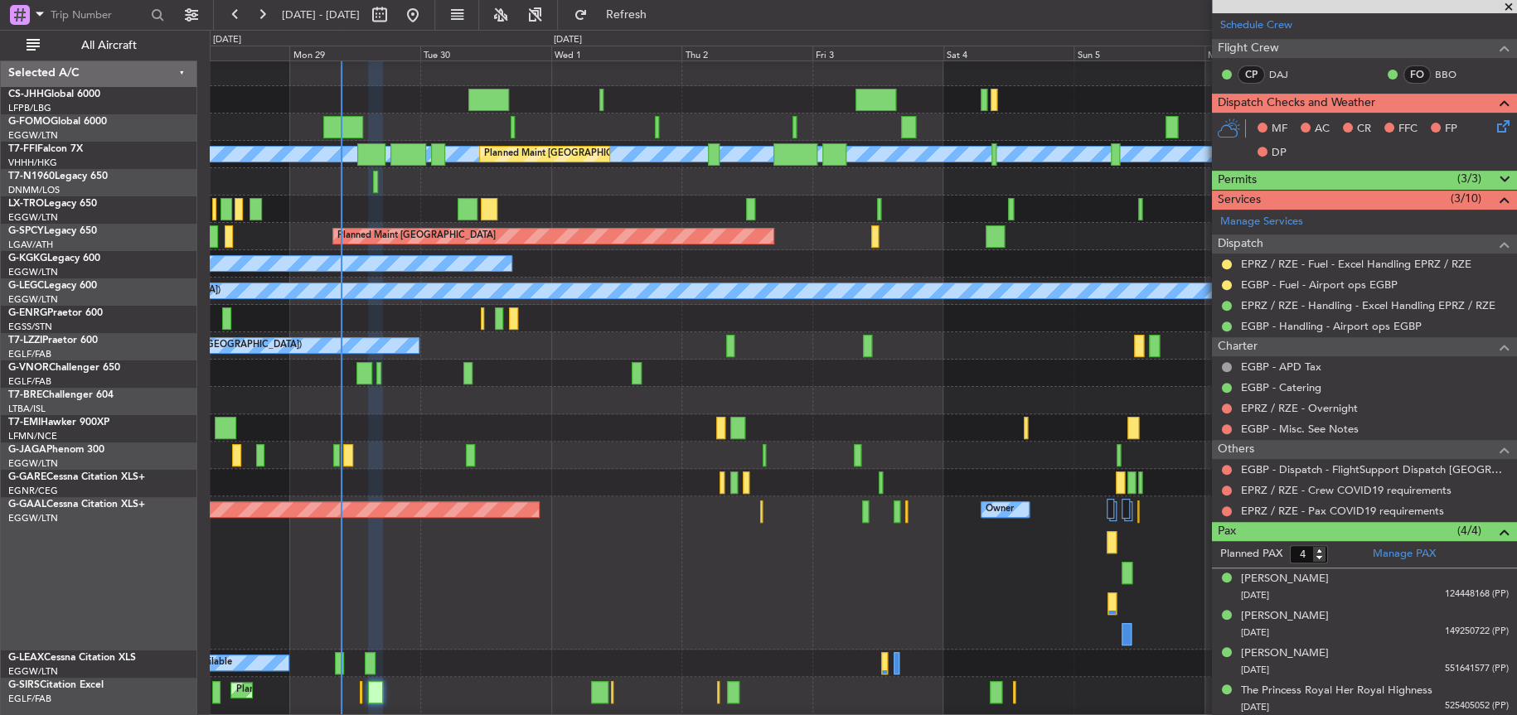
click at [548, 84] on div at bounding box center [863, 72] width 1306 height 27
click at [846, 86] on div at bounding box center [863, 72] width 1306 height 27
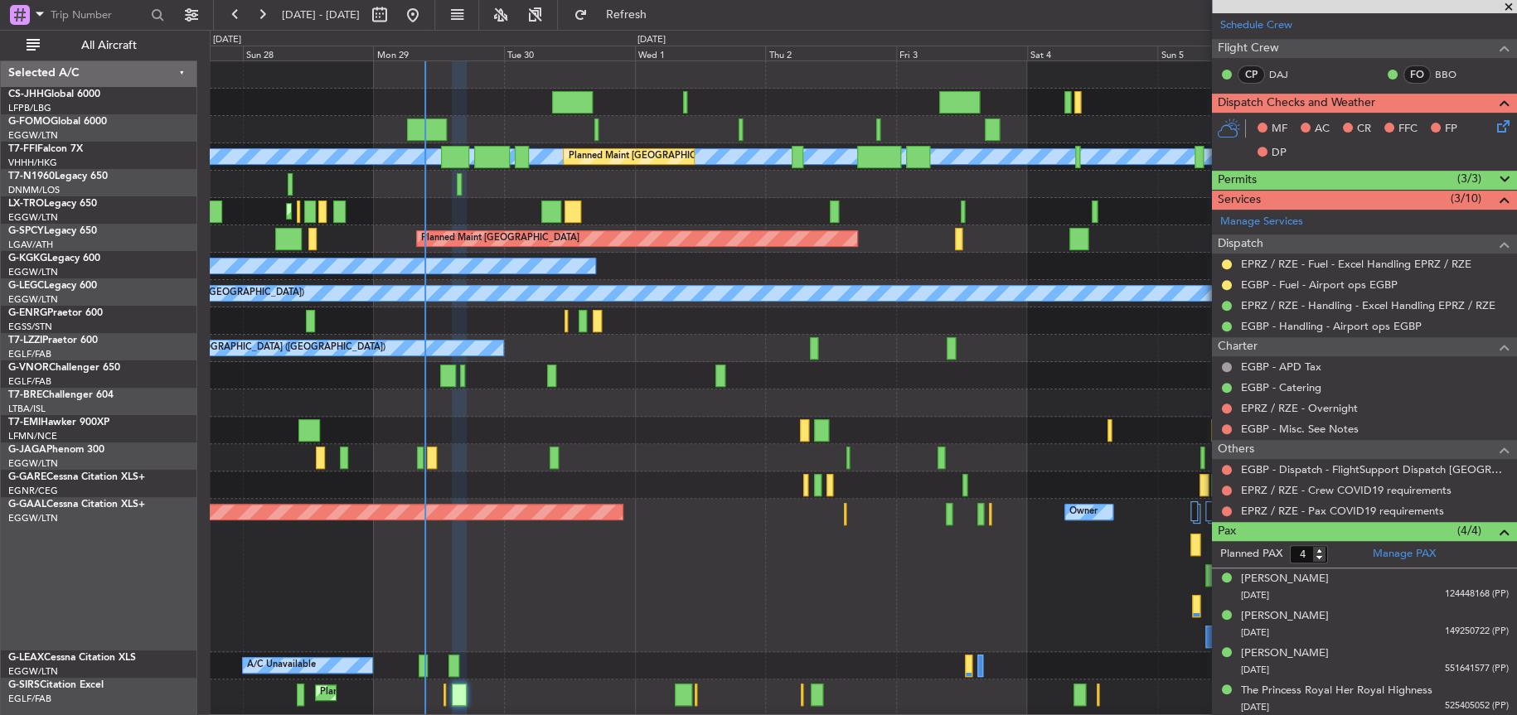
scroll to position [0, 0]
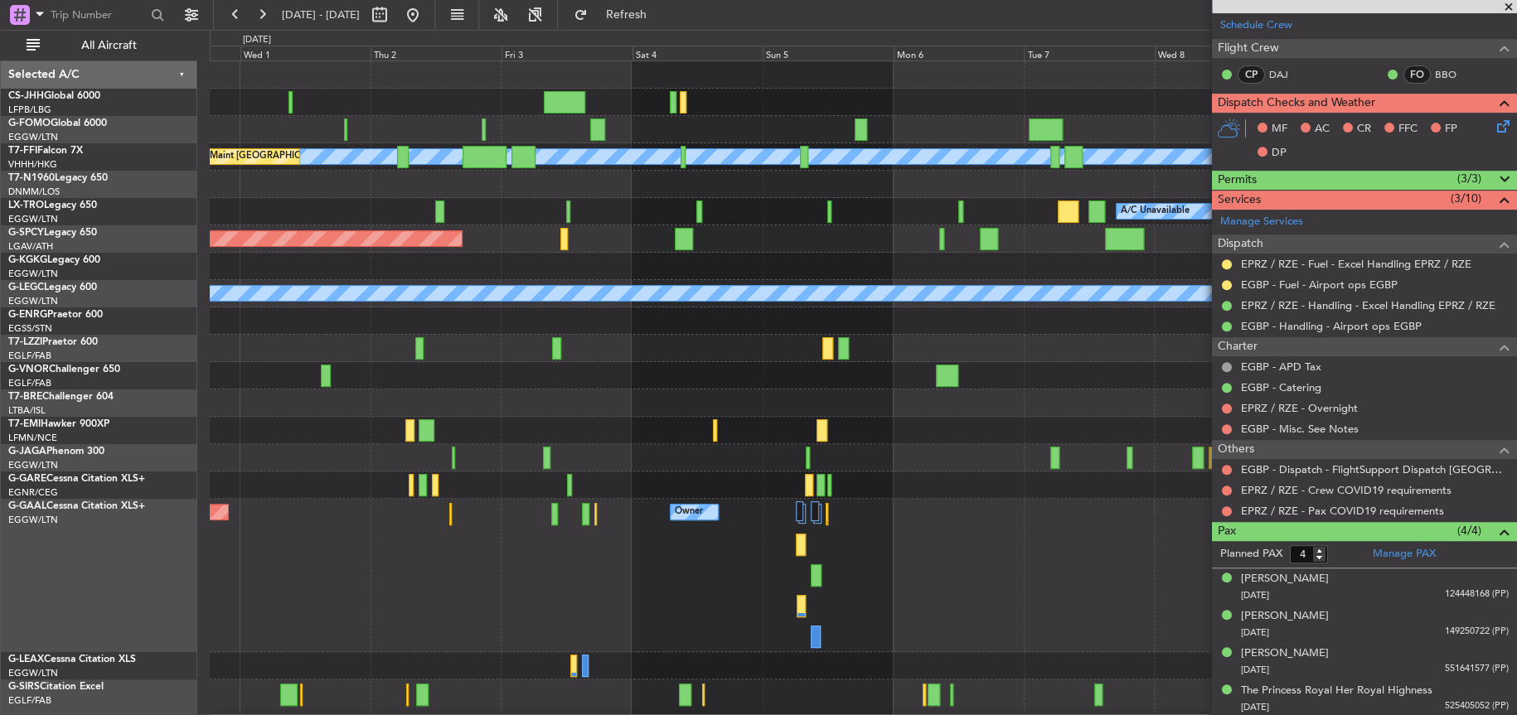
click at [368, 107] on div at bounding box center [862, 102] width 1305 height 27
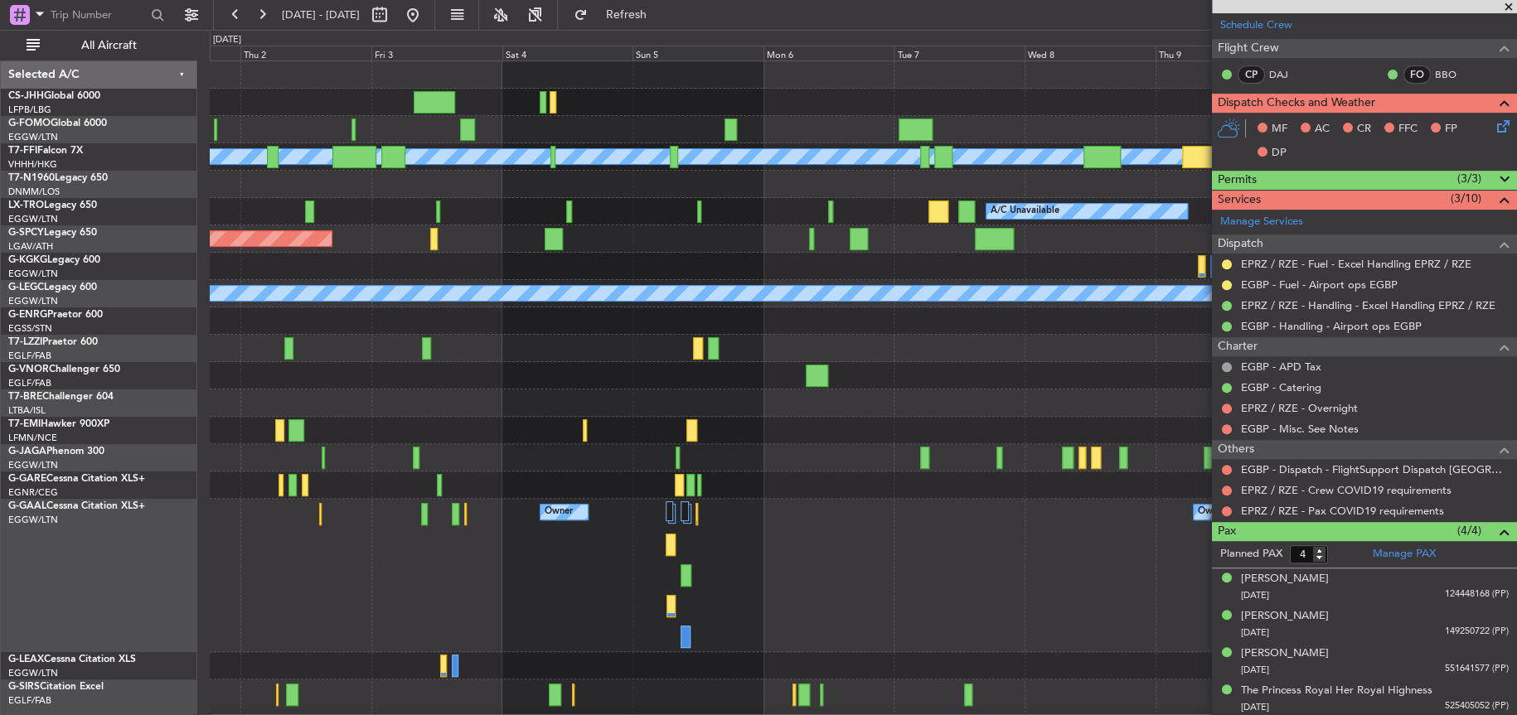
click at [530, 120] on div "[PERSON_NAME] [PERSON_NAME] Planned Maint Geneva ([GEOGRAPHIC_DATA]) Planned Ma…" at bounding box center [863, 430] width 1306 height 738
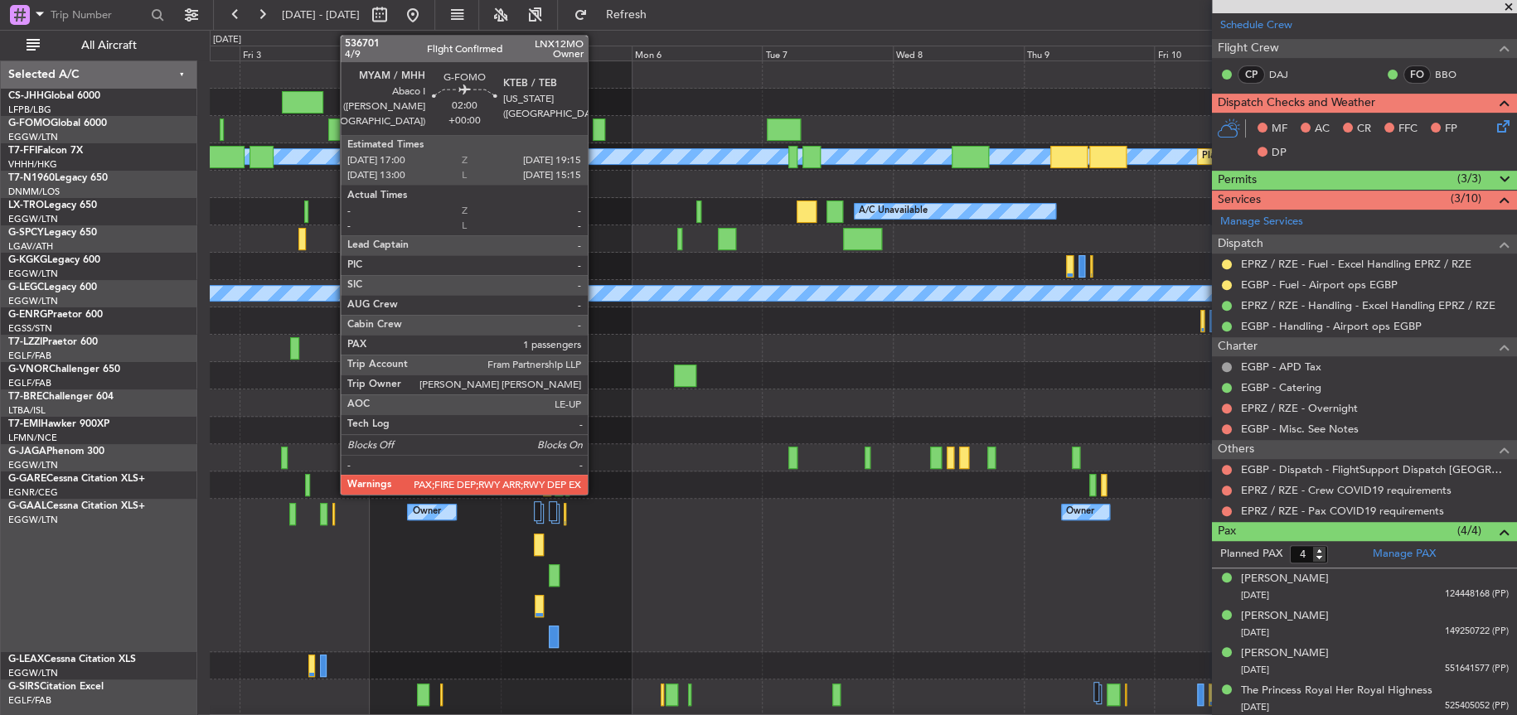
click at [595, 124] on div at bounding box center [599, 130] width 12 height 22
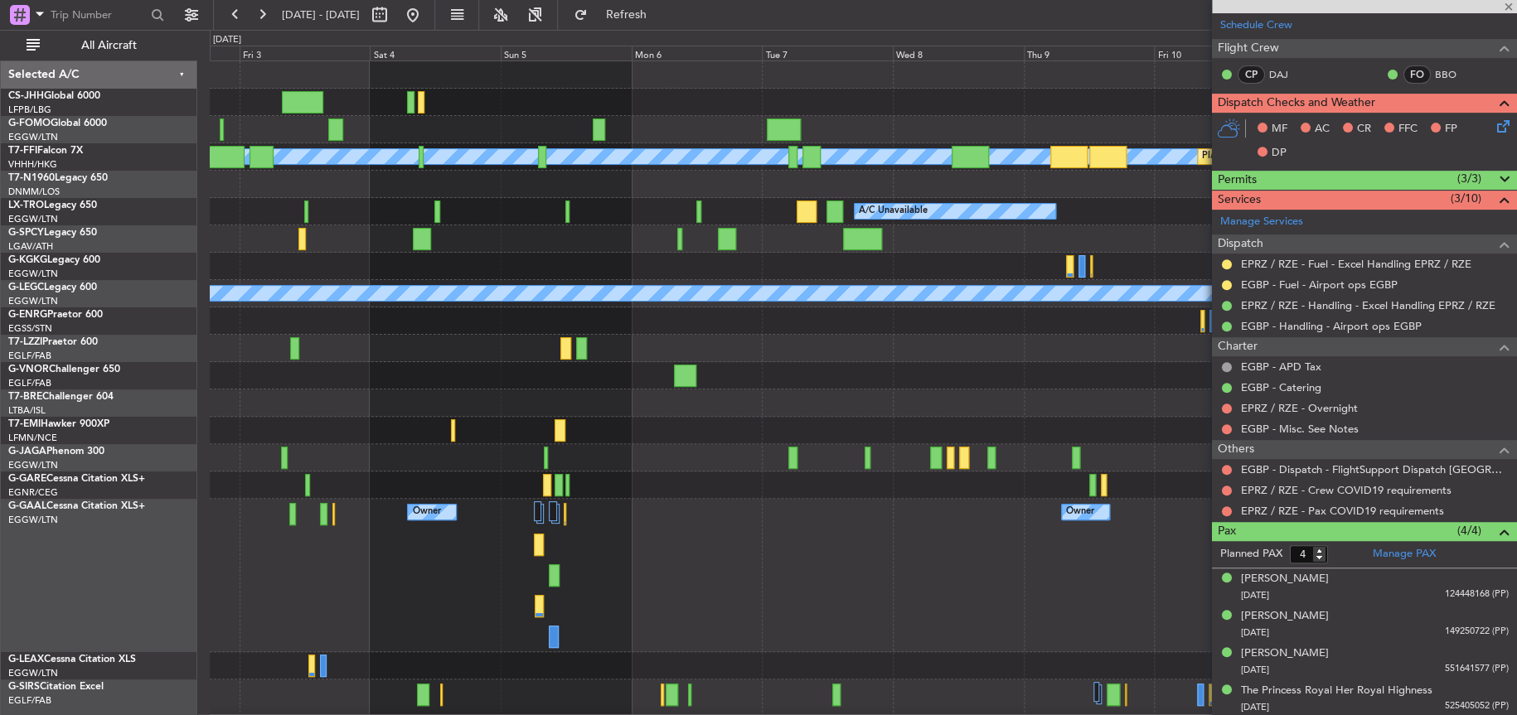
type input "1"
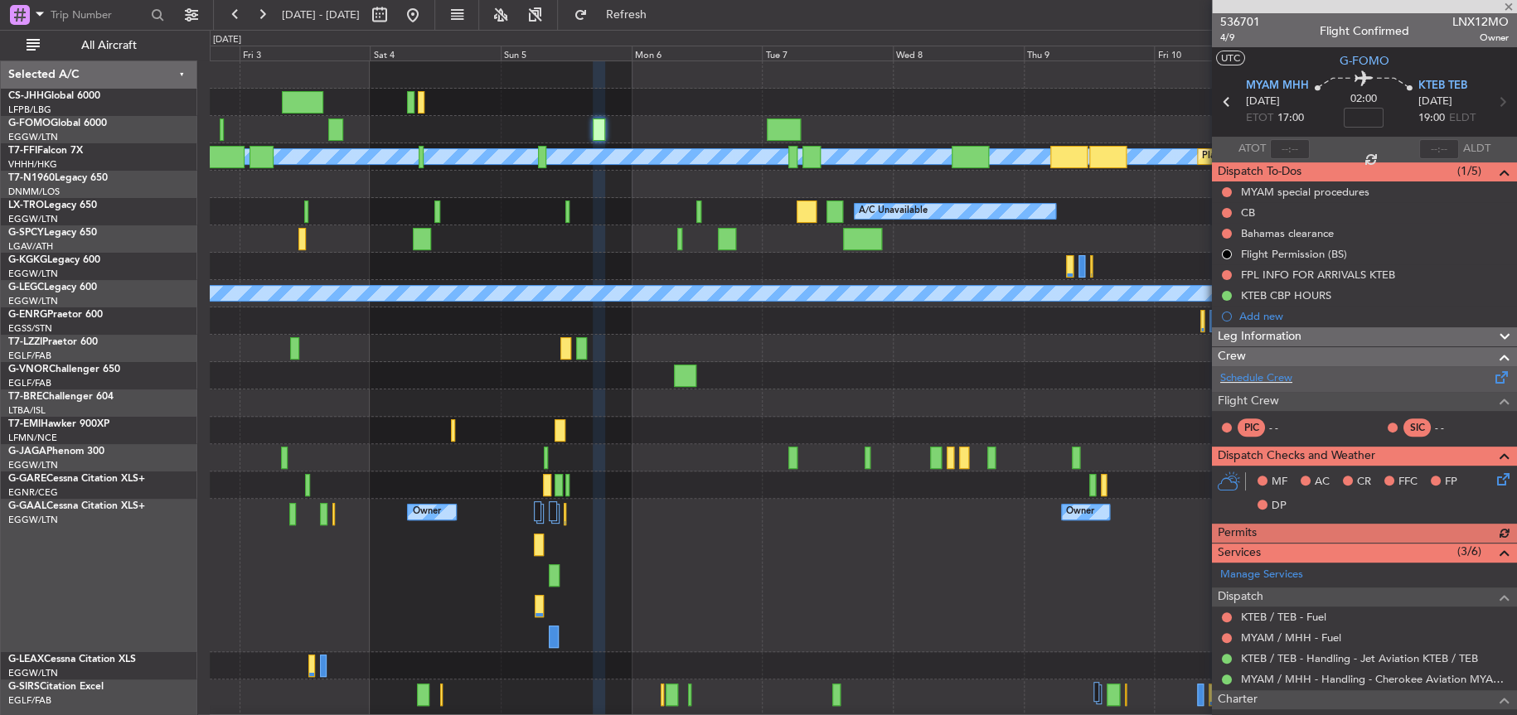
scroll to position [180, 0]
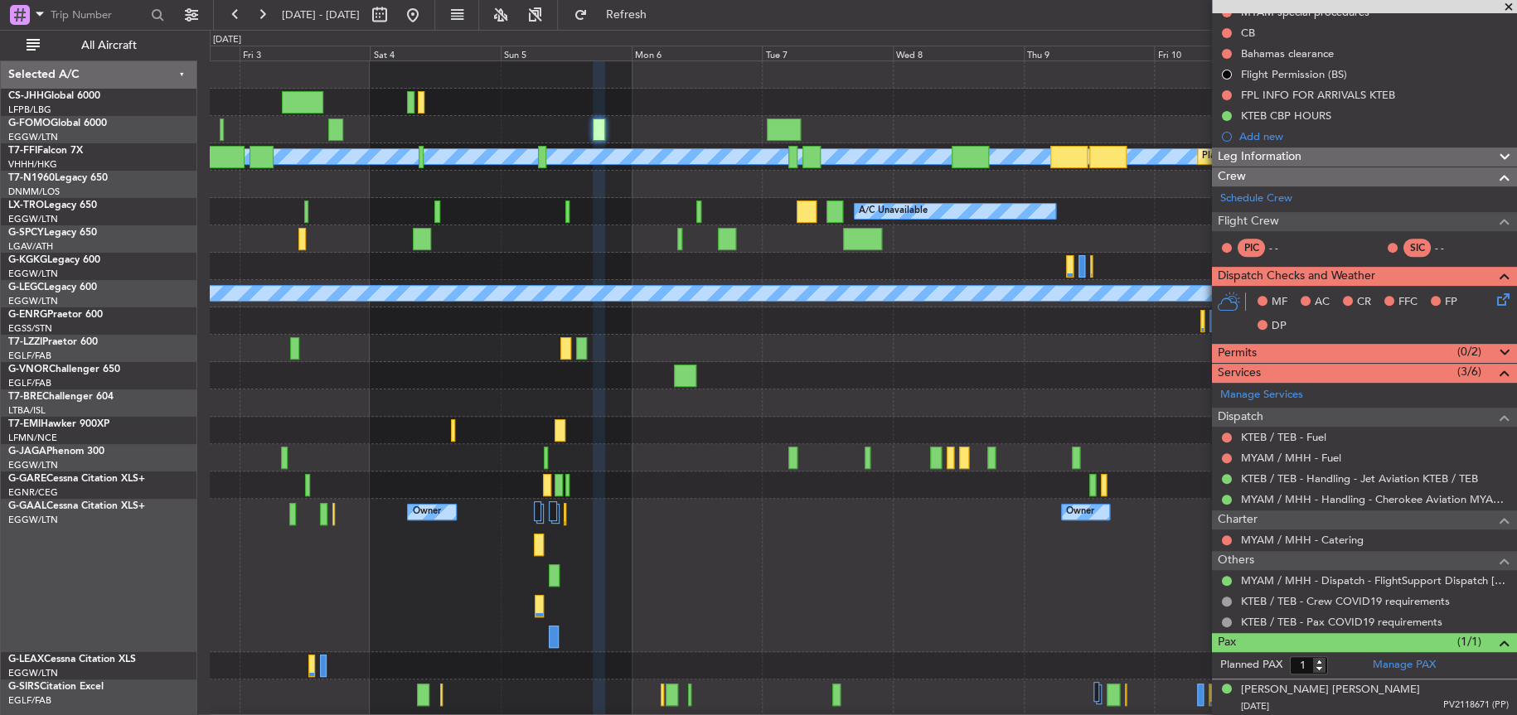
click at [849, 186] on div at bounding box center [863, 184] width 1306 height 27
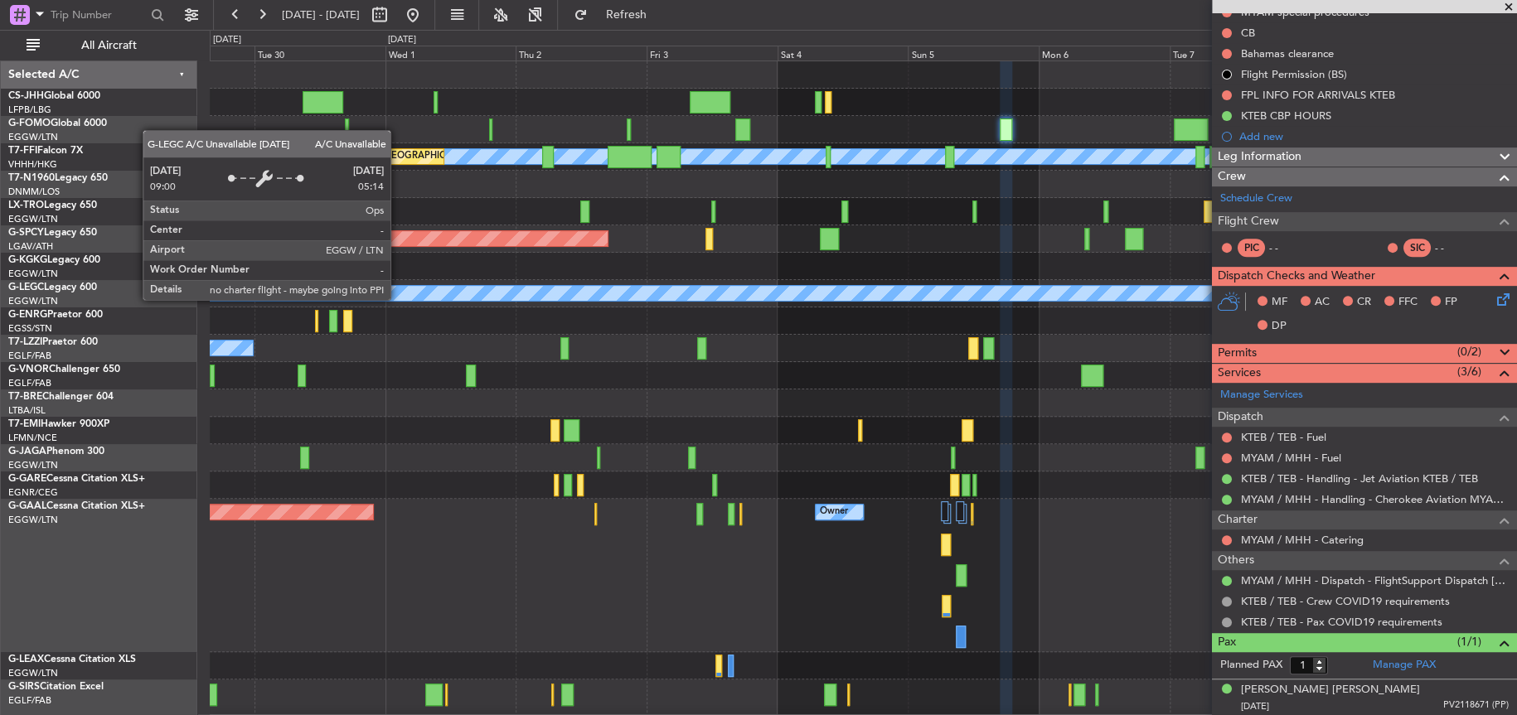
click at [384, 281] on div "A/C Unavailable [GEOGRAPHIC_DATA] ([GEOGRAPHIC_DATA])" at bounding box center [863, 293] width 1306 height 27
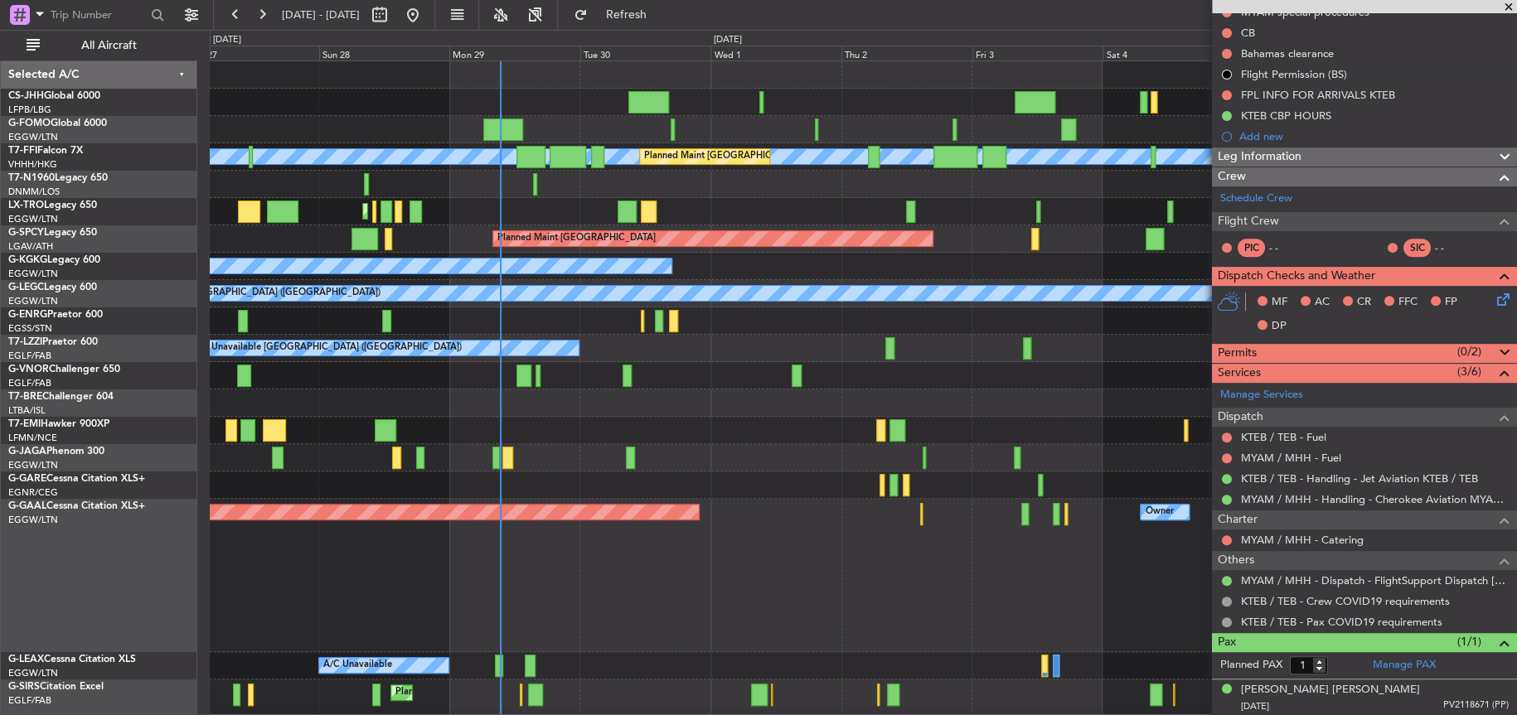
click at [589, 395] on div "Planned Maint [GEOGRAPHIC_DATA] ([GEOGRAPHIC_DATA]) Planned Maint [GEOGRAPHIC_D…" at bounding box center [862, 457] width 1305 height 792
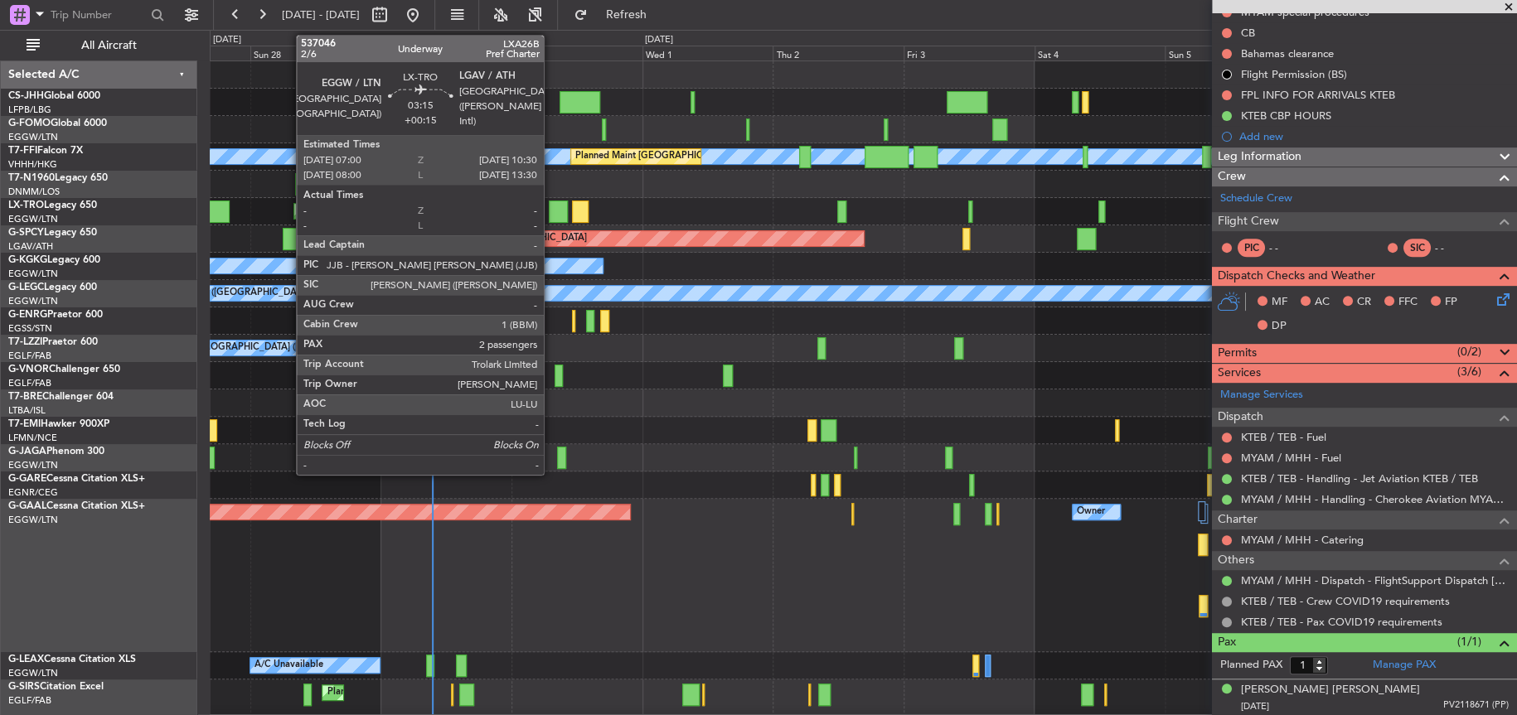
click at [551, 213] on div at bounding box center [558, 212] width 19 height 22
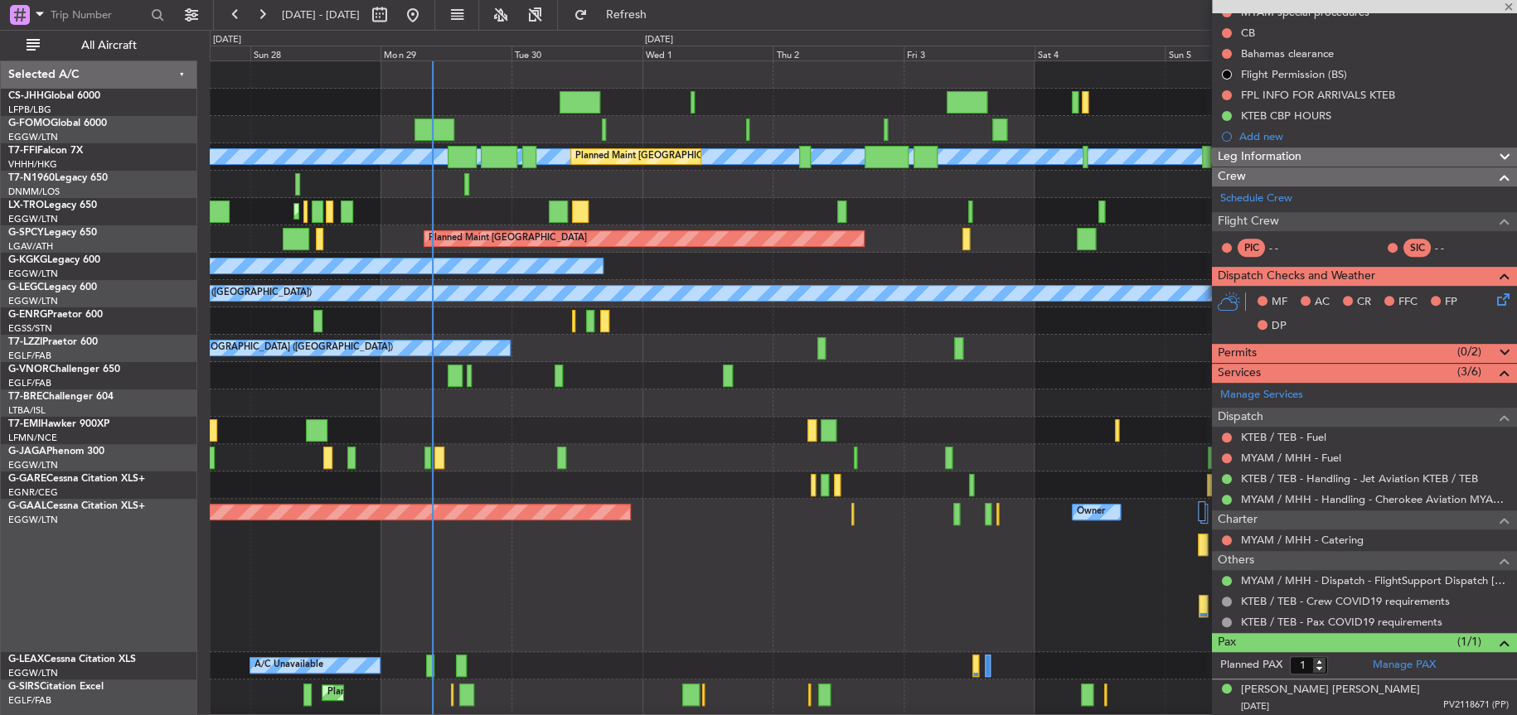
type input "+00:15"
type input "2"
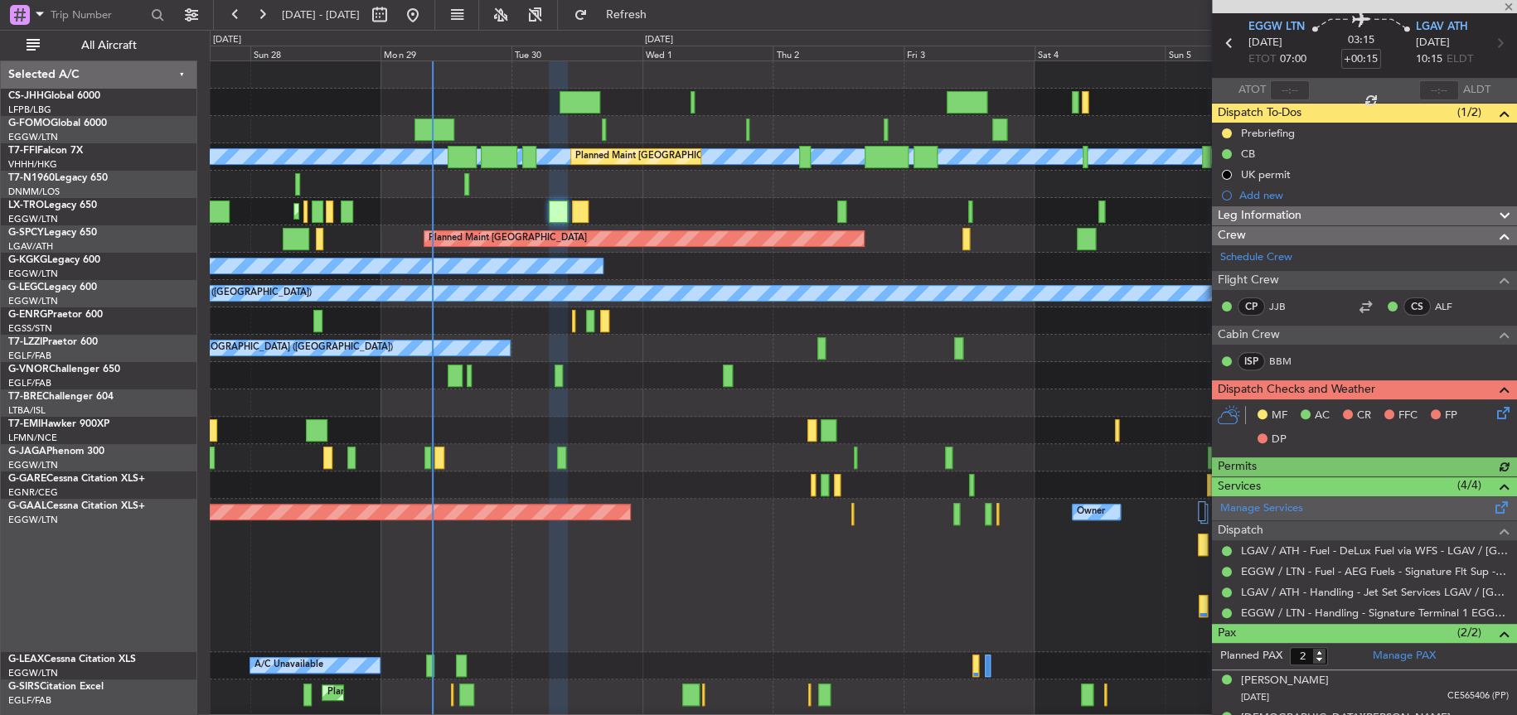
scroll to position [86, 0]
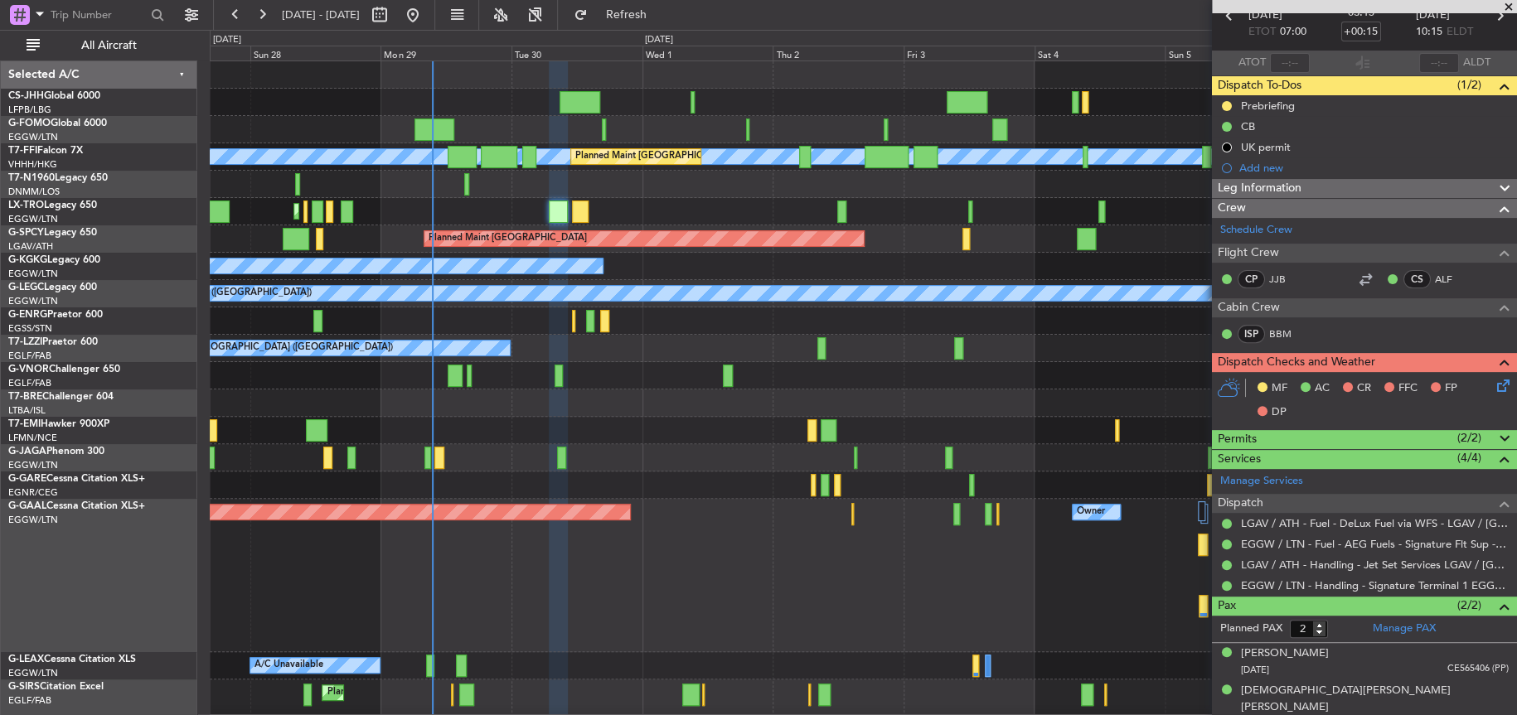
click at [796, 550] on div "Planned Maint Dusseldorf Owner Owner" at bounding box center [863, 575] width 1306 height 153
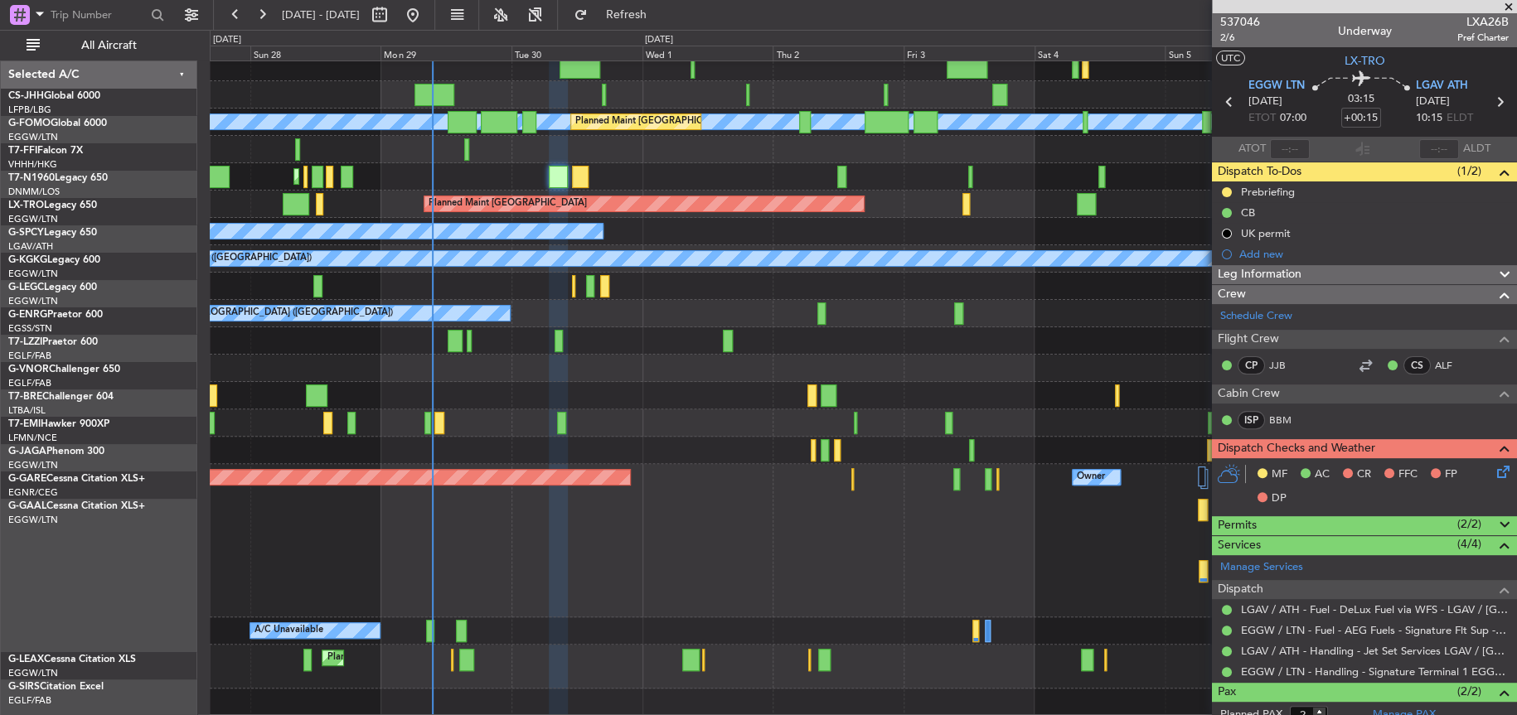
scroll to position [86, 0]
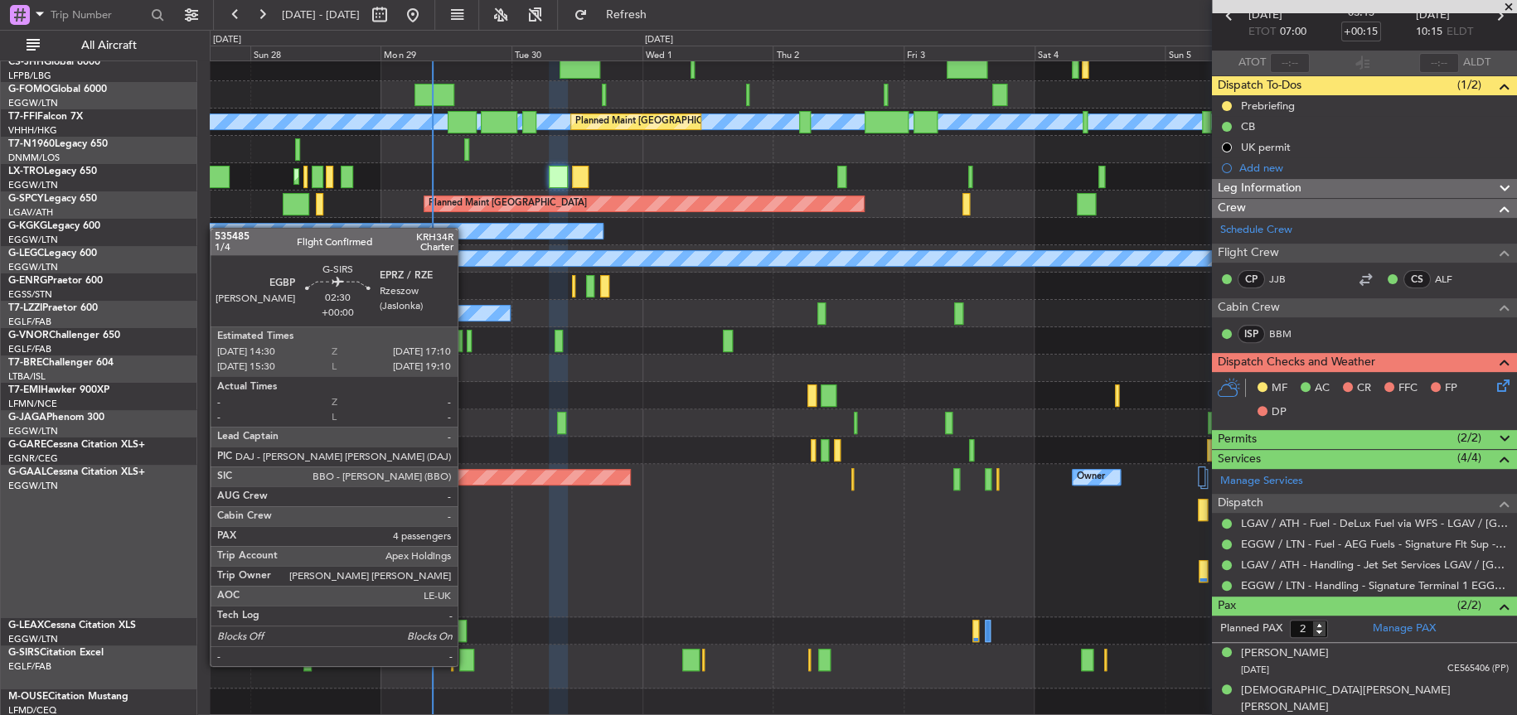
click at [465, 664] on div at bounding box center [466, 660] width 15 height 22
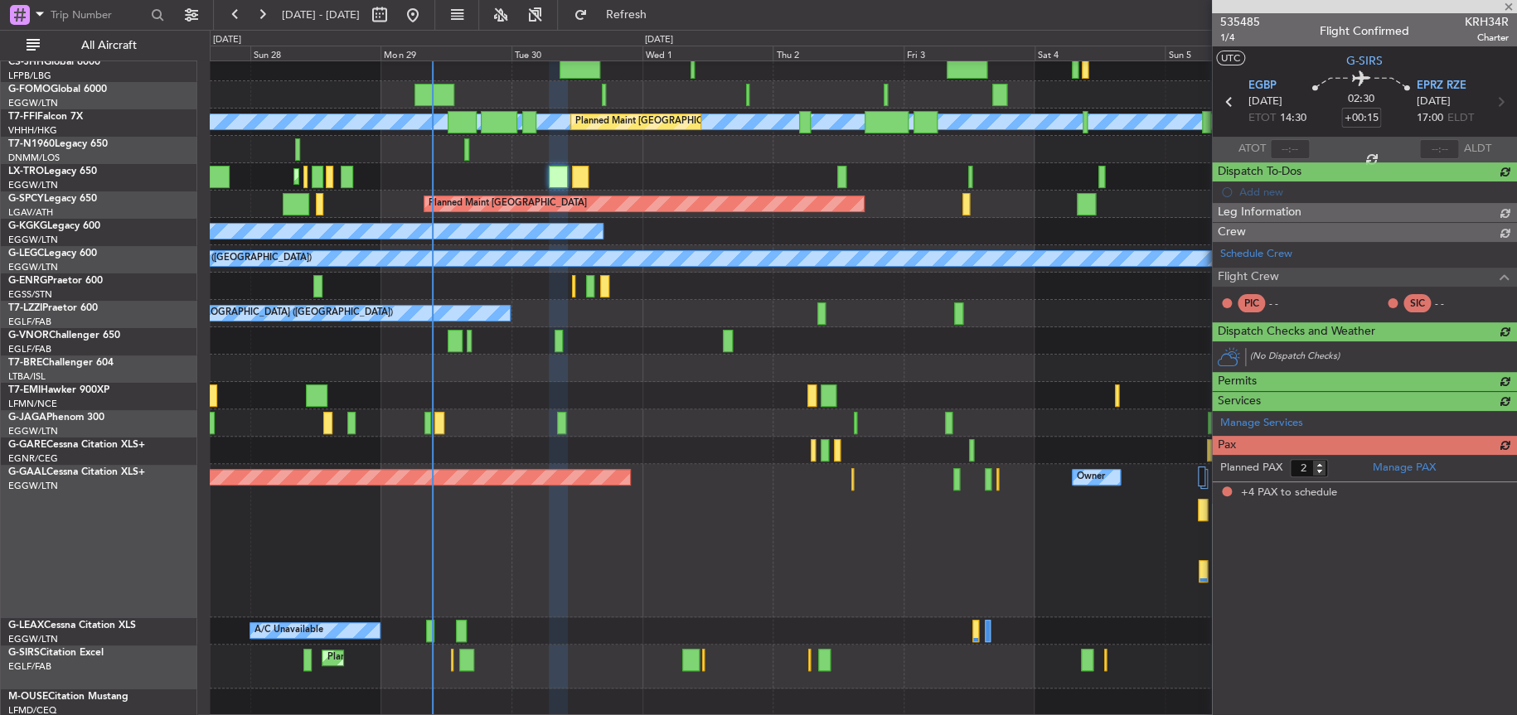
type input "4"
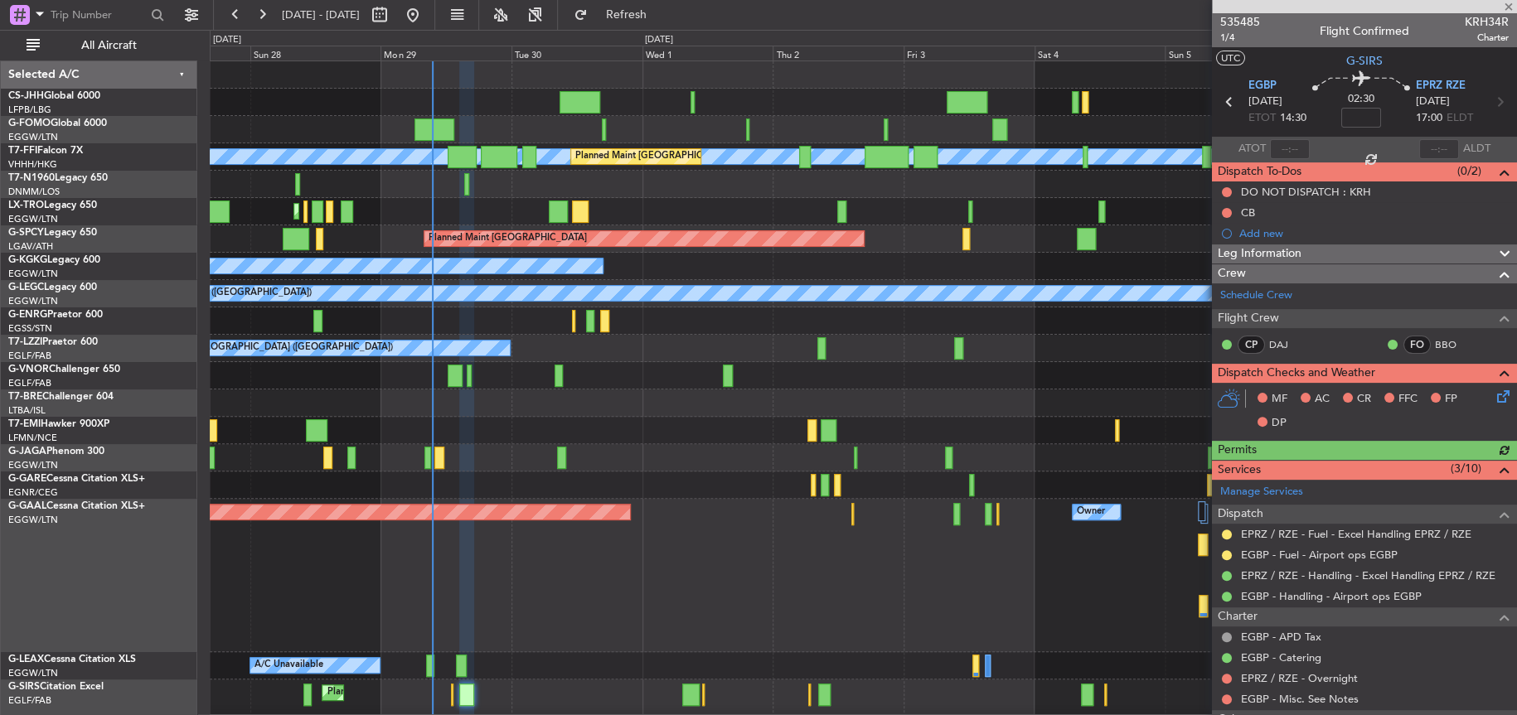
click at [690, 579] on div "Planned Maint Dusseldorf Owner Owner" at bounding box center [863, 575] width 1306 height 153
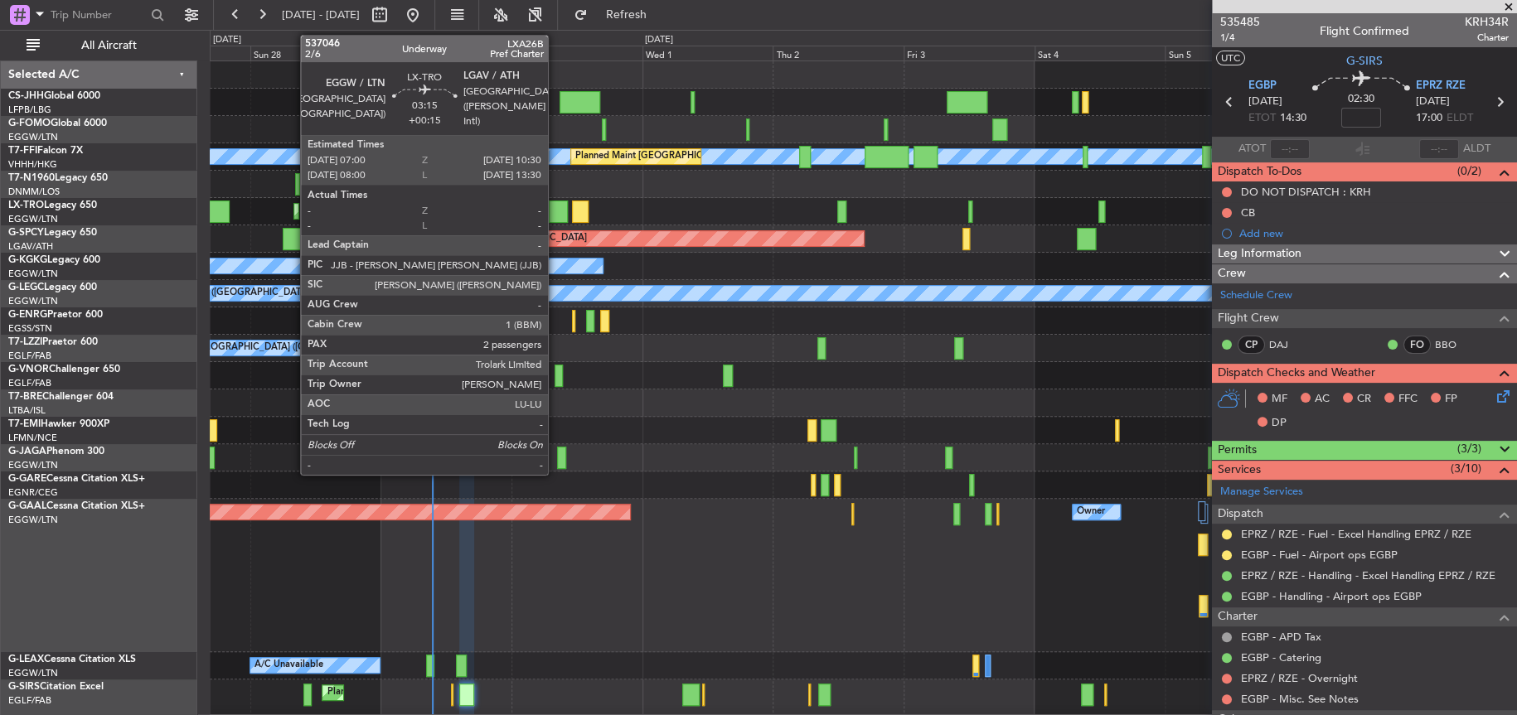
click at [555, 214] on div at bounding box center [558, 212] width 19 height 22
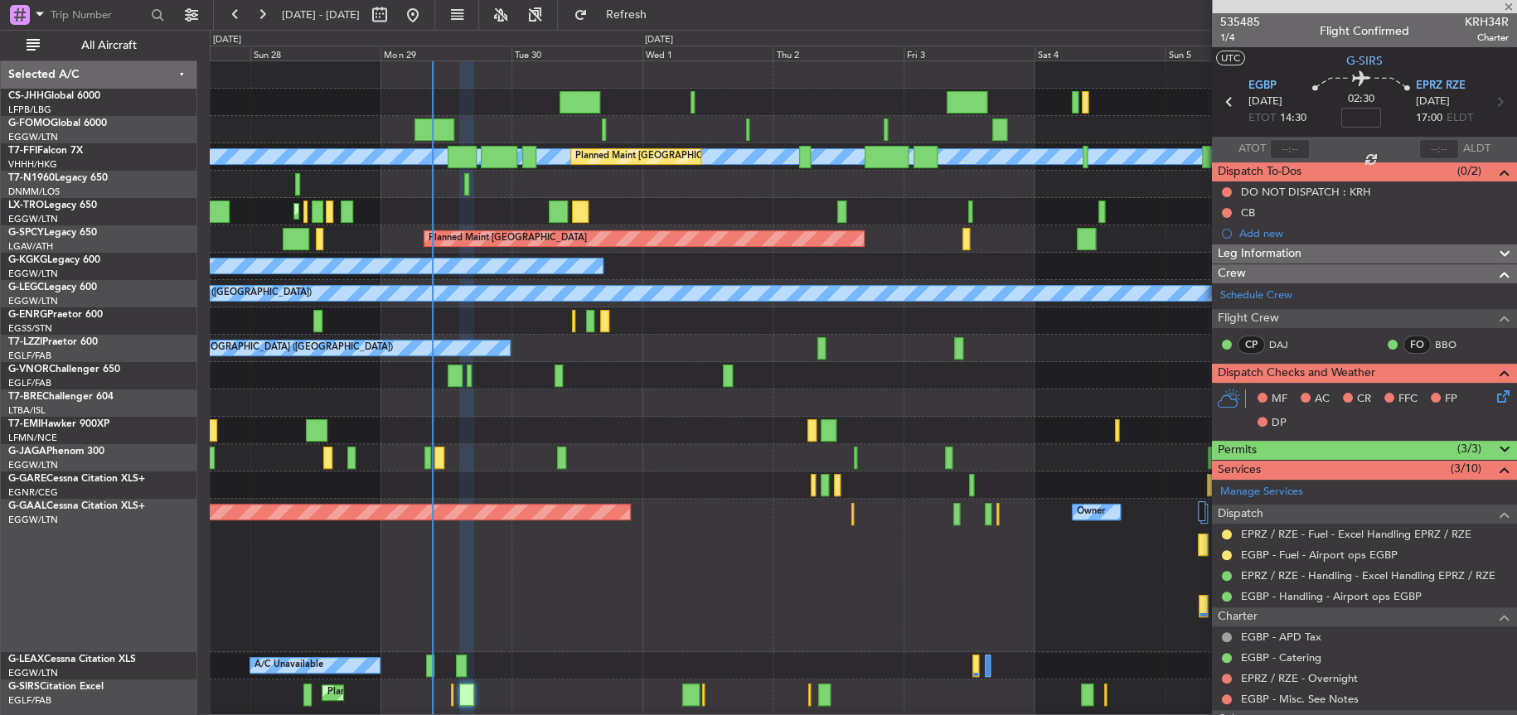
type input "+00:15"
type input "2"
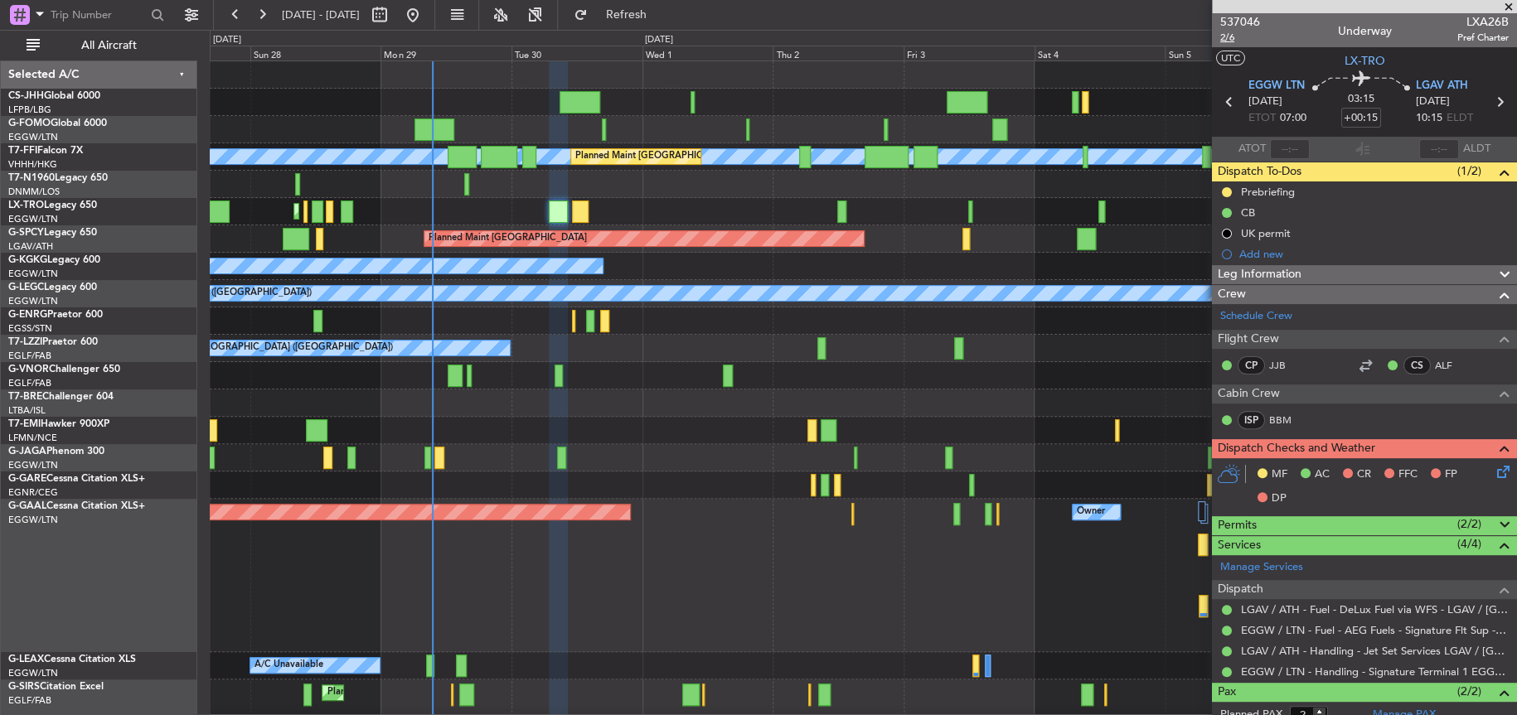
click at [1230, 35] on span "2/6" at bounding box center [1240, 38] width 40 height 14
